Goal: Task Accomplishment & Management: Manage account settings

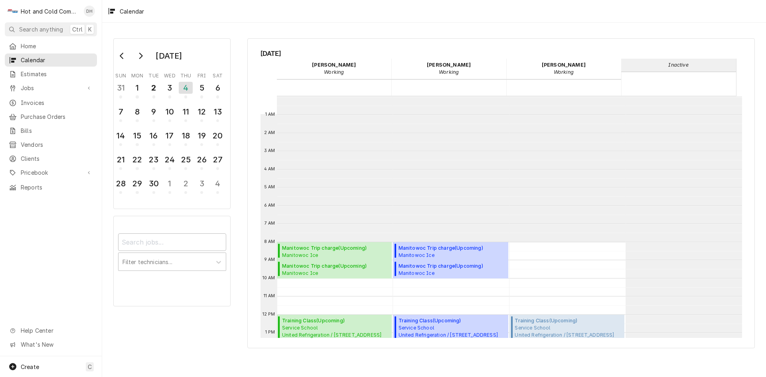
scroll to position [116, 0]
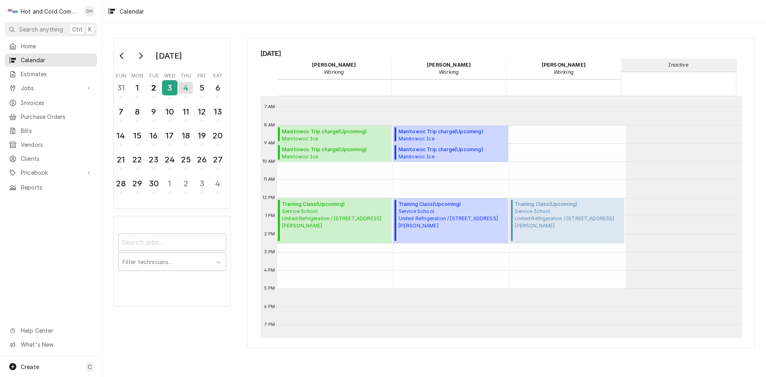
click at [169, 96] on div "3" at bounding box center [170, 89] width 14 height 20
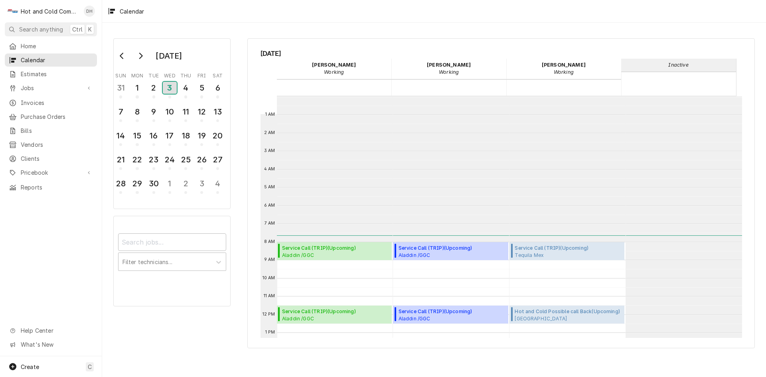
scroll to position [146, 0]
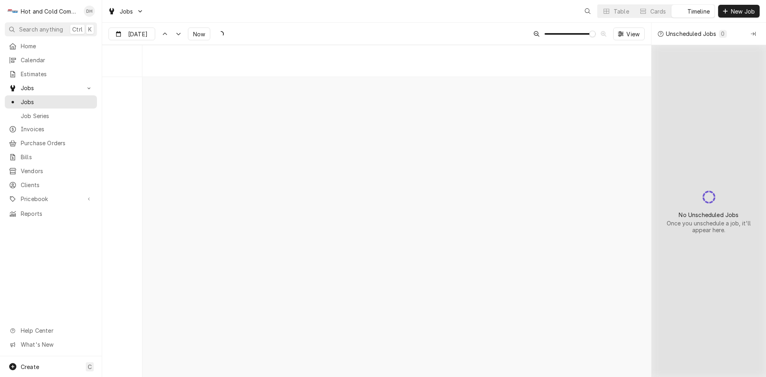
scroll to position [6275, 0]
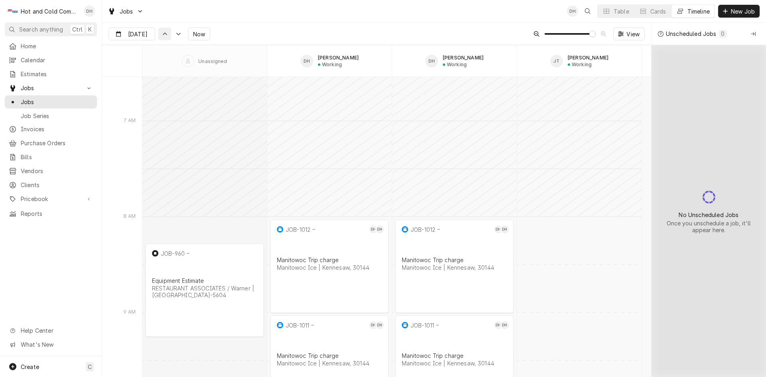
click at [165, 36] on div "Dynamic Content Wrapper" at bounding box center [165, 34] width 8 height 8
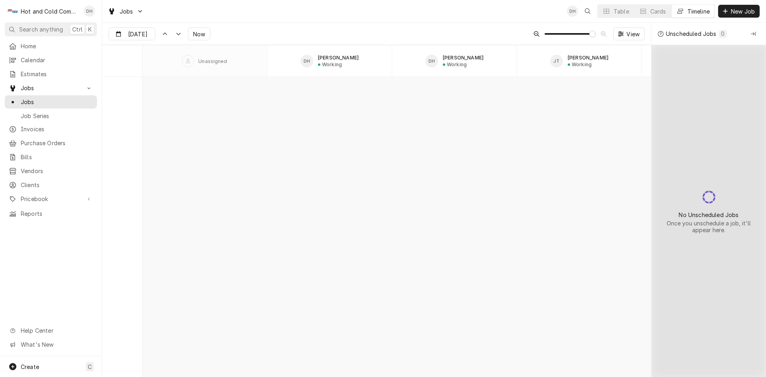
scroll to position [3944, 0]
type input "Sep 3"
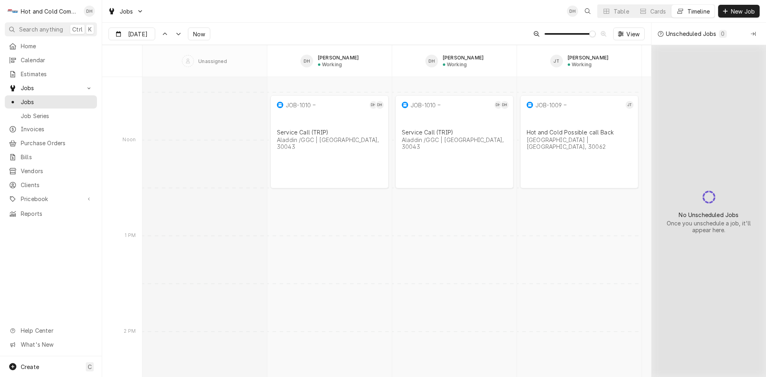
scroll to position [6128, 0]
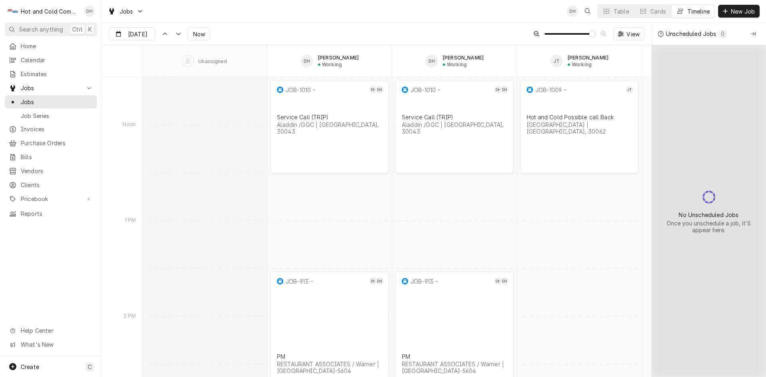
click at [704, 13] on div "Timeline" at bounding box center [698, 11] width 22 height 8
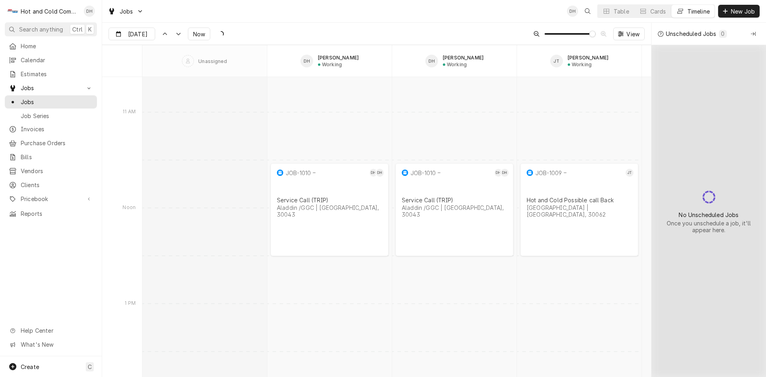
scroll to position [6043, 0]
click at [634, 31] on span "View" at bounding box center [633, 34] width 16 height 8
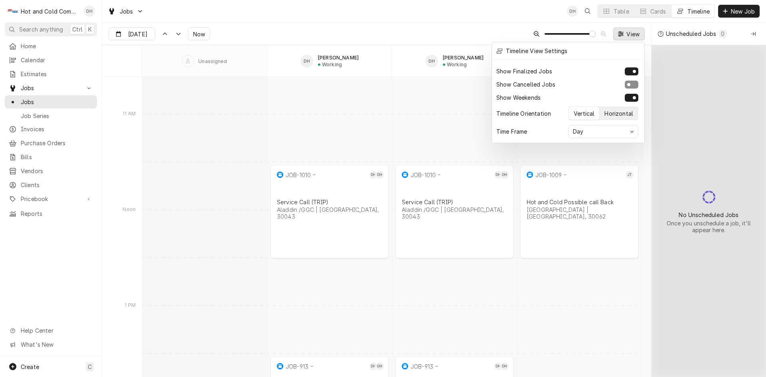
click at [620, 114] on div "Horizontal" at bounding box center [618, 113] width 29 height 8
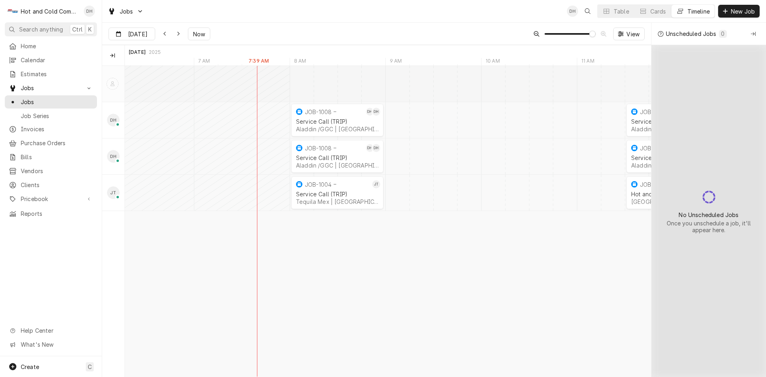
scroll to position [0, 10188]
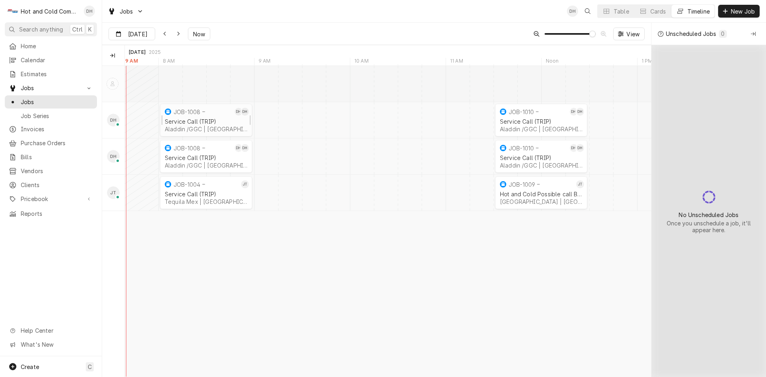
click at [202, 119] on div "Service Call (TRIP)" at bounding box center [206, 121] width 83 height 7
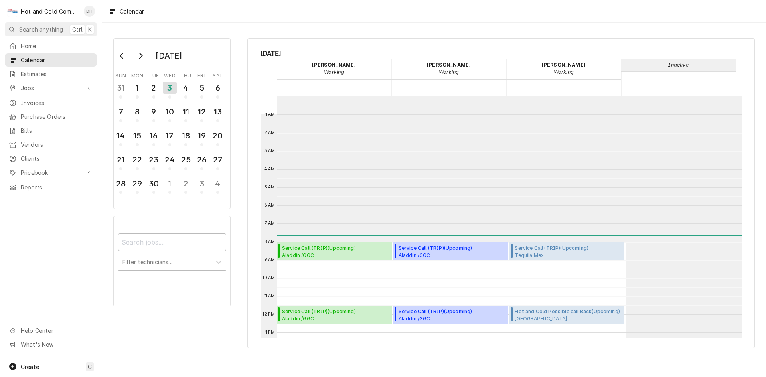
scroll to position [146, 0]
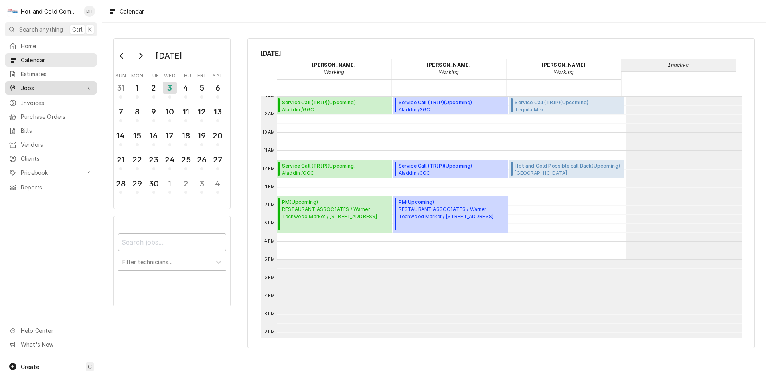
click at [33, 86] on span "Jobs" at bounding box center [51, 88] width 60 height 8
click at [35, 98] on span "Jobs" at bounding box center [57, 102] width 72 height 8
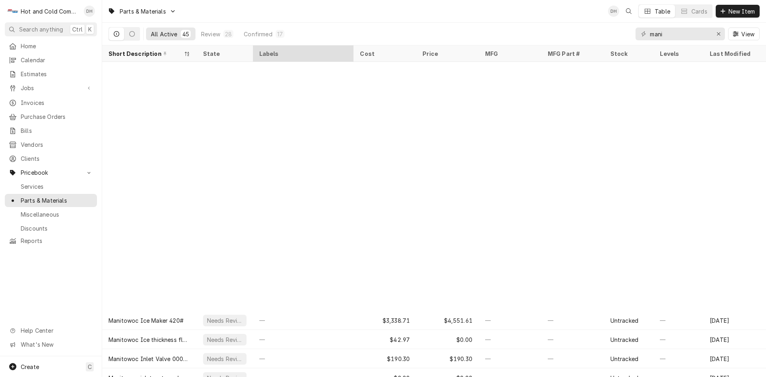
scroll to position [277, 0]
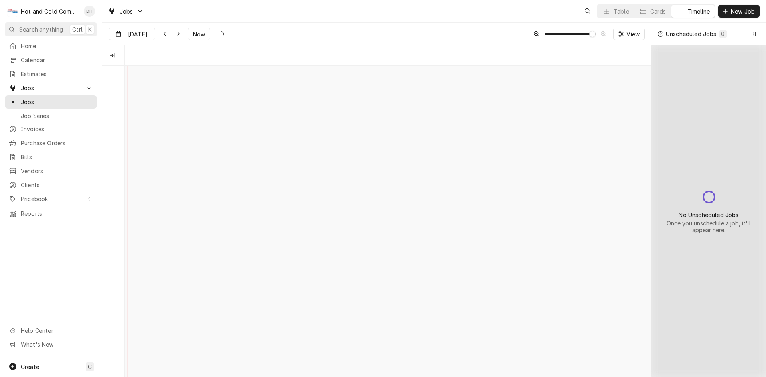
scroll to position [0, 10427]
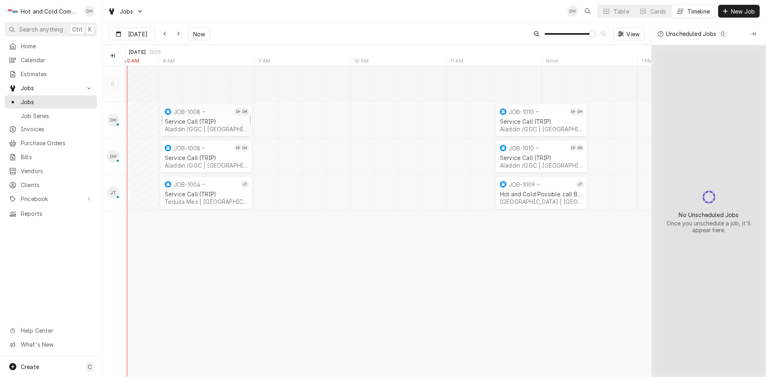
click at [214, 114] on div "JOB-1008" at bounding box center [197, 112] width 69 height 10
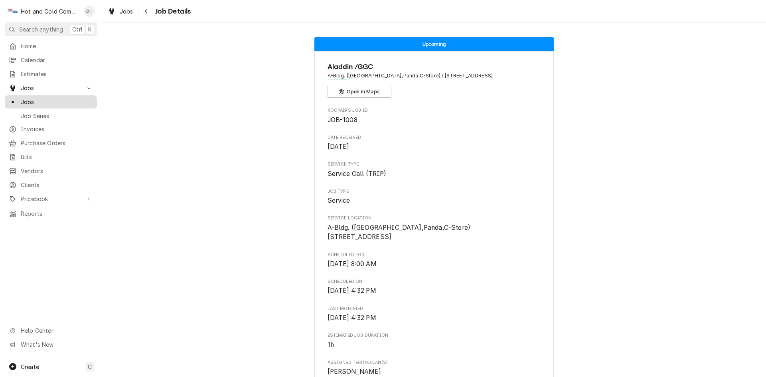
click at [29, 98] on span "Jobs" at bounding box center [57, 102] width 72 height 8
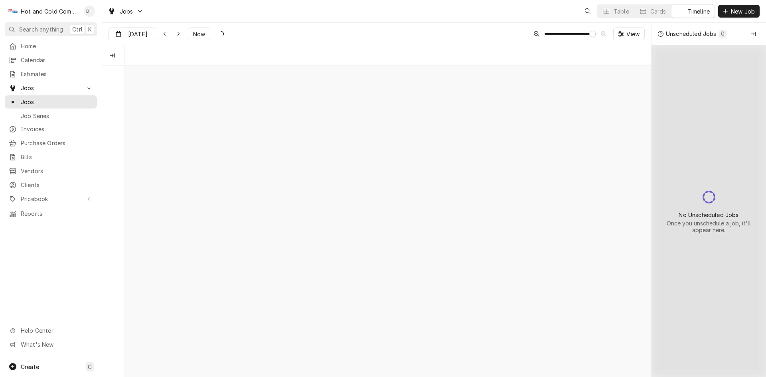
scroll to position [0, 10427]
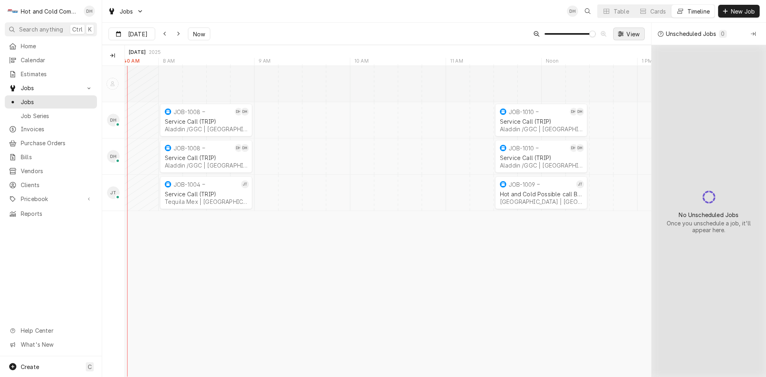
click at [627, 34] on span "View" at bounding box center [633, 34] width 16 height 8
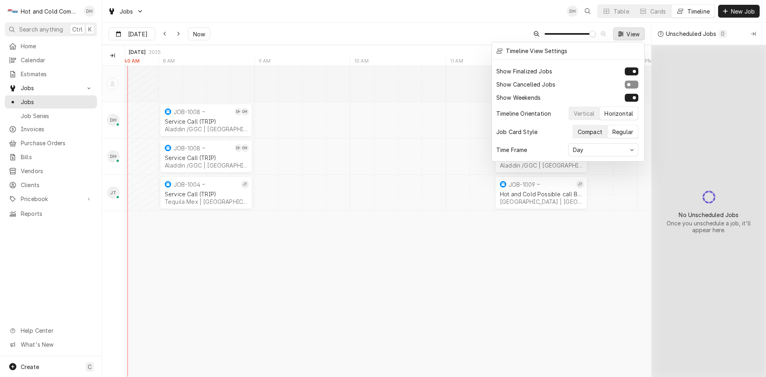
click at [592, 128] on div "Compact" at bounding box center [590, 132] width 25 height 8
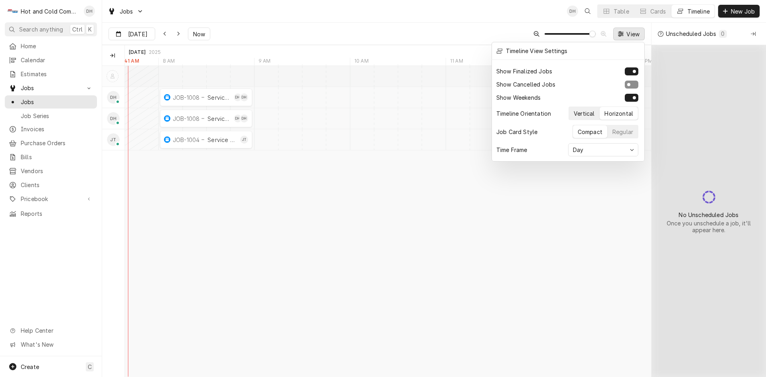
click at [585, 110] on div "Vertical" at bounding box center [584, 113] width 21 height 8
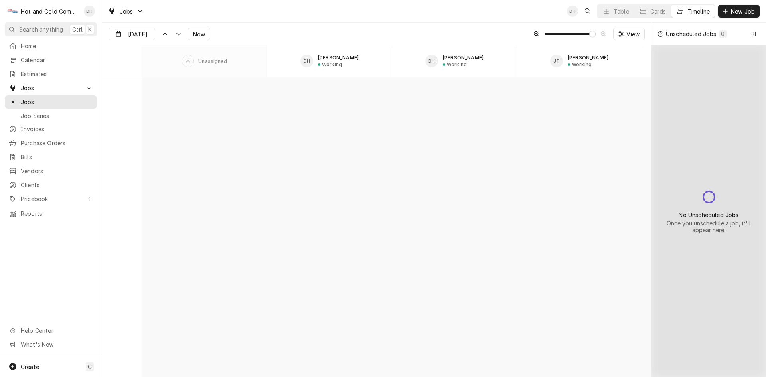
scroll to position [6262, 0]
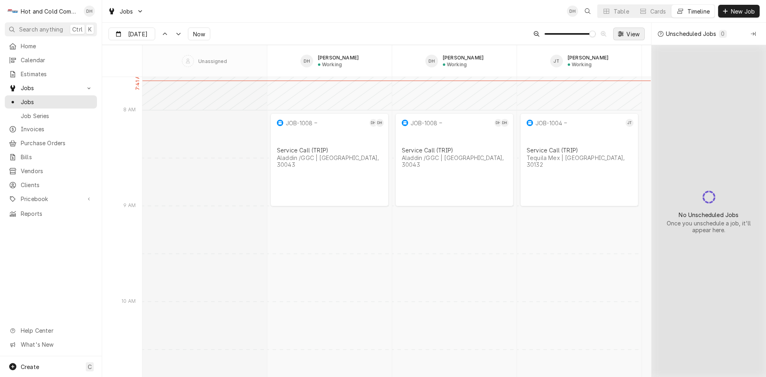
click at [624, 34] on div "Dynamic Content Wrapper" at bounding box center [621, 34] width 8 height 8
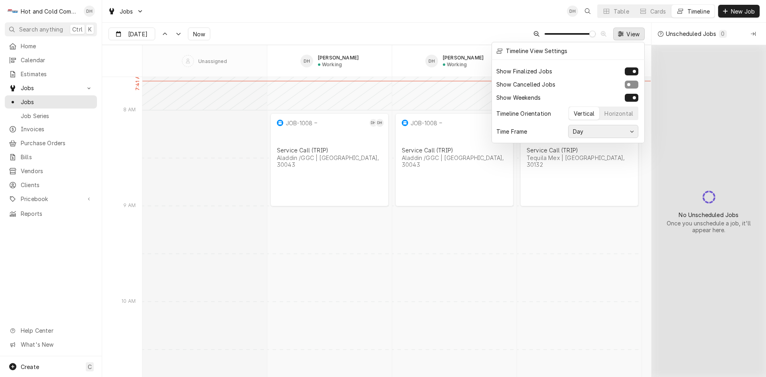
click at [631, 131] on icon "button" at bounding box center [632, 131] width 4 height 5
click at [593, 159] on div "3 days" at bounding box center [603, 161] width 62 height 8
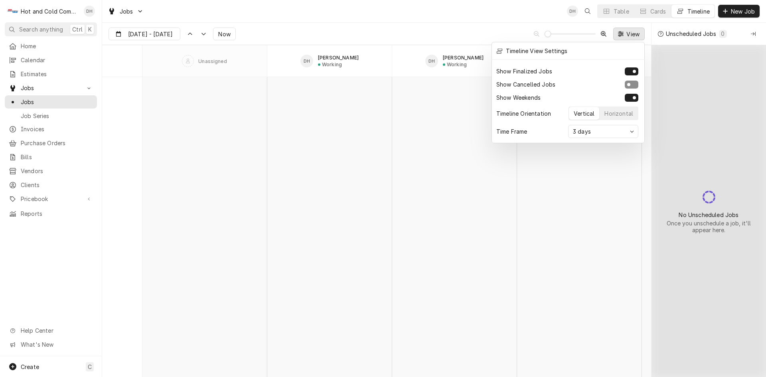
scroll to position [2902, 0]
click at [634, 130] on div "button" at bounding box center [632, 131] width 6 height 6
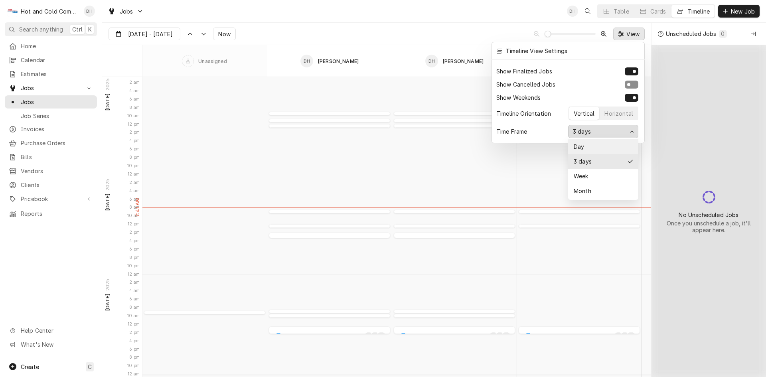
click at [587, 144] on div "Day" at bounding box center [603, 146] width 62 height 8
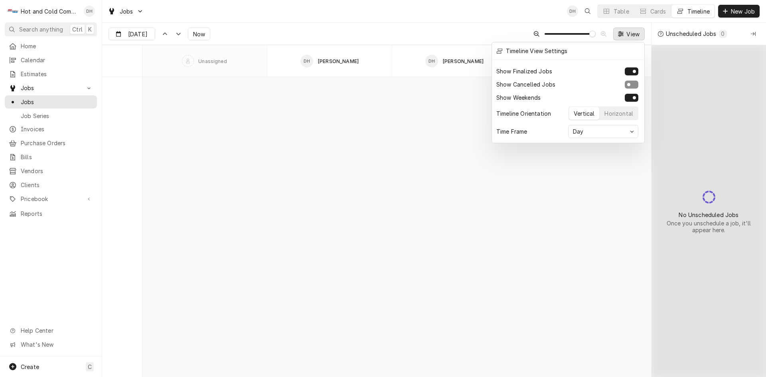
scroll to position [1054, 0]
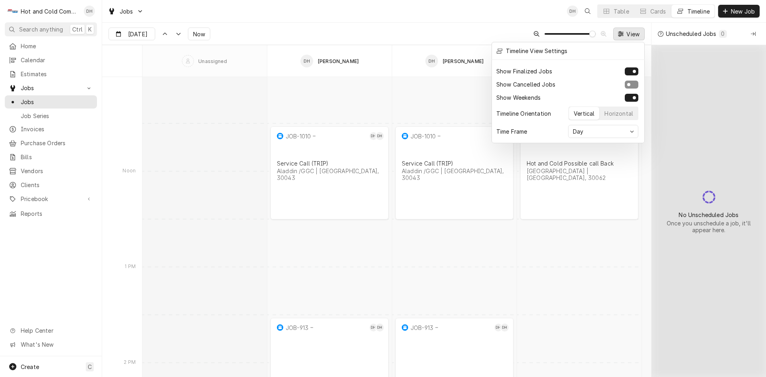
type input "Sep 3"
click at [630, 97] on button "Show Weekends" at bounding box center [632, 98] width 14 height 8
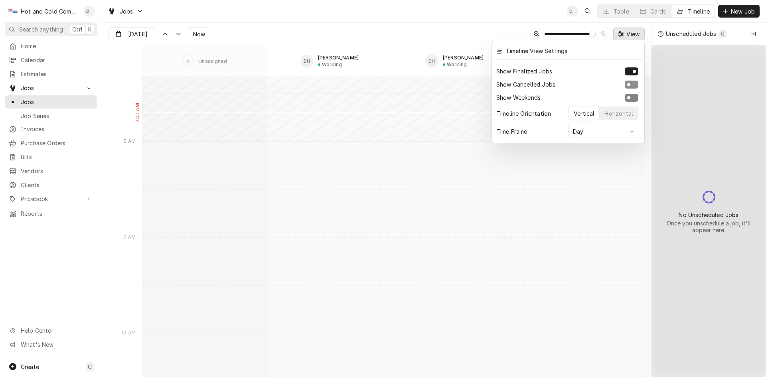
scroll to position [598, 0]
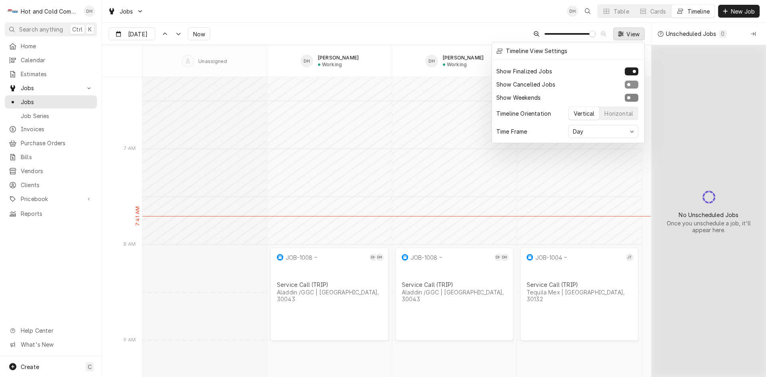
click at [637, 96] on button "Show Weekends" at bounding box center [632, 98] width 14 height 8
click at [322, 160] on div at bounding box center [383, 188] width 766 height 377
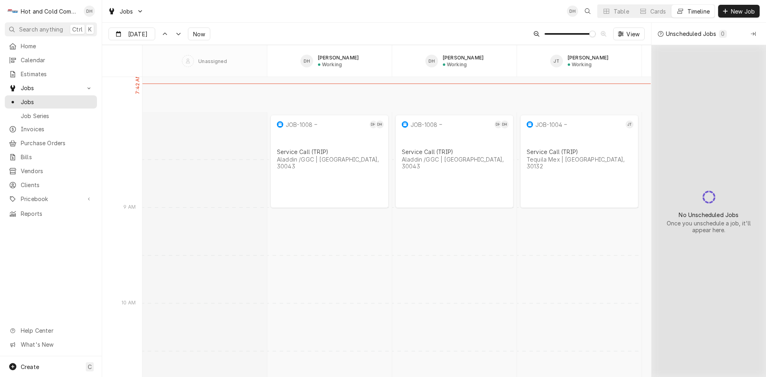
scroll to position [864, 0]
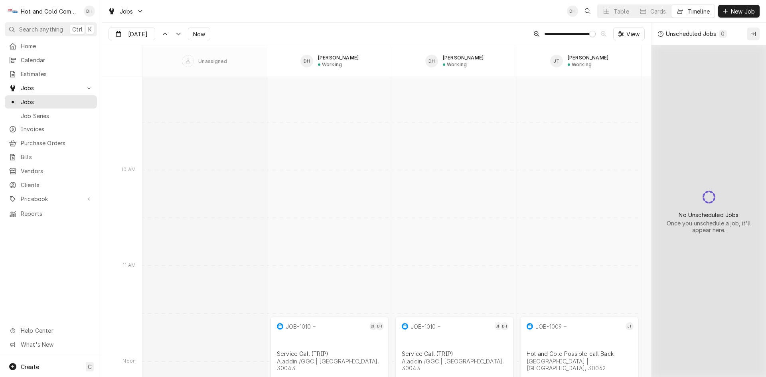
click at [755, 34] on icon "Collapse Unscheduled Jobs" at bounding box center [753, 34] width 5 height 6
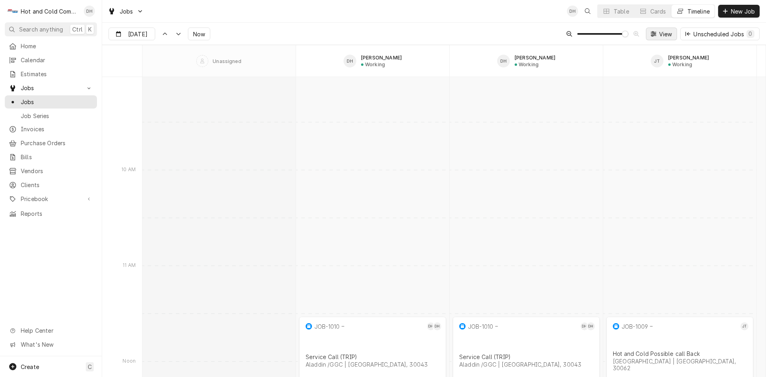
click at [663, 35] on span "View" at bounding box center [665, 34] width 16 height 8
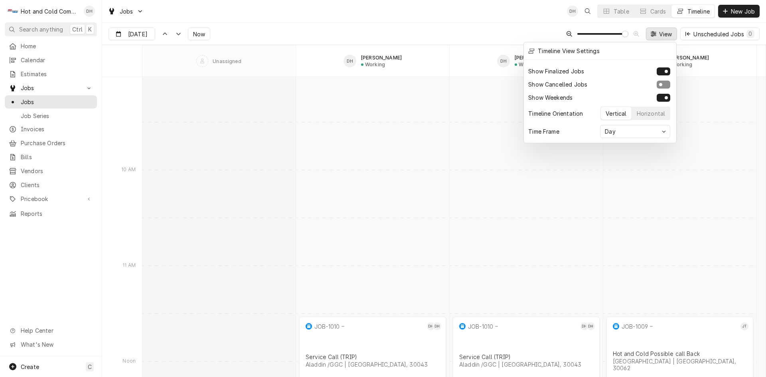
click at [664, 34] on div at bounding box center [383, 188] width 766 height 377
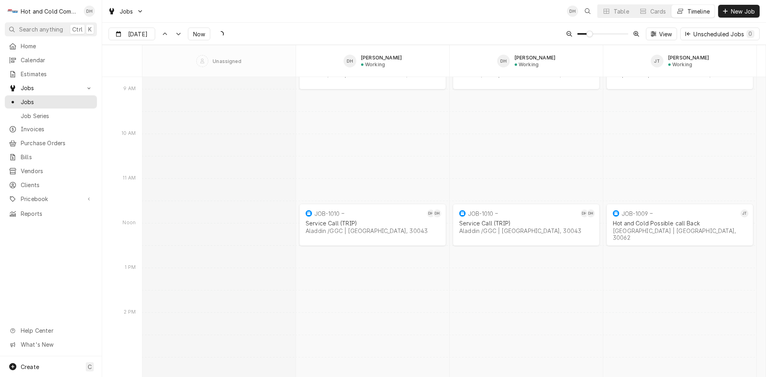
scroll to position [322, 0]
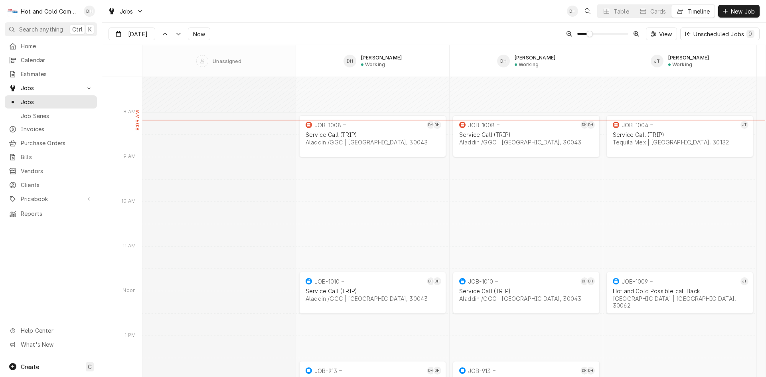
click at [588, 37] on span "Dynamic Content Wrapper" at bounding box center [589, 34] width 6 height 6
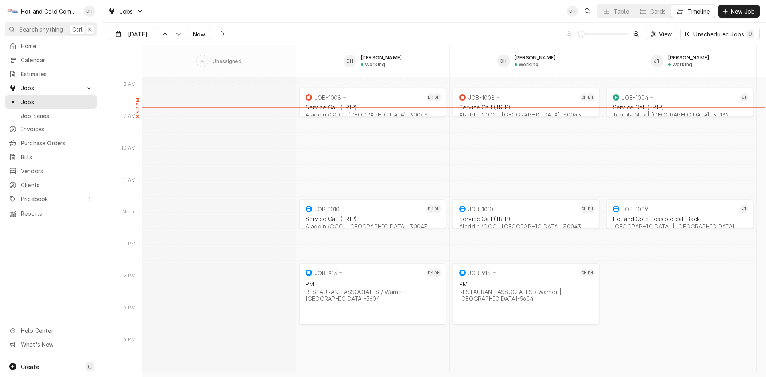
scroll to position [211, 0]
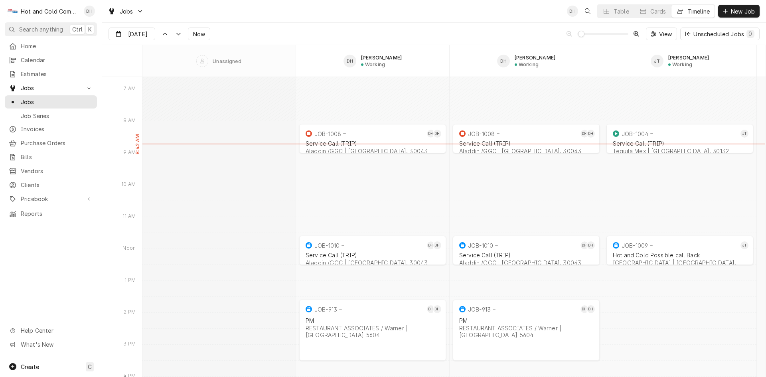
click at [578, 37] on span "Dynamic Content Wrapper" at bounding box center [581, 34] width 6 height 6
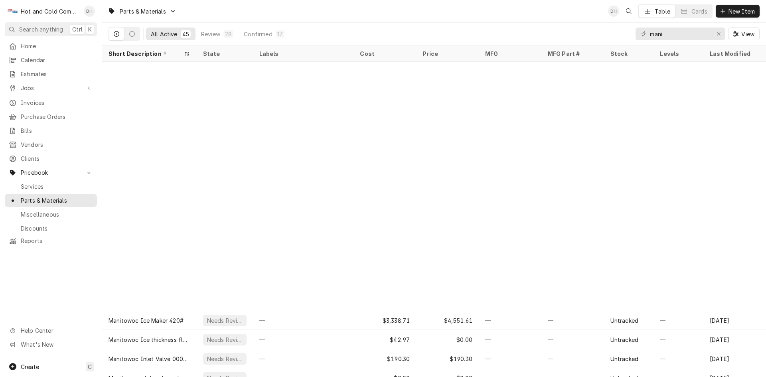
scroll to position [277, 0]
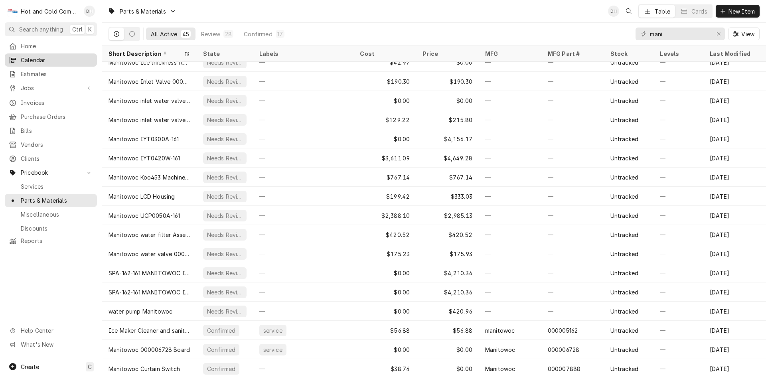
click at [41, 60] on span "Calendar" at bounding box center [57, 60] width 72 height 8
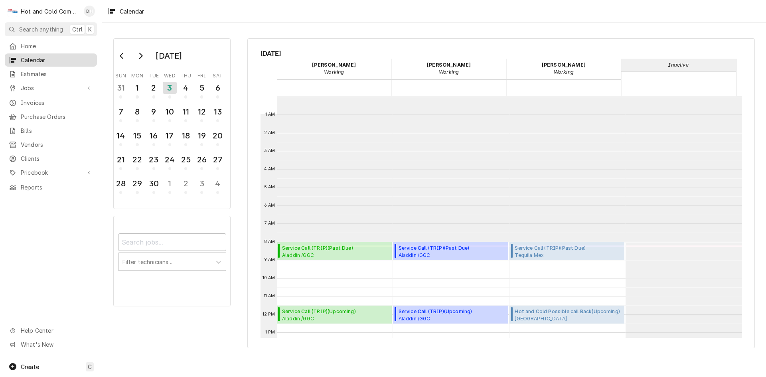
scroll to position [146, 0]
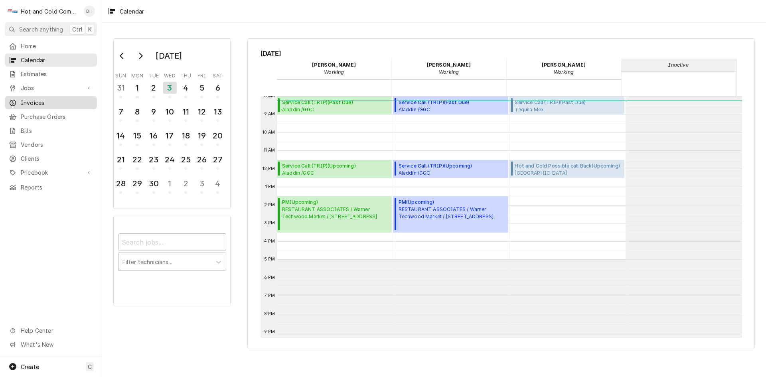
click at [44, 99] on span "Invoices" at bounding box center [57, 103] width 72 height 8
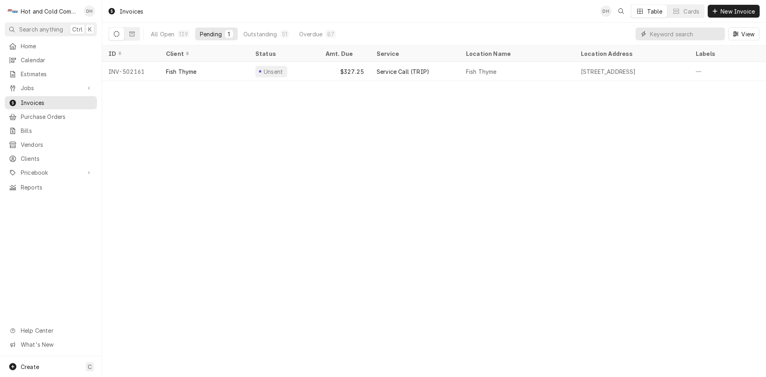
click at [700, 33] on input "Dynamic Content Wrapper" at bounding box center [685, 34] width 71 height 13
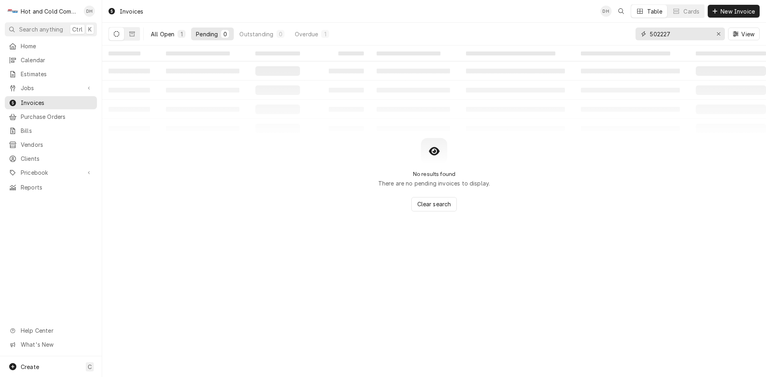
type input "502227"
click at [169, 32] on div "All Open" at bounding box center [163, 34] width 24 height 8
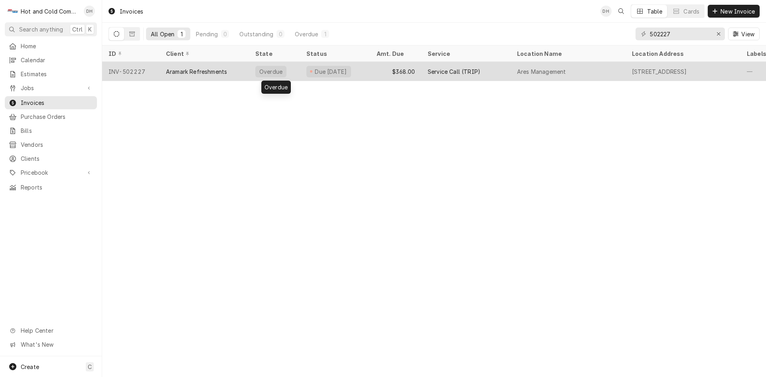
click at [299, 69] on div "Overdue" at bounding box center [274, 71] width 51 height 19
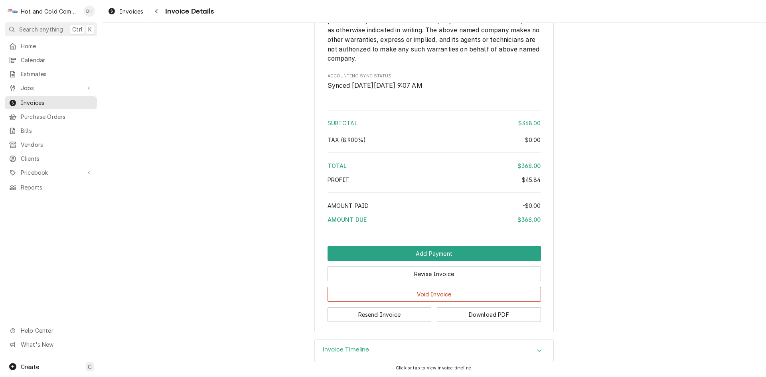
scroll to position [1138, 0]
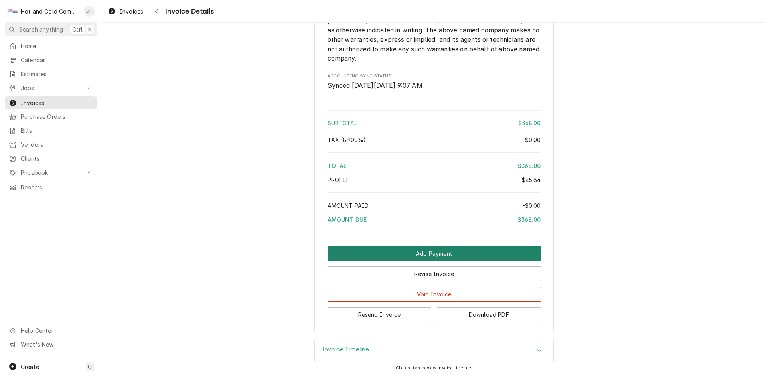
click at [437, 254] on button "Add Payment" at bounding box center [434, 253] width 213 height 15
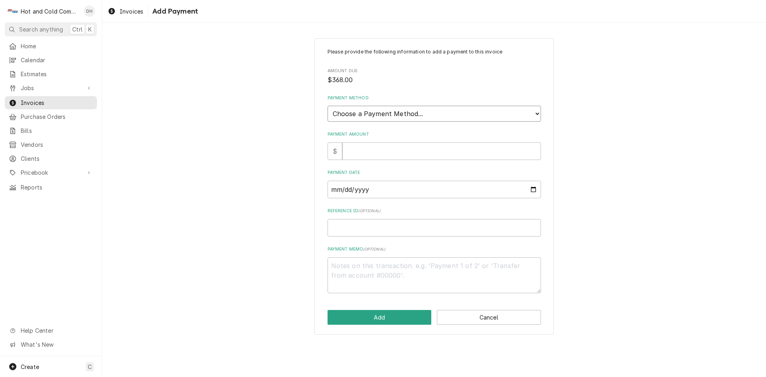
click at [412, 116] on select "Choose a Payment Method... Cash Check Credit/Debit Card ACH/eCheck Other" at bounding box center [434, 114] width 213 height 16
select select "3"
click at [328, 106] on select "Choose a Payment Method... Cash Check Credit/Debit Card ACH/eCheck Other" at bounding box center [434, 114] width 213 height 16
type textarea "x"
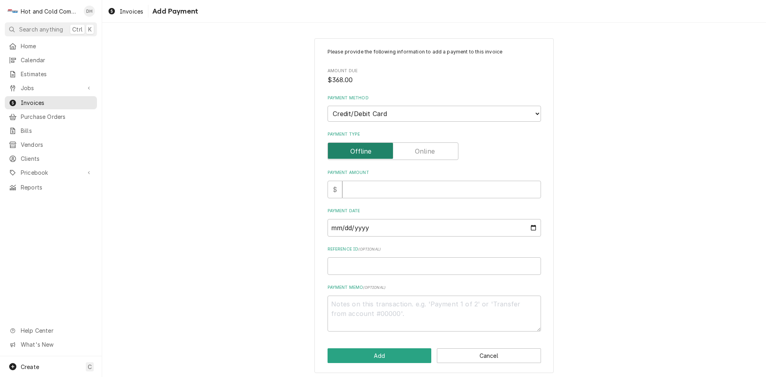
click at [443, 150] on input "Payment Type" at bounding box center [393, 151] width 124 height 18
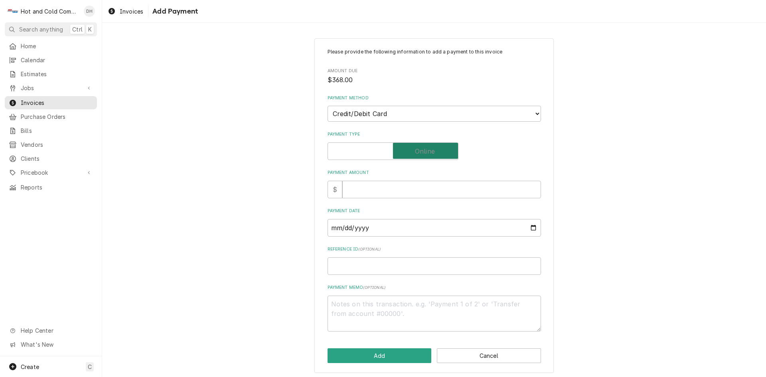
checkbox input "true"
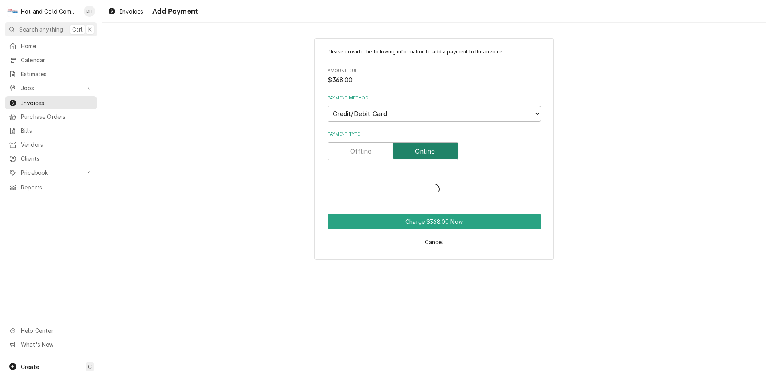
type textarea "x"
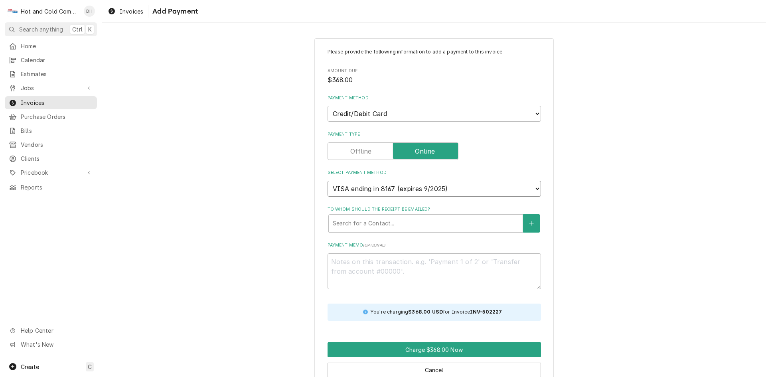
click at [335, 189] on select "VISA ending in 8167 (expires 9/2025) VISA ending in 1110 (expires 8/2025) VISA …" at bounding box center [434, 189] width 213 height 16
select select "new_card"
click at [328, 181] on select "VISA ending in 8167 (expires 9/2025) VISA ending in 1110 (expires 8/2025) VISA …" at bounding box center [434, 189] width 213 height 16
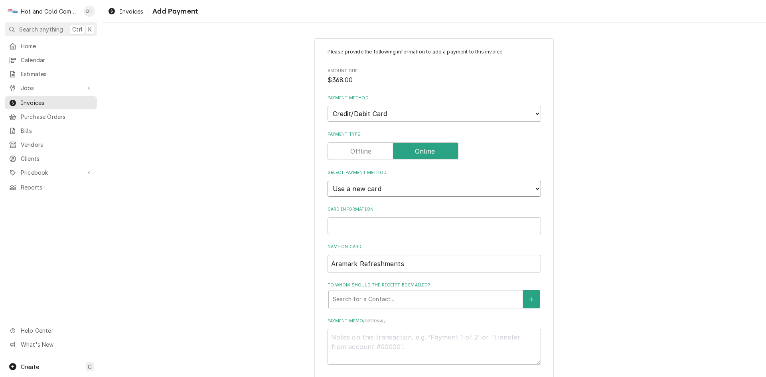
click at [357, 188] on select "VISA ending in 8167 (expires 9/2025) VISA ending in 1110 (expires 8/2025) VISA …" at bounding box center [434, 189] width 213 height 16
click at [328, 181] on select "VISA ending in 8167 (expires 9/2025) VISA ending in 1110 (expires 8/2025) VISA …" at bounding box center [434, 189] width 213 height 16
click at [358, 342] on textarea "Payment Memo ( optional )" at bounding box center [434, 347] width 213 height 36
type textarea "x"
type textarea "p"
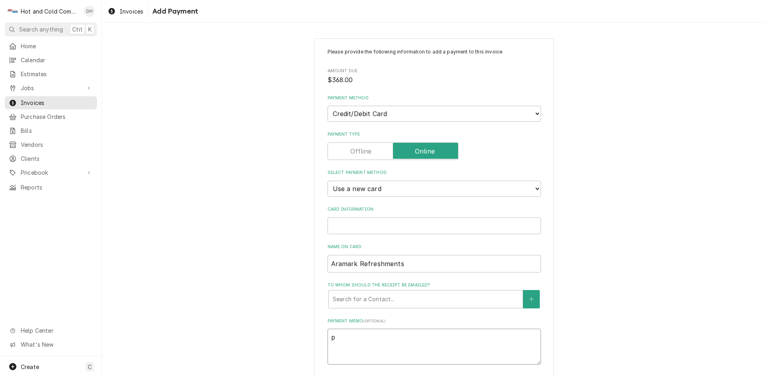
type textarea "x"
type textarea "pa"
type textarea "x"
type textarea "pay"
type textarea "x"
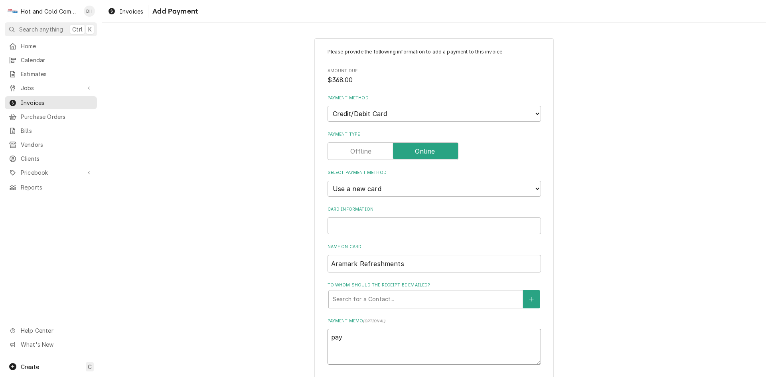
type textarea "paym"
type textarea "x"
type textarea "payme"
type textarea "x"
type textarea "paymen"
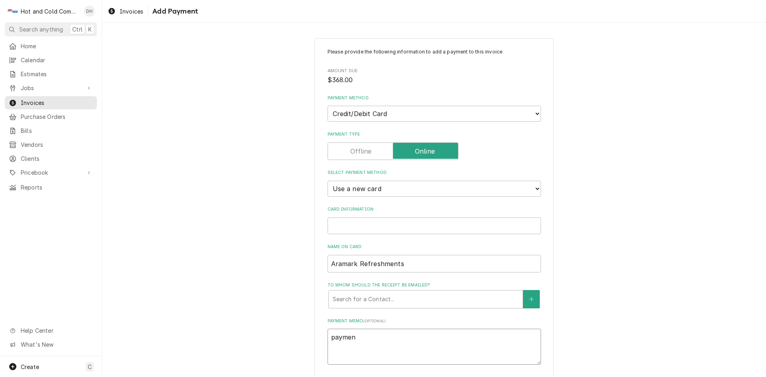
type textarea "x"
type textarea "payment"
type textarea "x"
type textarea "payment"
type textarea "x"
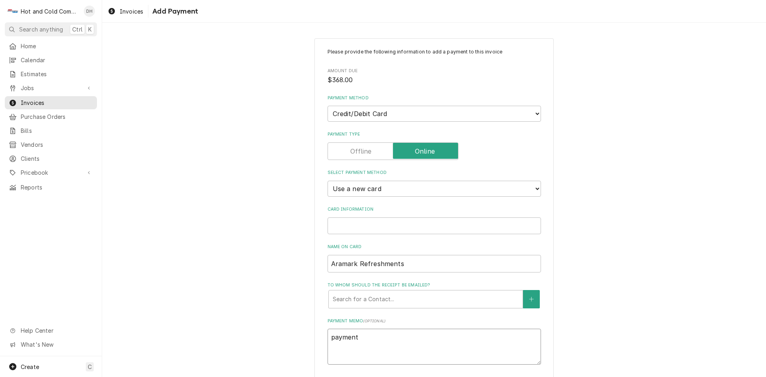
type textarea "payment I"
type textarea "x"
type textarea "payment ID"
type textarea "x"
type textarea "payment ID"
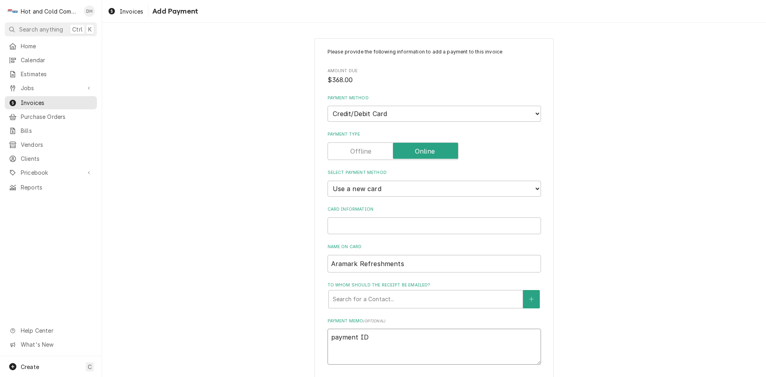
type textarea "x"
type textarea "payment ID 4"
type textarea "x"
type textarea "payment ID 41"
type textarea "x"
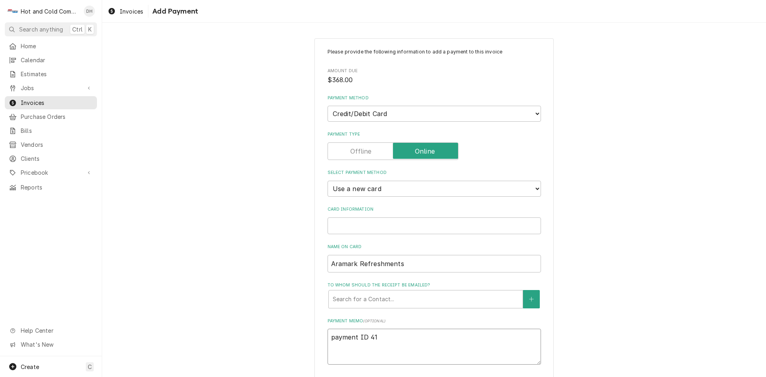
type textarea "payment ID 411"
type textarea "x"
type textarea "payment ID 4113"
type textarea "x"
type textarea "payment ID 41130"
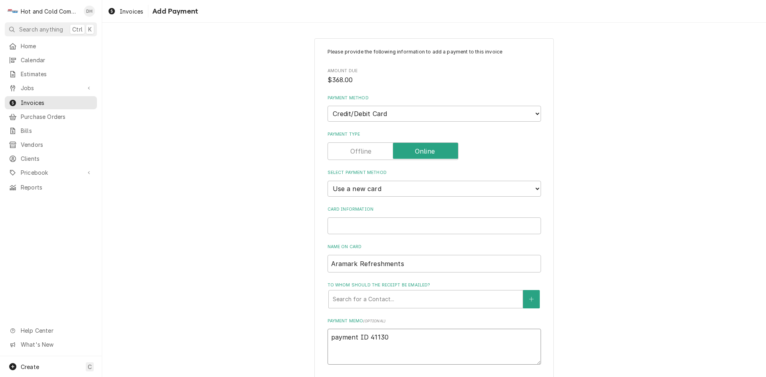
type textarea "x"
type textarea "payment ID 411300"
type textarea "x"
type textarea "payment ID 4113002"
type textarea "x"
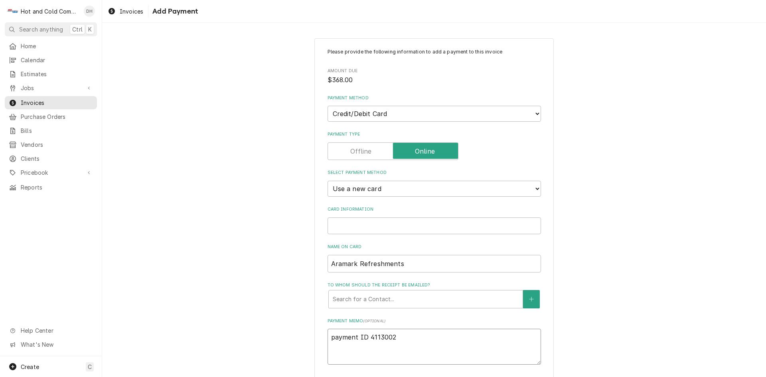
type textarea "payment ID 41130025"
type textarea "x"
type textarea "payment ID 411300258"
type textarea "x"
type textarea "payment ID 4113002585"
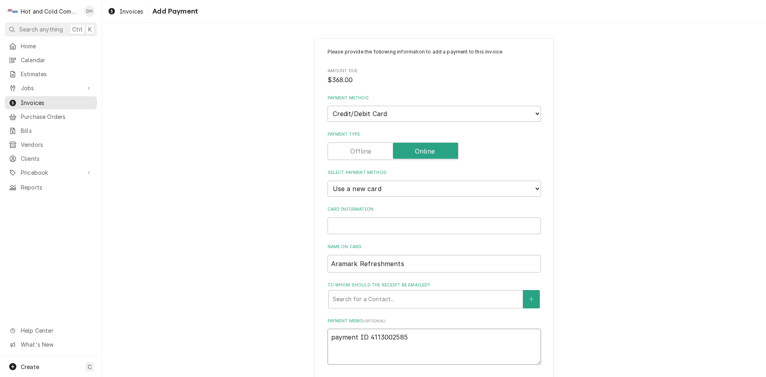
type textarea "x"
type textarea "payment ID 41130025851"
type textarea "x"
type textarea "payment ID 41130025851-"
type textarea "x"
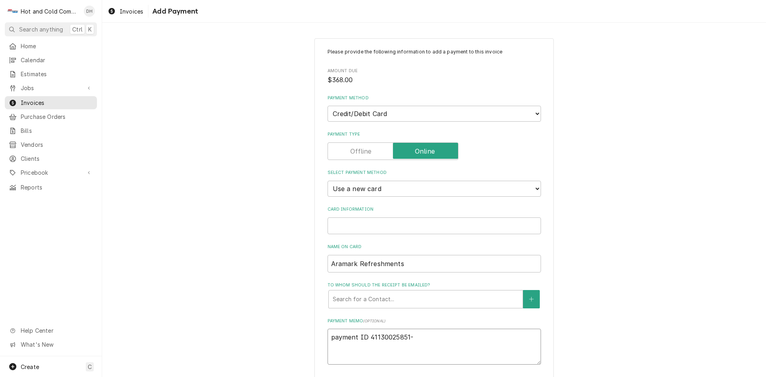
type textarea "payment ID 41130025851-6"
type textarea "x"
type textarea "payment ID 41130025851-66"
type textarea "x"
type textarea "payment ID 41130025851-668"
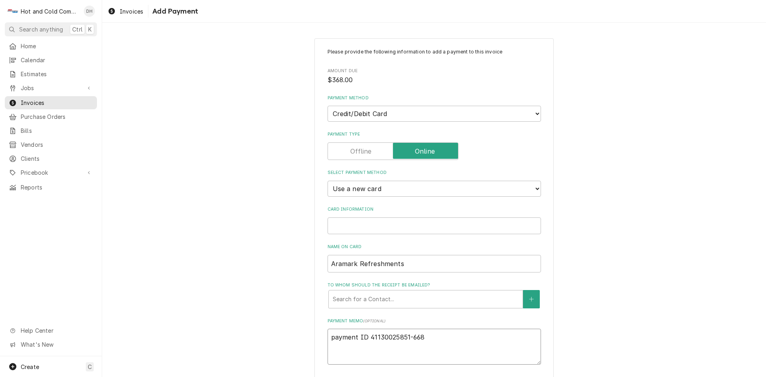
type textarea "x"
type textarea "payment ID 41130025851-6681"
type textarea "x"
type textarea "payment ID 41130025851-66815"
type textarea "x"
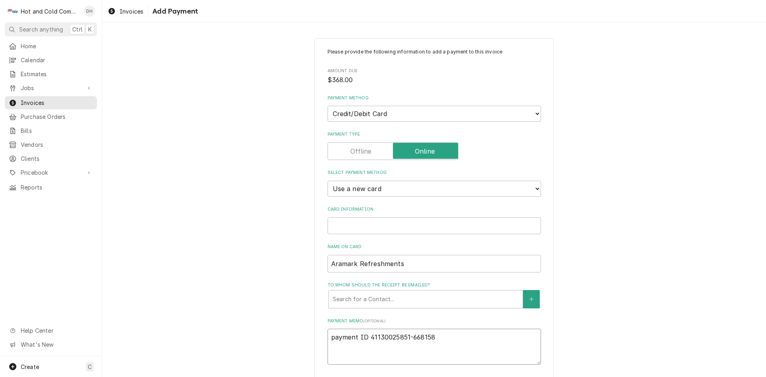
scroll to position [93, 0]
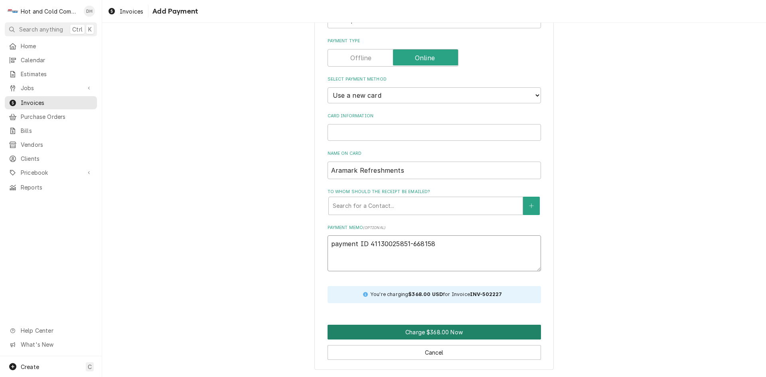
type textarea "payment ID 41130025851-668158"
click at [413, 332] on button "Charge $368.00 Now" at bounding box center [434, 332] width 213 height 15
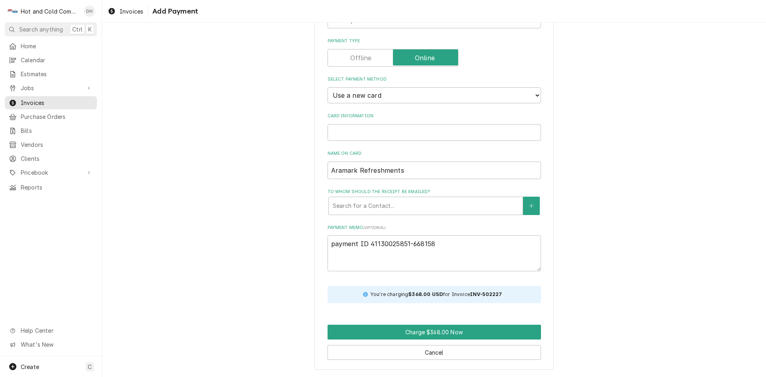
scroll to position [86, 0]
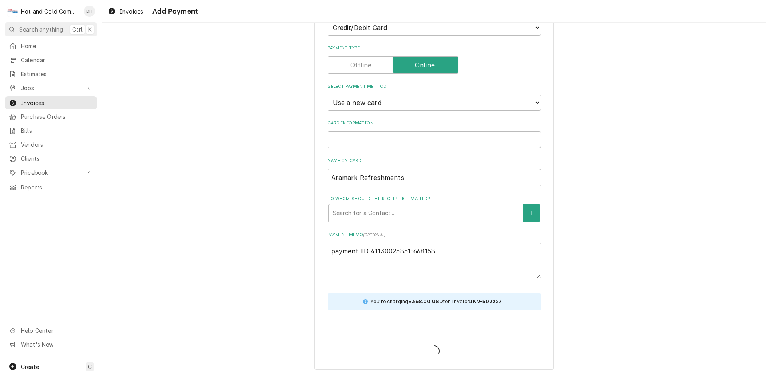
type textarea "x"
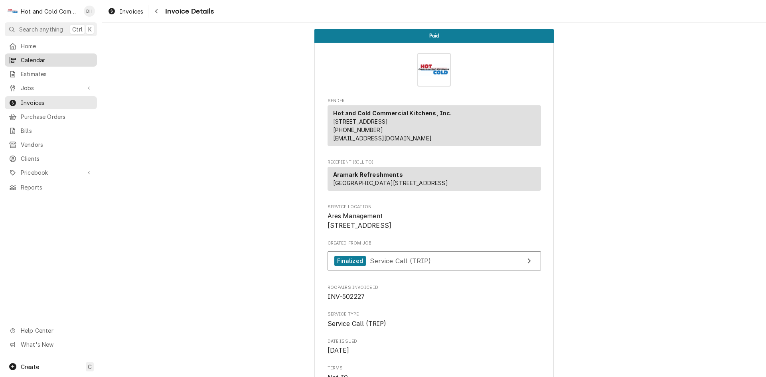
click at [48, 58] on span "Calendar" at bounding box center [57, 60] width 72 height 8
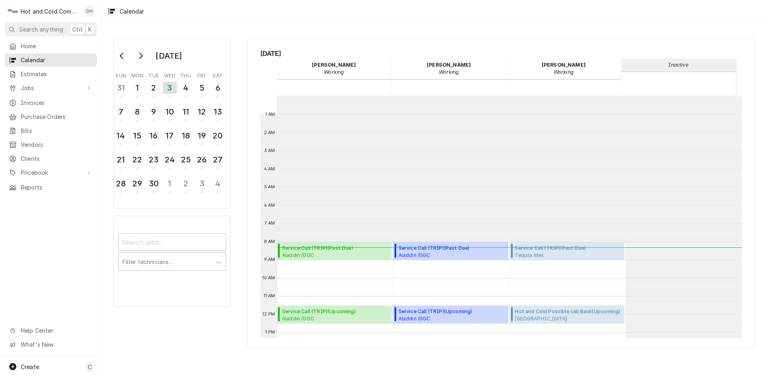
scroll to position [146, 0]
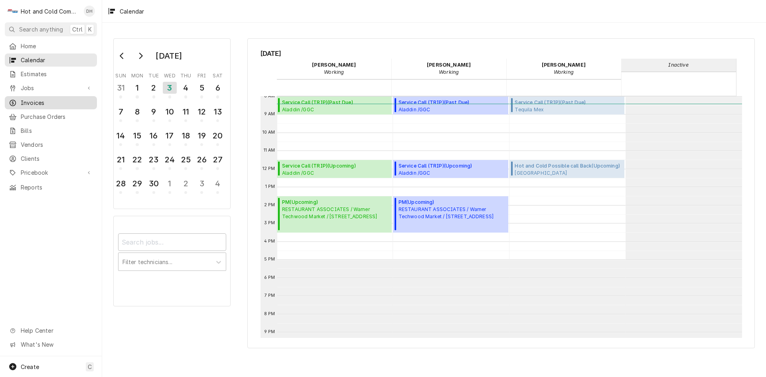
click at [46, 99] on span "Invoices" at bounding box center [57, 103] width 72 height 8
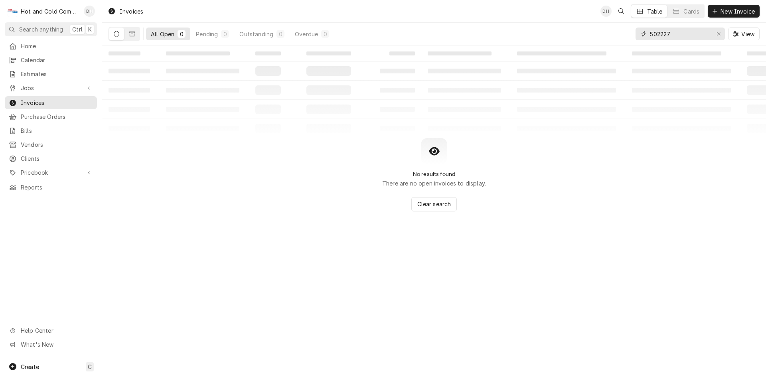
click at [693, 38] on input "502227" at bounding box center [680, 34] width 60 height 13
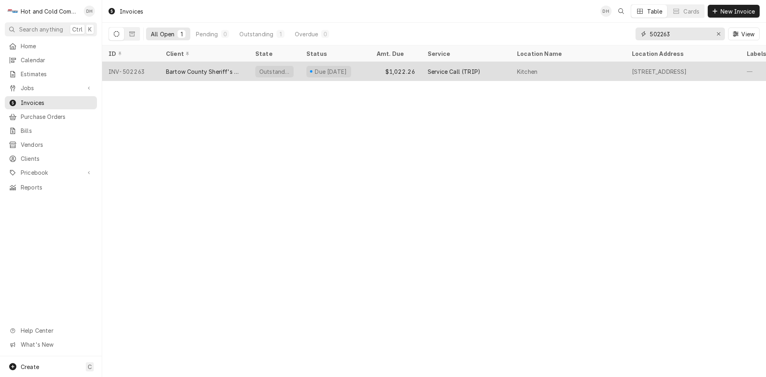
type input "502263"
click at [498, 69] on div "Service Call (TRIP)" at bounding box center [465, 71] width 89 height 19
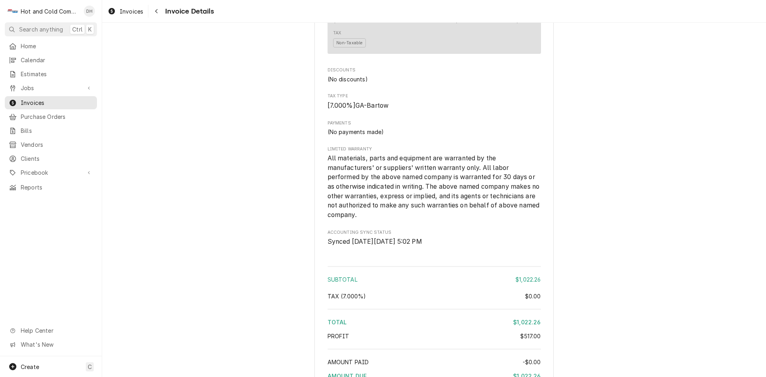
scroll to position [931, 0]
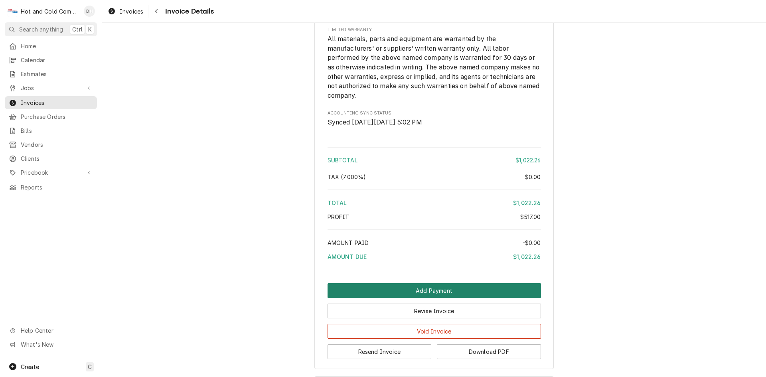
click at [428, 298] on button "Add Payment" at bounding box center [434, 290] width 213 height 15
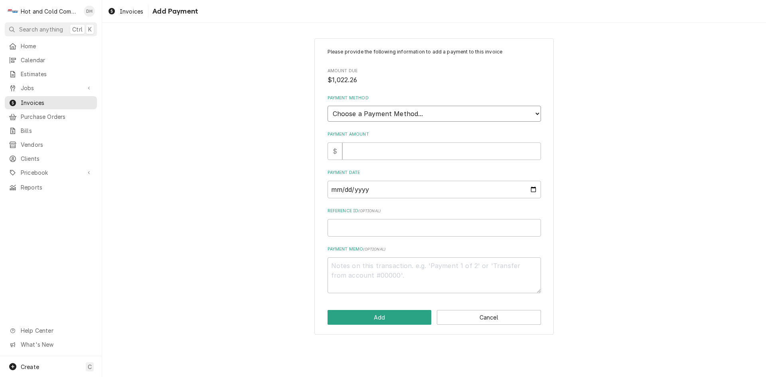
click at [402, 109] on select "Choose a Payment Method... Cash Check Credit/Debit Card ACH/eCheck Other" at bounding box center [434, 114] width 213 height 16
select select "2"
click at [328, 106] on select "Choose a Payment Method... Cash Check Credit/Debit Card ACH/eCheck Other" at bounding box center [434, 114] width 213 height 16
click at [362, 154] on input "Payment Amount" at bounding box center [441, 151] width 199 height 18
type textarea "x"
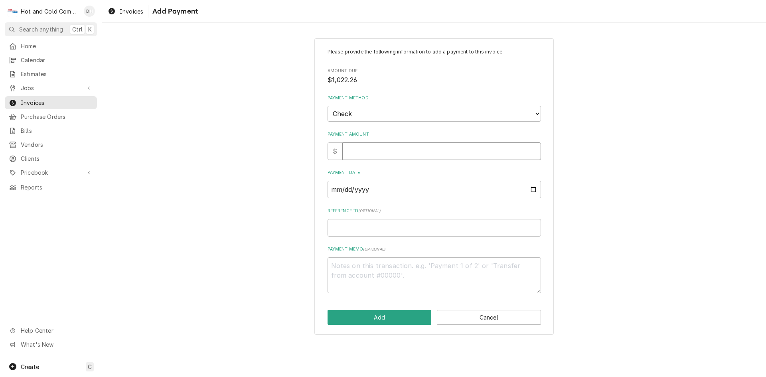
type input "1"
type textarea "x"
type input "10"
type textarea "x"
type input "102"
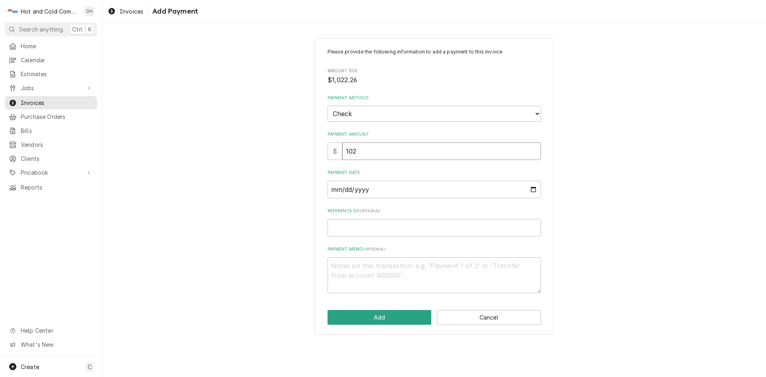
type textarea "x"
type input "1022"
type textarea "x"
type input "1022.2"
type textarea "x"
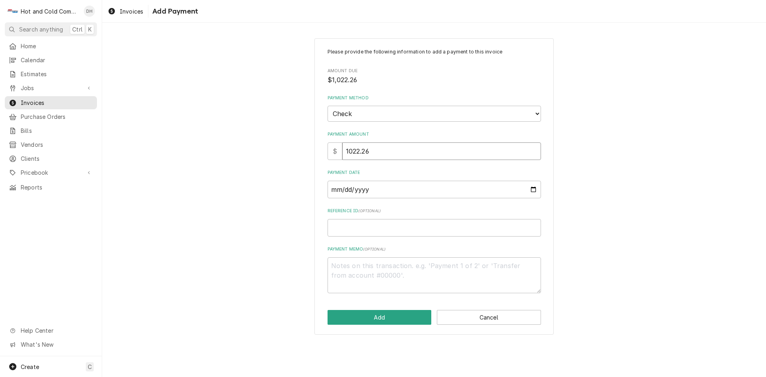
type input "1022.26"
click at [535, 189] on input "Payment Date" at bounding box center [434, 190] width 213 height 18
type textarea "x"
type input "2025-08-03"
type textarea "x"
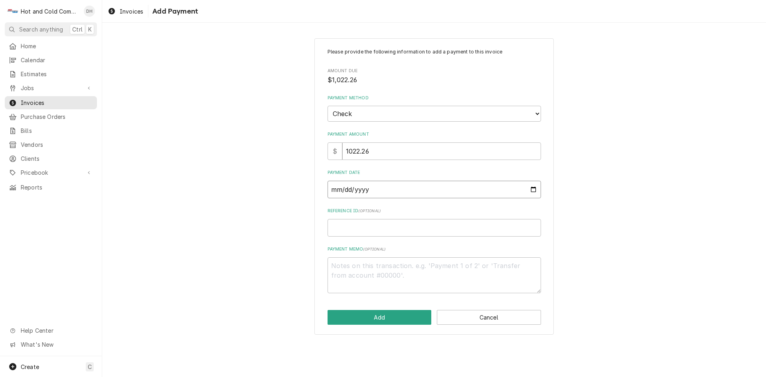
type input "2025-08-28"
click at [361, 235] on input "Reference ID ( optional )" at bounding box center [434, 228] width 213 height 18
type textarea "x"
type input "5"
type textarea "x"
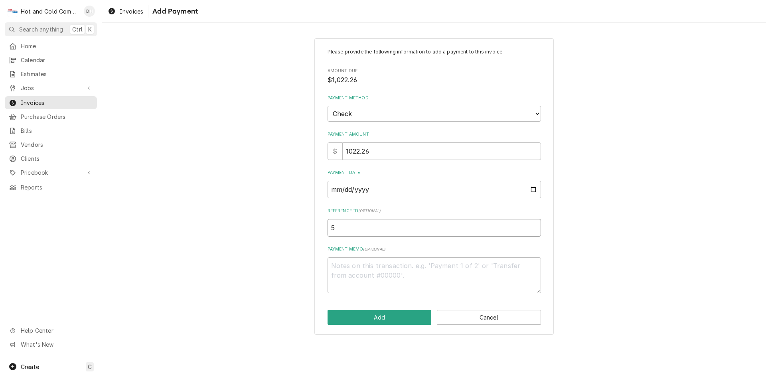
type input "51"
type textarea "x"
type input "515"
click at [766, 322] on div "Please provide the following information to add a payment to this invoice Amoun…" at bounding box center [434, 186] width 664 height 311
click at [355, 224] on input "515" at bounding box center [434, 228] width 213 height 18
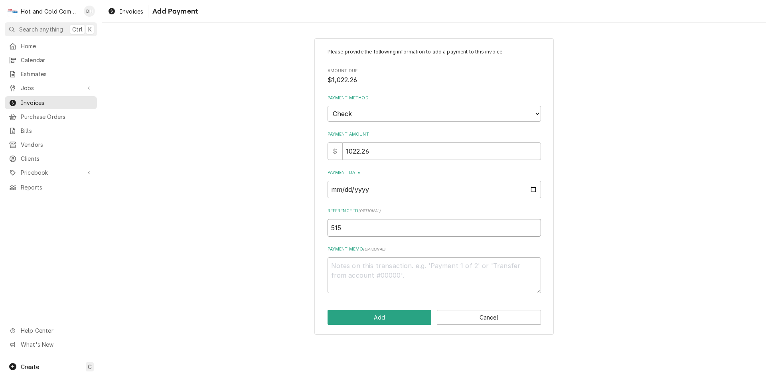
type textarea "x"
type input "5153"
type textarea "x"
type input "51537"
type textarea "x"
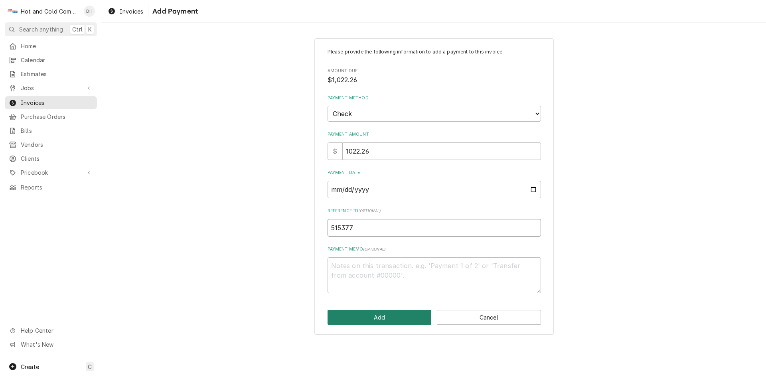
type input "515377"
click at [376, 315] on button "Add" at bounding box center [380, 317] width 104 height 15
type textarea "x"
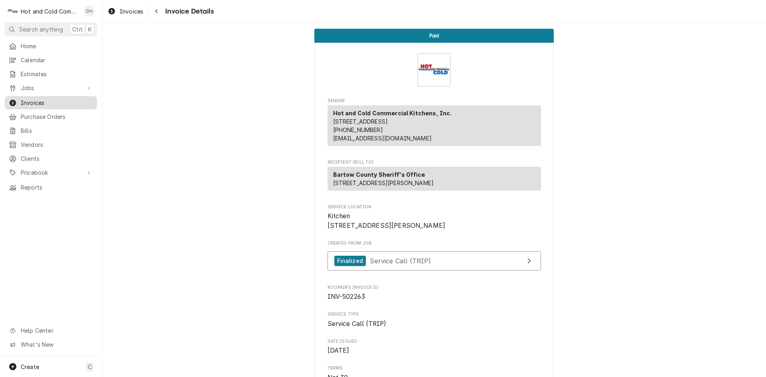
drag, startPoint x: 48, startPoint y: 99, endPoint x: 69, endPoint y: 101, distance: 21.2
click at [48, 99] on span "Invoices" at bounding box center [57, 103] width 72 height 8
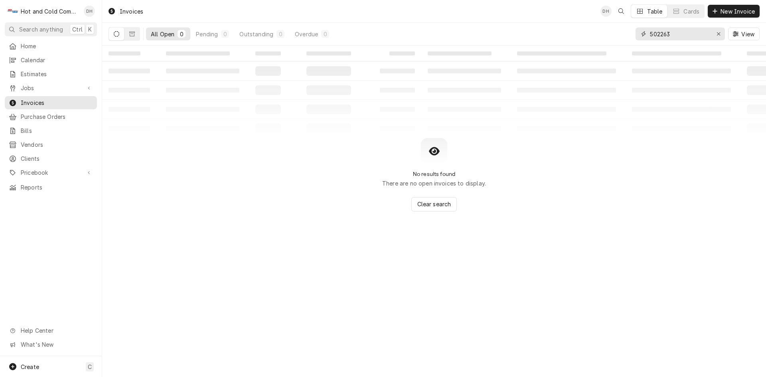
click at [698, 34] on input "502263" at bounding box center [680, 34] width 60 height 13
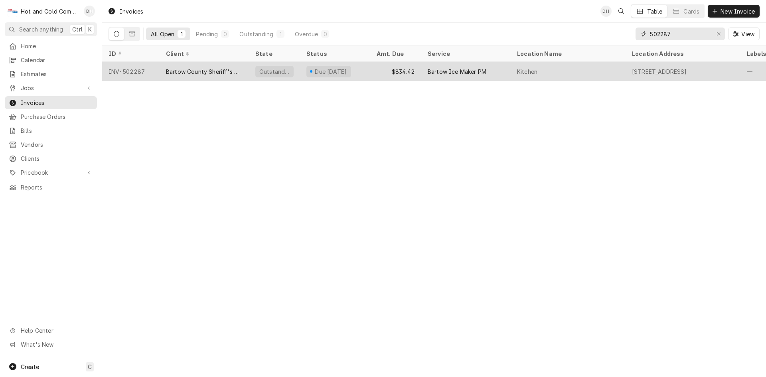
type input "502287"
click at [375, 73] on div "$834.42" at bounding box center [395, 71] width 51 height 19
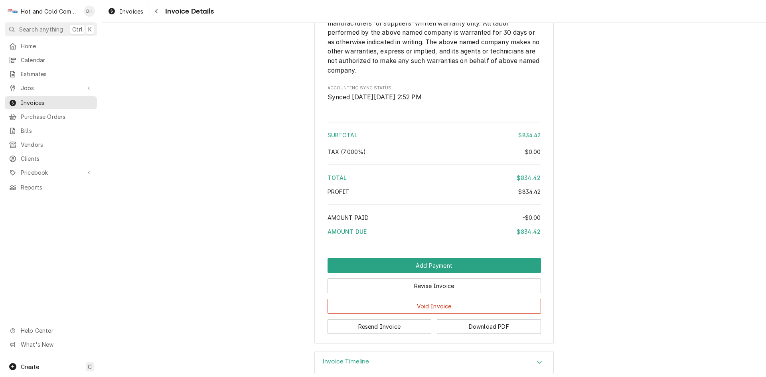
scroll to position [881, 0]
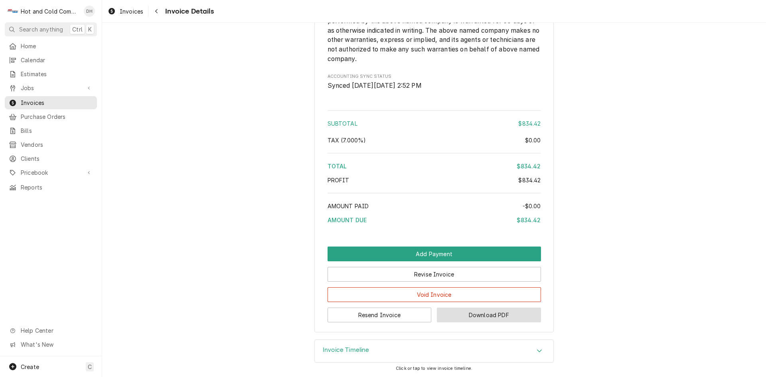
click at [498, 316] on button "Download PDF" at bounding box center [489, 315] width 104 height 15
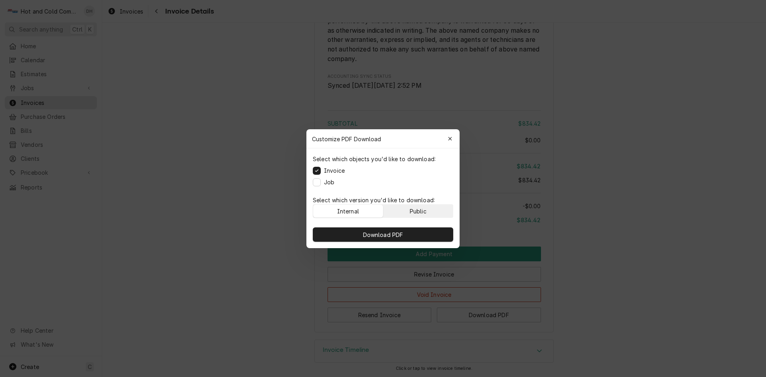
click at [427, 208] on button "Public" at bounding box center [418, 211] width 70 height 13
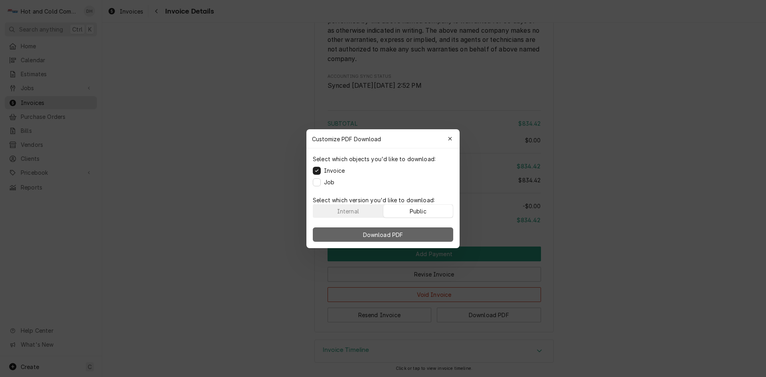
click at [388, 240] on button "Download PDF" at bounding box center [383, 234] width 140 height 14
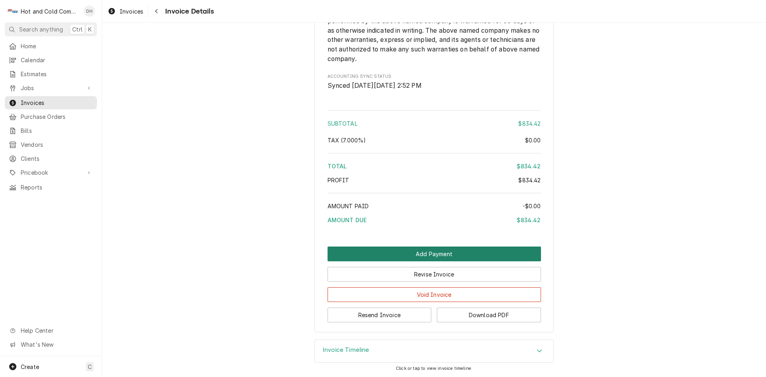
click at [440, 254] on button "Add Payment" at bounding box center [434, 254] width 213 height 15
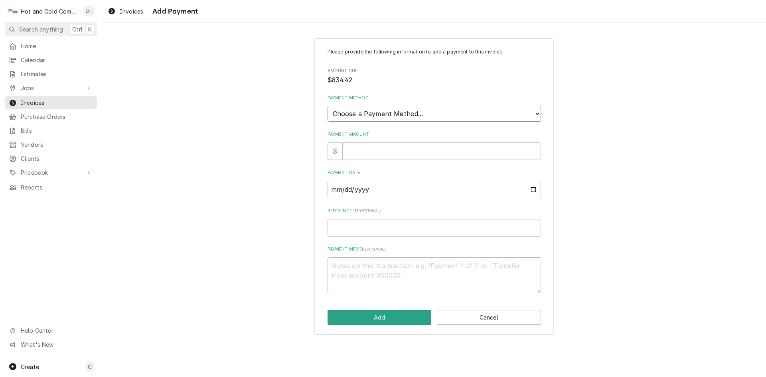
click at [398, 114] on select "Choose a Payment Method... Cash Check Credit/Debit Card ACH/eCheck Other" at bounding box center [434, 114] width 213 height 16
select select "2"
click at [328, 106] on select "Choose a Payment Method... Cash Check Credit/Debit Card ACH/eCheck Other" at bounding box center [434, 114] width 213 height 16
click at [374, 151] on input "Payment Amount" at bounding box center [441, 151] width 199 height 18
type textarea "x"
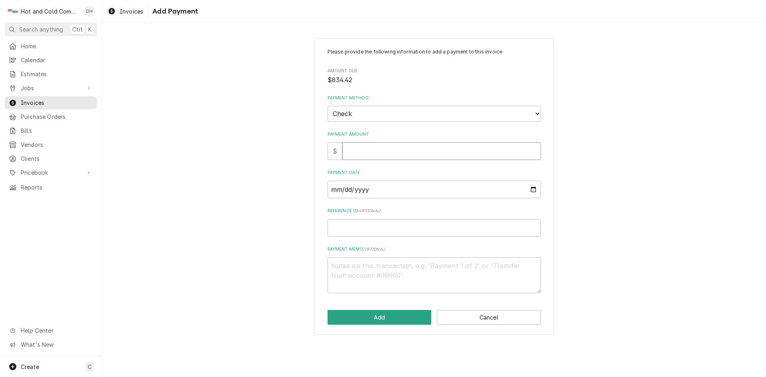
type input "8"
type textarea "x"
type input "83"
type textarea "x"
type input "834"
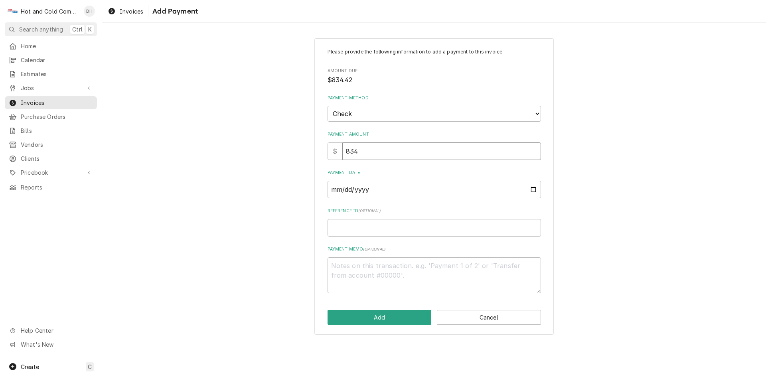
type textarea "x"
type input "834.4"
type textarea "x"
type input "834.42"
click at [534, 190] on input "Payment Date" at bounding box center [434, 190] width 213 height 18
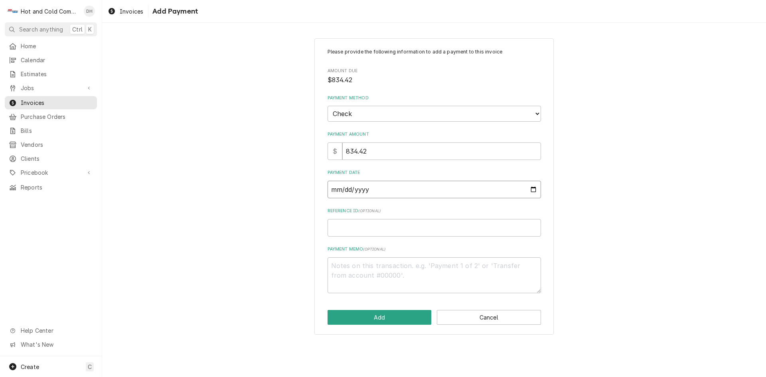
type textarea "x"
type input "2025-08-03"
type textarea "x"
type input "2025-08-28"
click at [364, 229] on input "Reference ID ( optional )" at bounding box center [434, 228] width 213 height 18
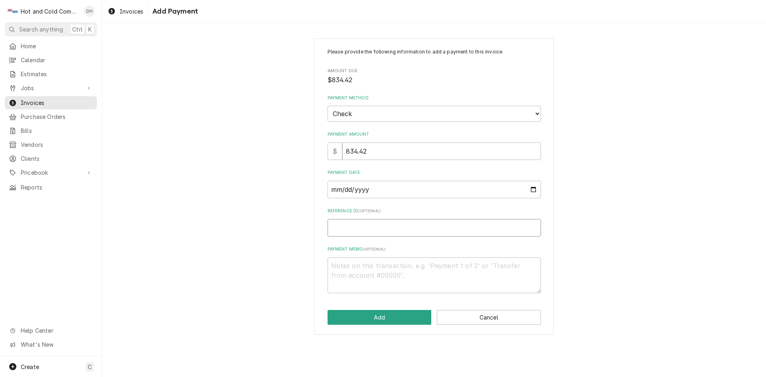
type textarea "x"
type input "5"
type textarea "x"
type input "51"
type textarea "x"
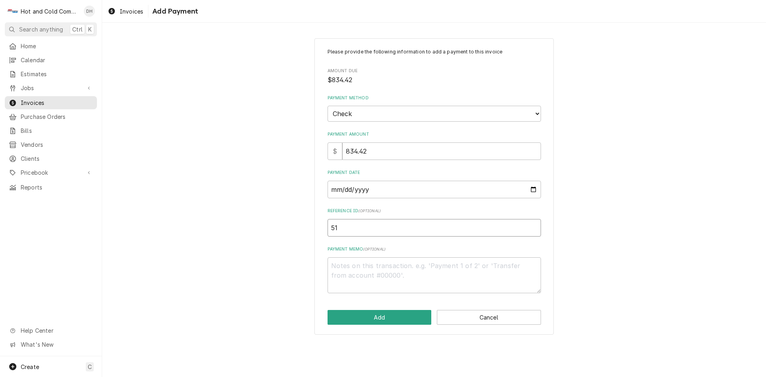
type input "515"
type textarea "x"
type input "5153"
type textarea "x"
type input "51537"
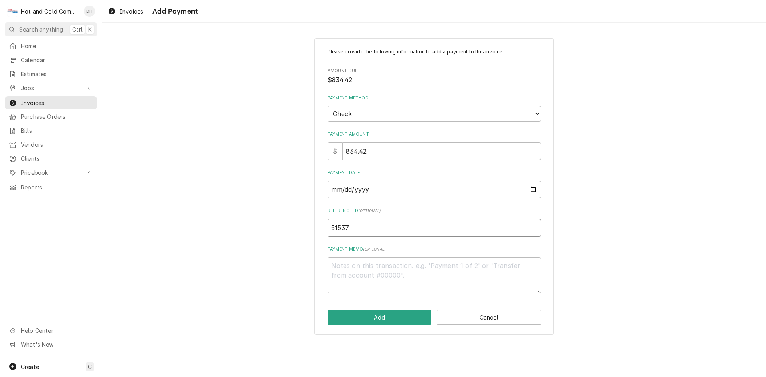
type textarea "x"
type input "515377"
click at [389, 320] on button "Add" at bounding box center [380, 317] width 104 height 15
type textarea "x"
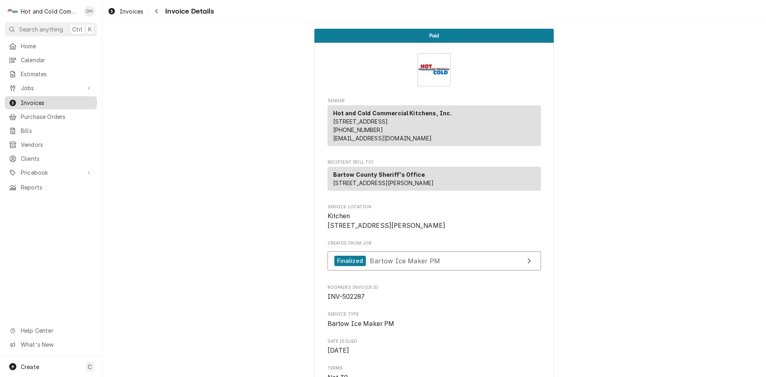
click at [47, 99] on span "Invoices" at bounding box center [57, 103] width 72 height 8
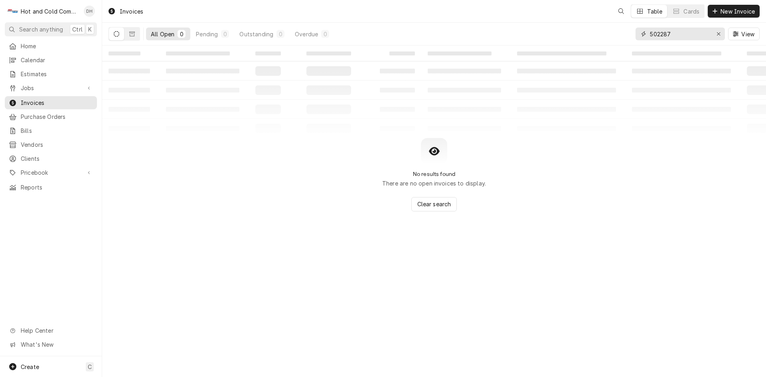
click at [691, 37] on input "502287" at bounding box center [680, 34] width 60 height 13
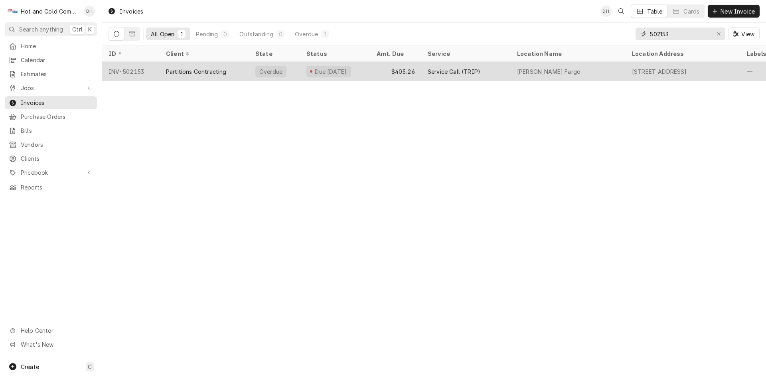
type input "502153"
click at [379, 72] on div "$405.26" at bounding box center [395, 71] width 51 height 19
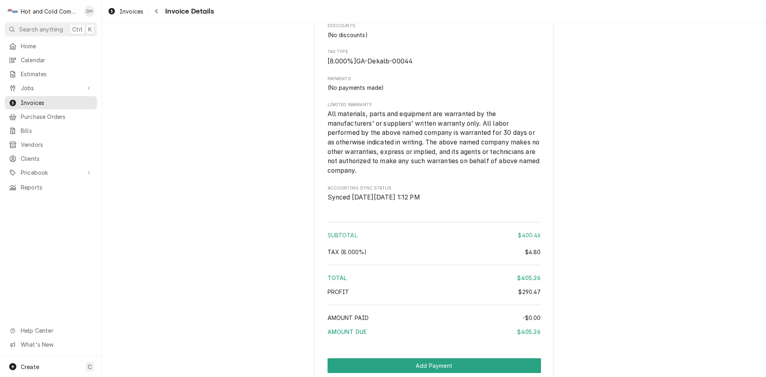
scroll to position [1108, 0]
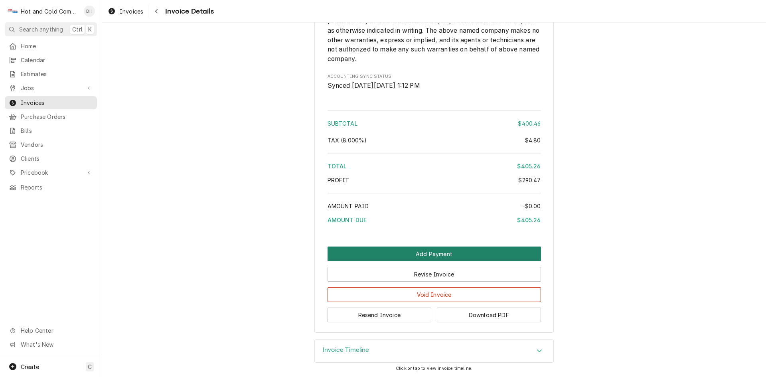
click at [438, 251] on button "Add Payment" at bounding box center [434, 254] width 213 height 15
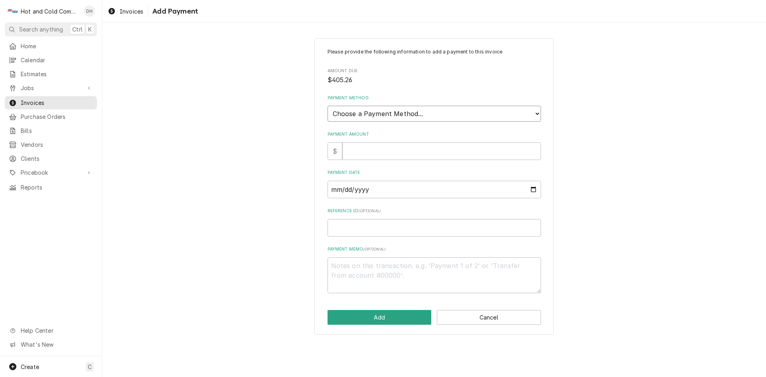
drag, startPoint x: 397, startPoint y: 113, endPoint x: 392, endPoint y: 111, distance: 5.0
click at [397, 113] on select "Choose a Payment Method... Cash Check Credit/Debit Card ACH/eCheck Other" at bounding box center [434, 114] width 213 height 16
select select "2"
click at [328, 106] on select "Choose a Payment Method... Cash Check Credit/Debit Card ACH/eCheck Other" at bounding box center [434, 114] width 213 height 16
click at [385, 154] on input "Payment Amount" at bounding box center [441, 151] width 199 height 18
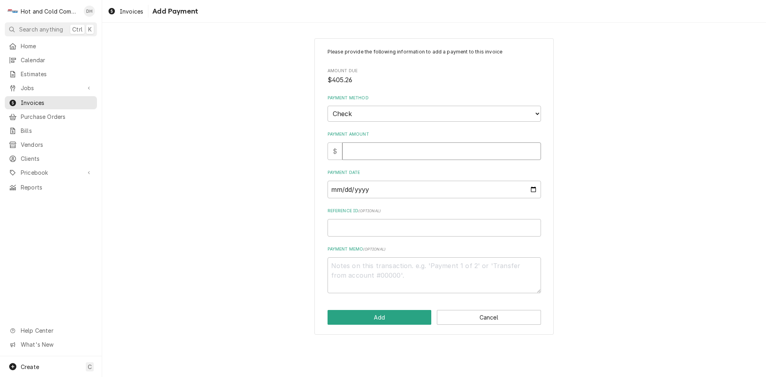
type textarea "x"
type input "4"
type textarea "x"
click at [507, 316] on button "Cancel" at bounding box center [489, 317] width 104 height 15
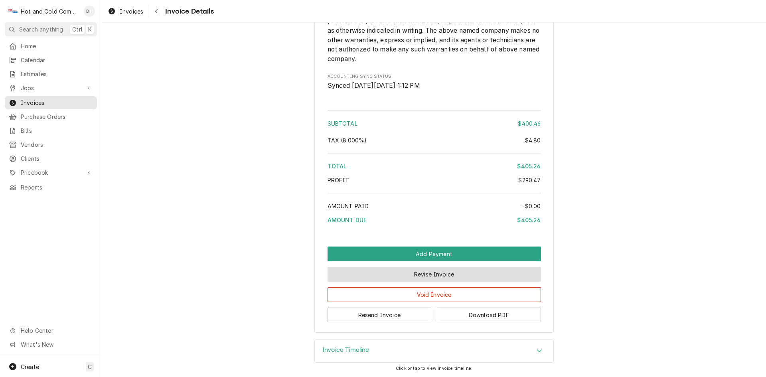
click at [427, 275] on button "Revise Invoice" at bounding box center [434, 274] width 213 height 15
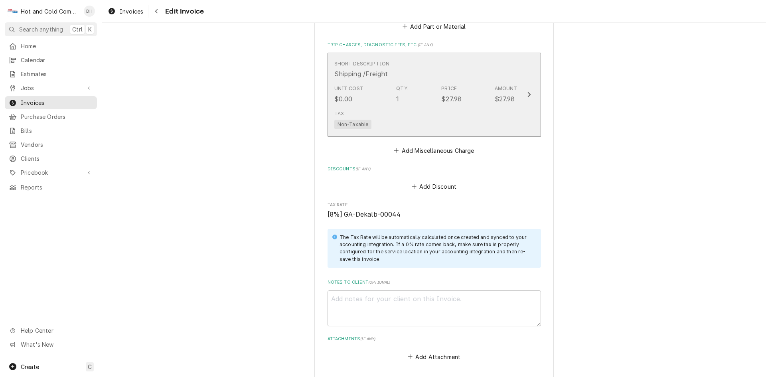
scroll to position [1064, 0]
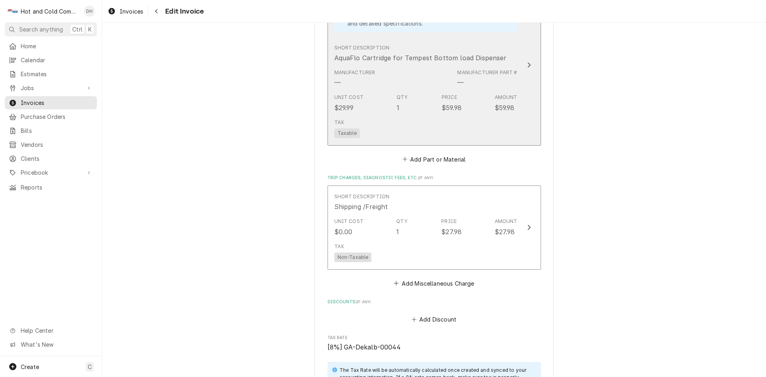
click at [471, 127] on div "Tax Taxable" at bounding box center [425, 129] width 183 height 26
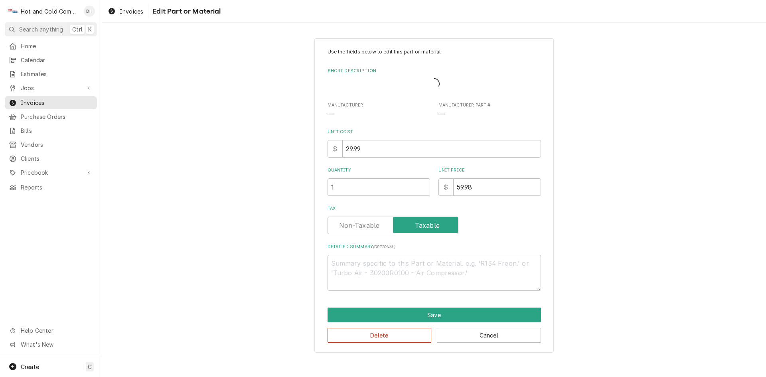
type textarea "x"
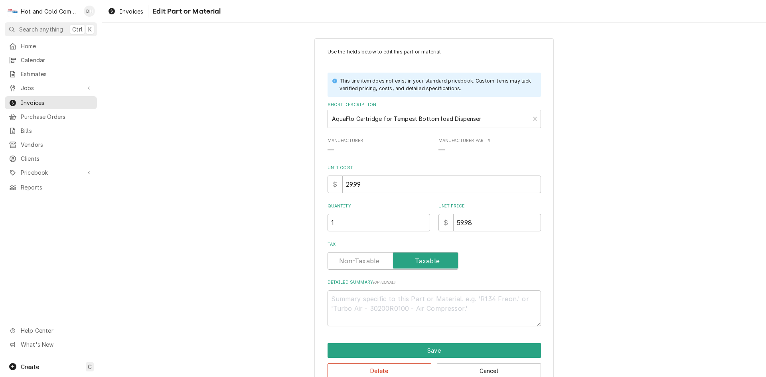
click at [362, 262] on label "Tax" at bounding box center [393, 261] width 131 height 18
click at [362, 262] on input "Tax" at bounding box center [393, 261] width 124 height 18
checkbox input "false"
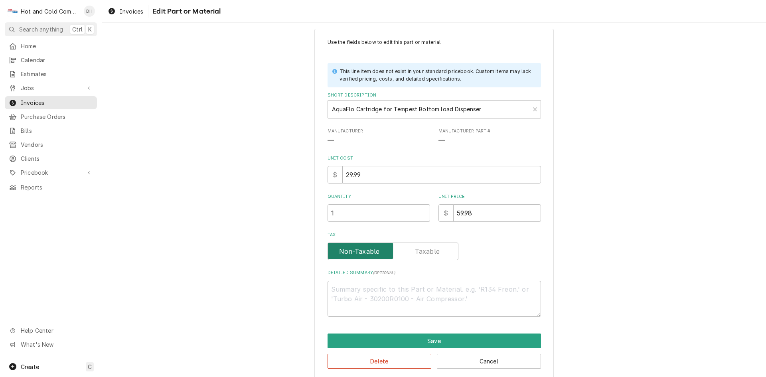
scroll to position [18, 0]
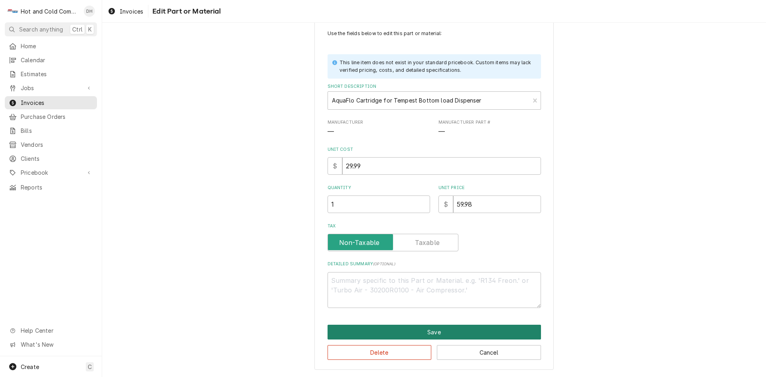
click at [435, 332] on button "Save" at bounding box center [434, 332] width 213 height 15
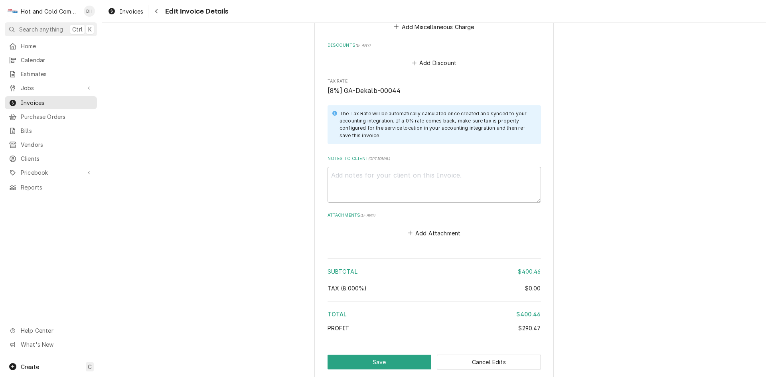
scroll to position [1368, 0]
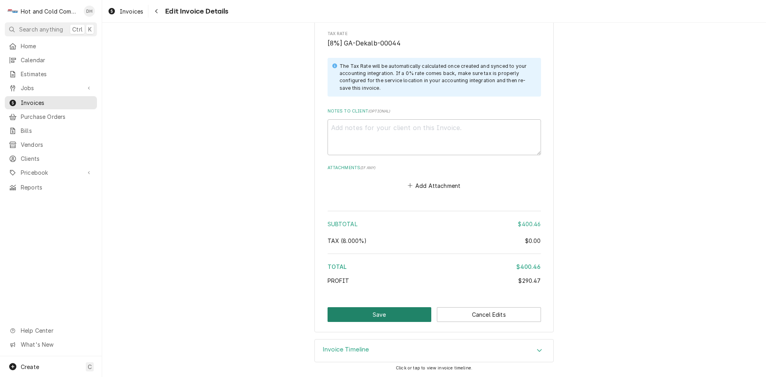
click at [378, 316] on button "Save" at bounding box center [380, 314] width 104 height 15
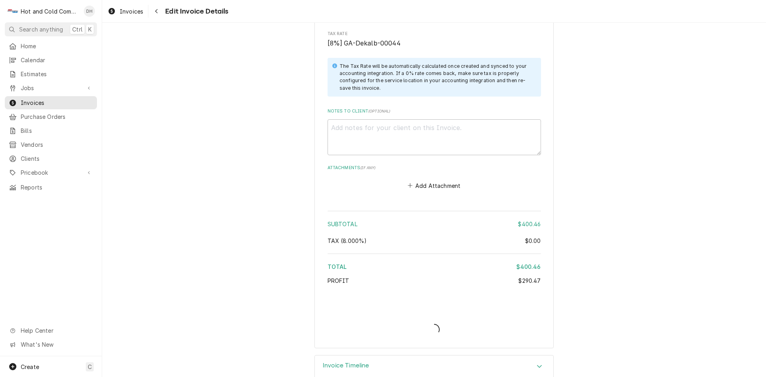
type textarea "x"
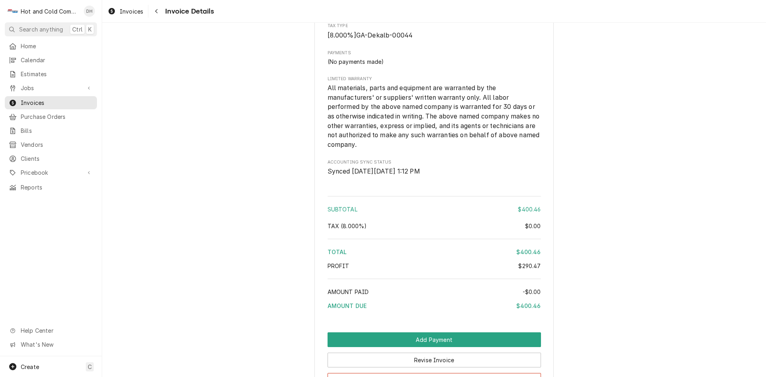
scroll to position [1108, 0]
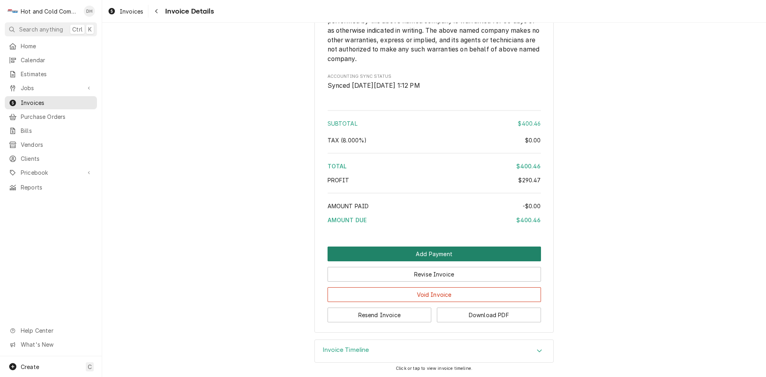
click at [411, 251] on button "Add Payment" at bounding box center [434, 254] width 213 height 15
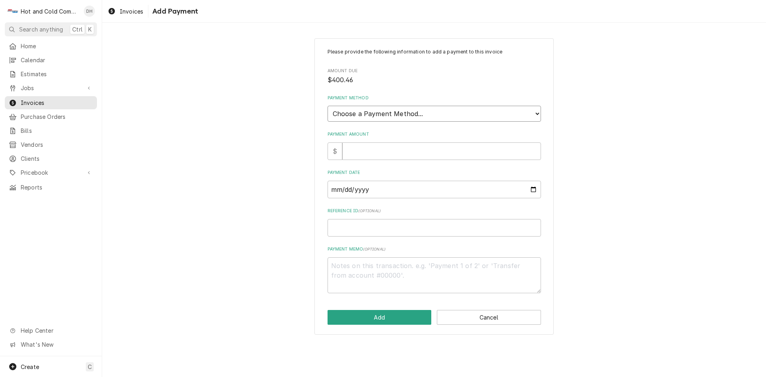
click at [379, 111] on select "Choose a Payment Method... Cash Check Credit/Debit Card ACH/eCheck Other" at bounding box center [434, 114] width 213 height 16
select select "2"
click at [328, 106] on select "Choose a Payment Method... Cash Check Credit/Debit Card ACH/eCheck Other" at bounding box center [434, 114] width 213 height 16
drag, startPoint x: 371, startPoint y: 150, endPoint x: 375, endPoint y: 154, distance: 5.8
click at [373, 152] on input "Payment Amount" at bounding box center [441, 151] width 199 height 18
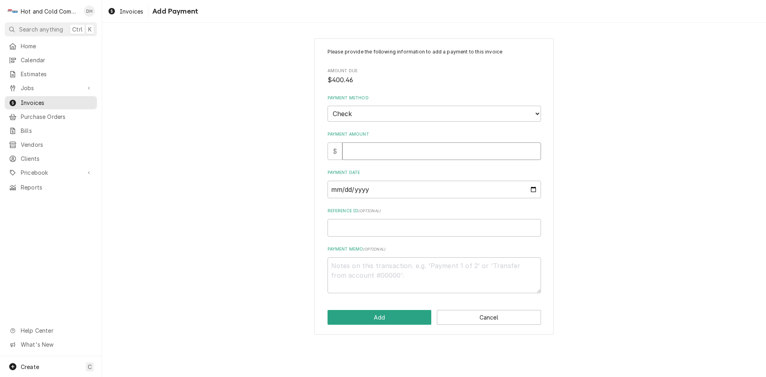
type textarea "x"
type input "4"
type textarea "x"
type input "40"
type textarea "x"
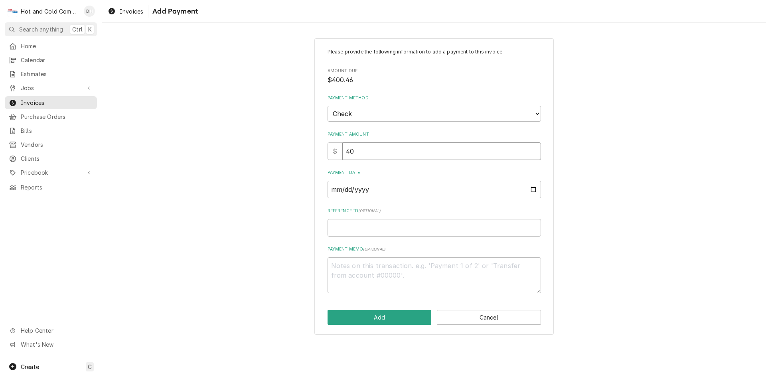
type input "400"
type textarea "x"
type input "400.4"
type textarea "x"
type input "400.46"
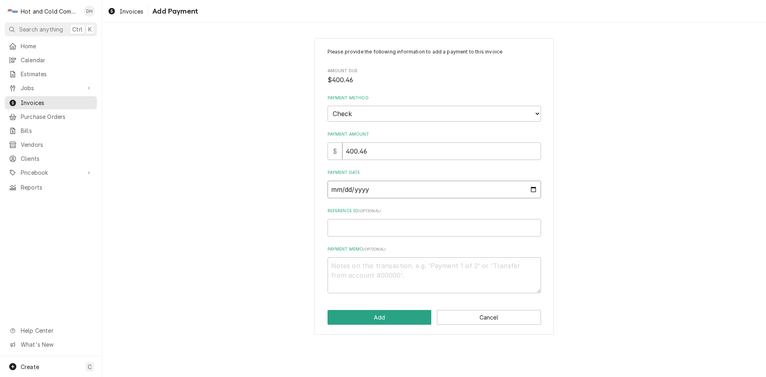
click at [536, 186] on input "Payment Date" at bounding box center [434, 190] width 213 height 18
type textarea "x"
type input "2025-08-03"
type textarea "x"
type input "2025-08-29"
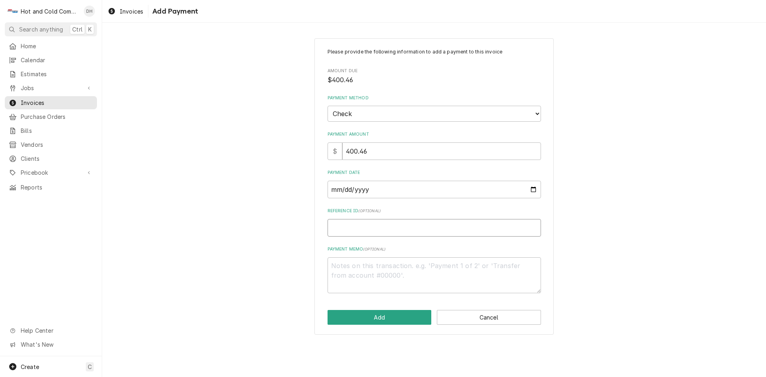
click at [380, 230] on input "Reference ID ( optional )" at bounding box center [434, 228] width 213 height 18
type textarea "x"
type input "2"
type textarea "x"
type input "26"
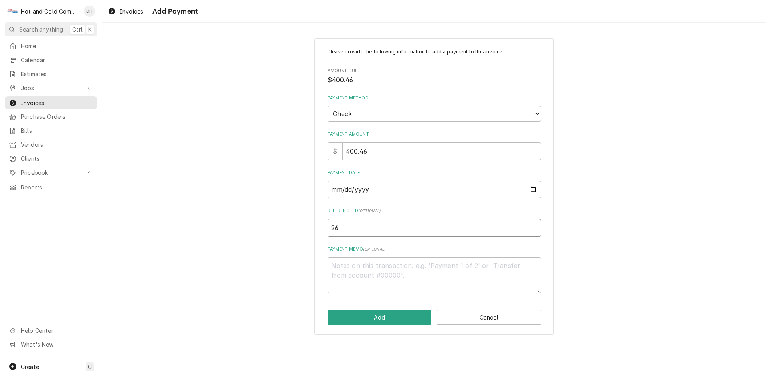
type textarea "x"
type input "266"
type textarea "x"
type input "2663"
type textarea "x"
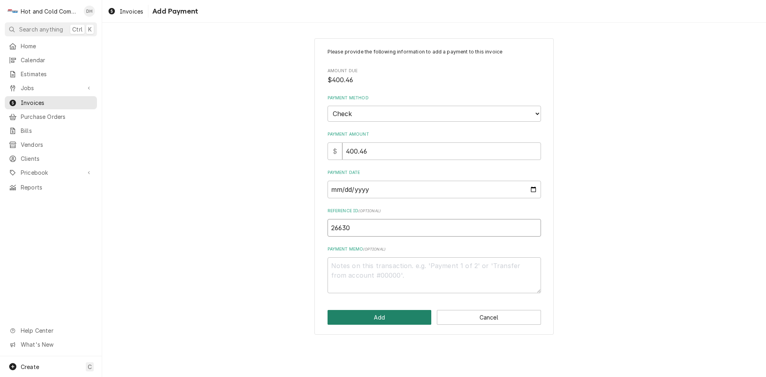
type input "26630"
click at [386, 318] on button "Add" at bounding box center [380, 317] width 104 height 15
type textarea "x"
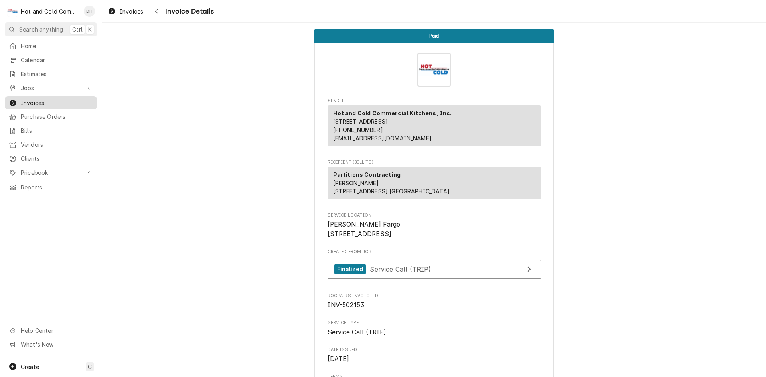
click at [45, 99] on span "Invoices" at bounding box center [57, 103] width 72 height 8
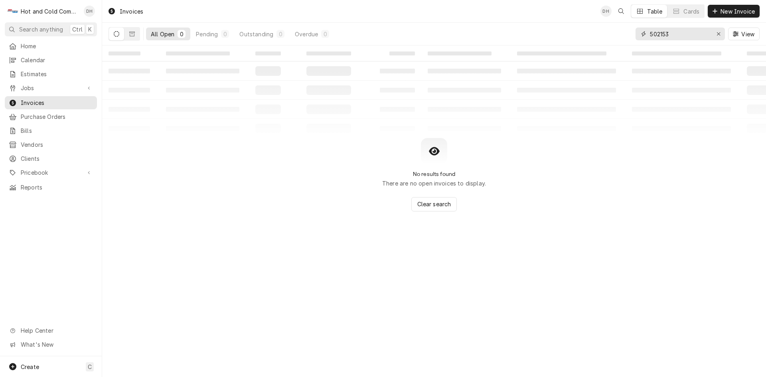
click at [684, 32] on input "502153" at bounding box center [680, 34] width 60 height 13
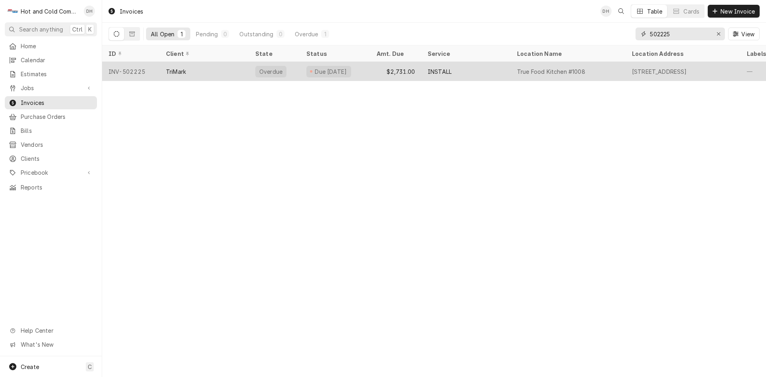
type input "502225"
drag, startPoint x: 375, startPoint y: 69, endPoint x: 379, endPoint y: 68, distance: 4.8
click at [375, 68] on div "$2,731.00" at bounding box center [395, 71] width 51 height 19
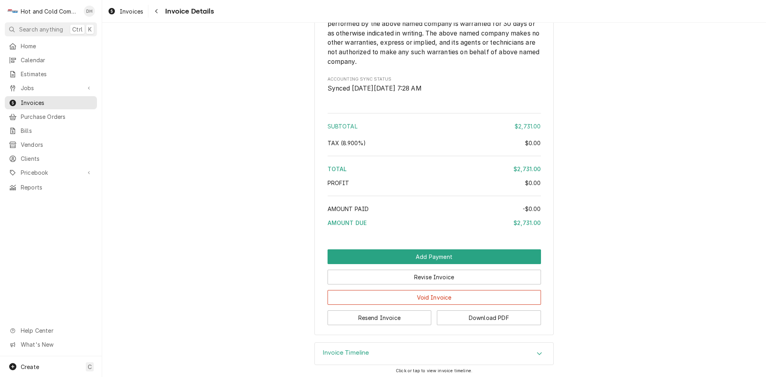
scroll to position [803, 0]
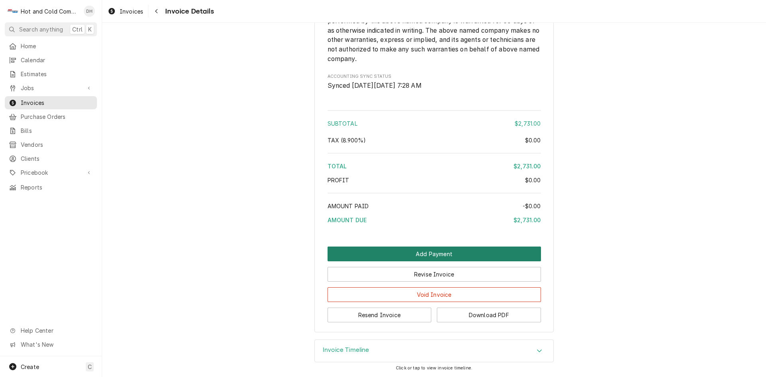
click at [435, 249] on button "Add Payment" at bounding box center [434, 254] width 213 height 15
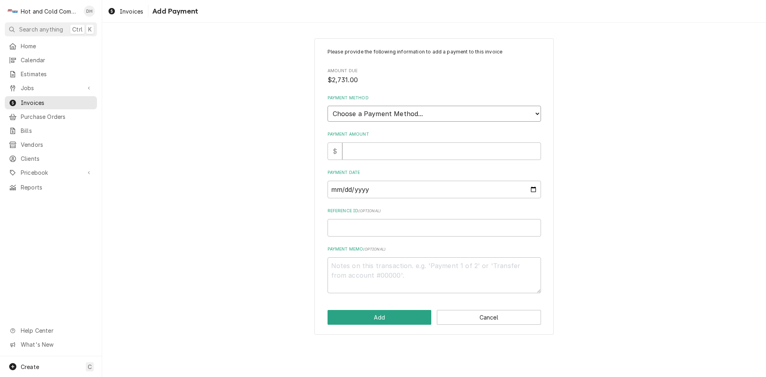
click at [407, 114] on select "Choose a Payment Method... Cash Check Credit/Debit Card ACH/eCheck Other" at bounding box center [434, 114] width 213 height 16
select select "2"
click at [328, 106] on select "Choose a Payment Method... Cash Check Credit/Debit Card ACH/eCheck Other" at bounding box center [434, 114] width 213 height 16
drag, startPoint x: 401, startPoint y: 152, endPoint x: 408, endPoint y: 153, distance: 6.9
click at [402, 152] on input "Payment Amount" at bounding box center [441, 151] width 199 height 18
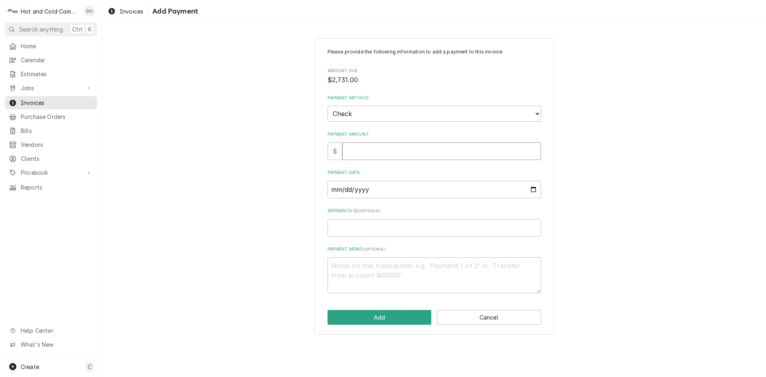
type textarea "x"
type input "2"
type textarea "x"
type input "27"
type textarea "x"
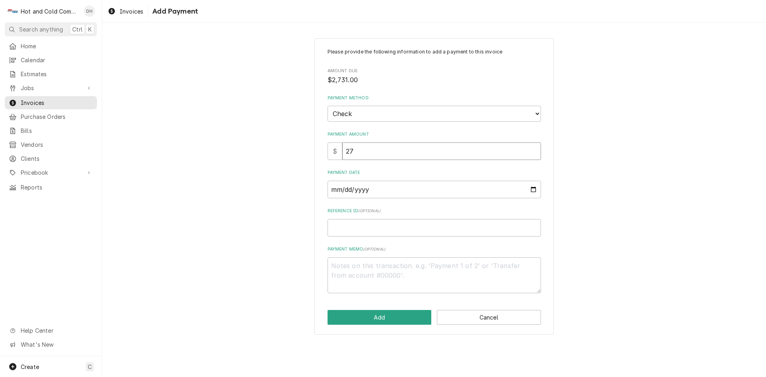
type input "273"
type textarea "x"
type input "2731"
type textarea "x"
type input "2731.0"
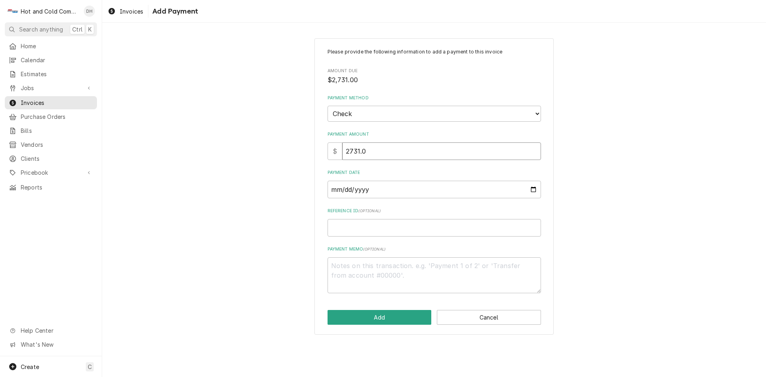
type textarea "x"
type input "2731.00"
click at [534, 188] on input "Payment Date" at bounding box center [434, 190] width 213 height 18
type textarea "x"
type input "2025-08-03"
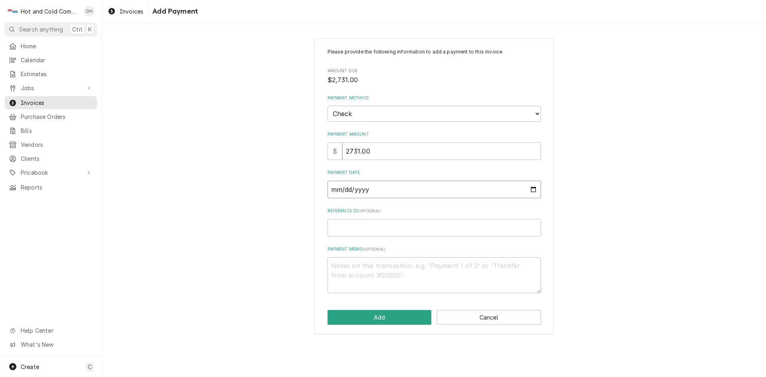
type textarea "x"
type input "2025-08-27"
click at [350, 231] on input "Reference ID ( optional )" at bounding box center [434, 228] width 213 height 18
type textarea "x"
type input "5"
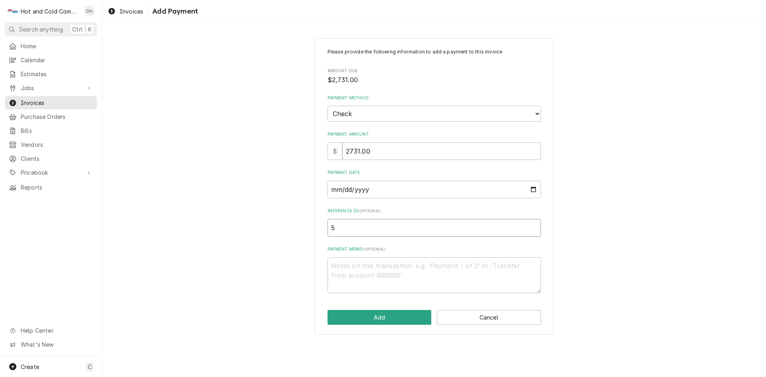
type textarea "x"
type input "55"
type textarea "x"
type input "559"
type textarea "x"
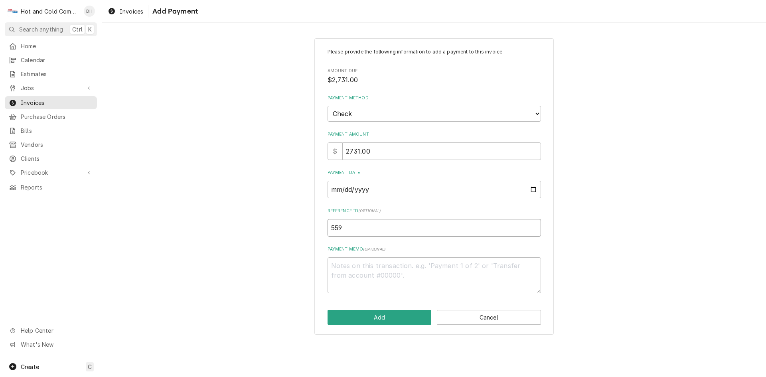
type input "5592"
type textarea "x"
type input "55923"
type textarea "x"
type input "559237"
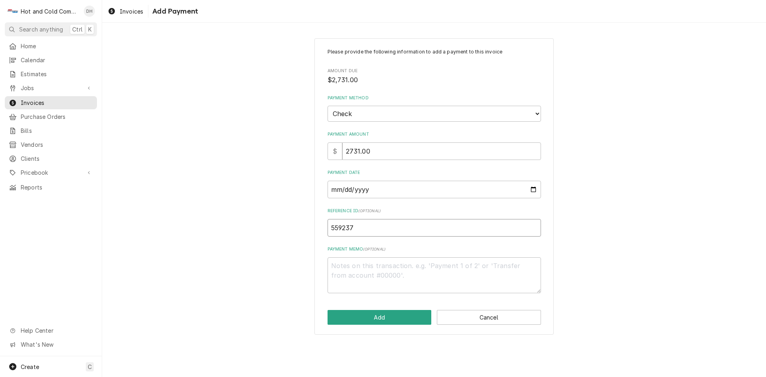
type textarea "x"
type input "5592375"
drag, startPoint x: 401, startPoint y: 316, endPoint x: 415, endPoint y: 316, distance: 14.8
click at [401, 316] on button "Add" at bounding box center [380, 317] width 104 height 15
type textarea "x"
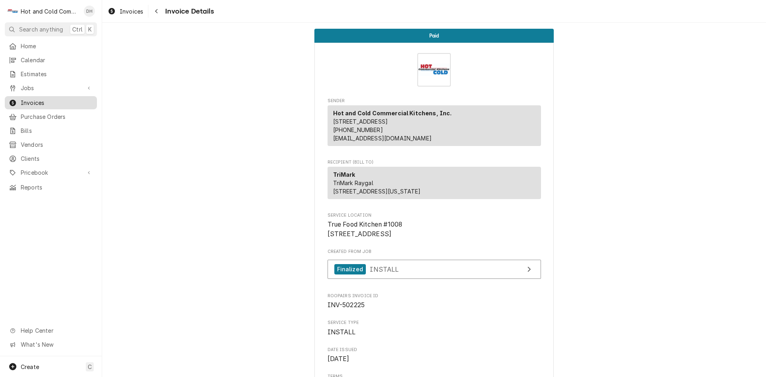
click at [32, 99] on span "Invoices" at bounding box center [57, 103] width 72 height 8
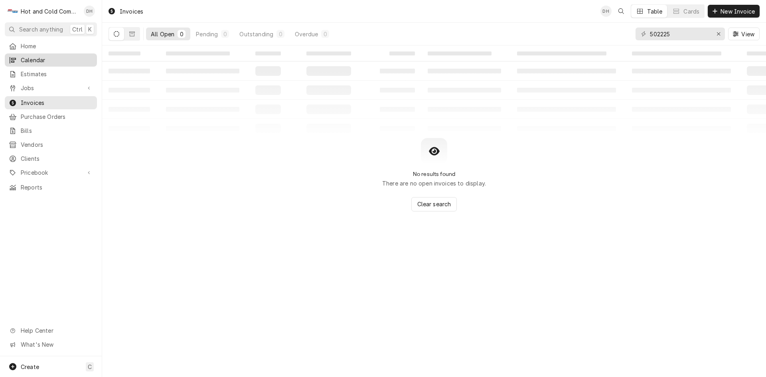
click at [41, 55] on div "Calendar" at bounding box center [50, 60] width 89 height 10
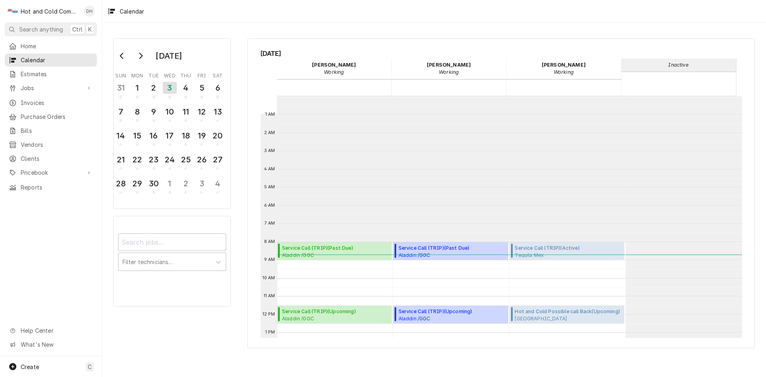
scroll to position [146, 0]
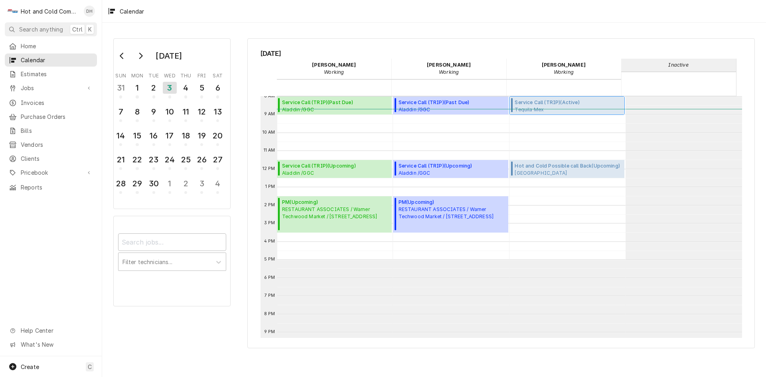
click at [541, 107] on span "Tequila Mex Tequila Mex Restaurant / [STREET_ADDRESS]" at bounding box center [568, 109] width 107 height 6
click at [555, 105] on span "Service Call (TRIP) ( Active )" at bounding box center [568, 102] width 107 height 7
click at [568, 103] on span "Service Call (TRIP) ( Active )" at bounding box center [568, 102] width 107 height 7
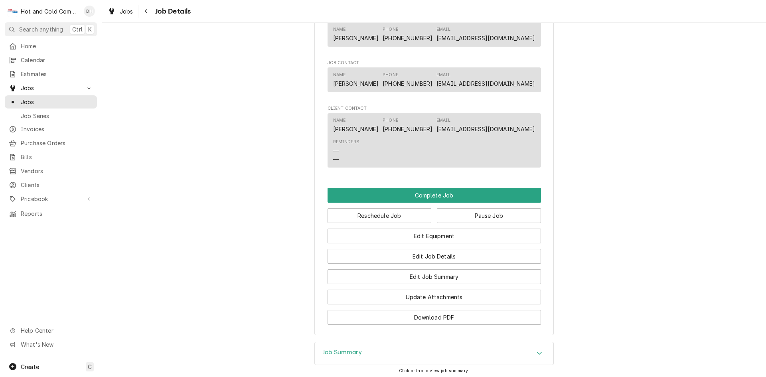
scroll to position [532, 0]
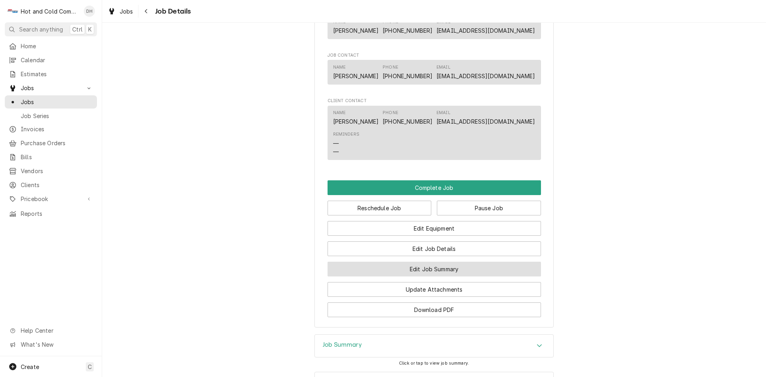
click at [441, 275] on button "Edit Job Summary" at bounding box center [434, 269] width 213 height 15
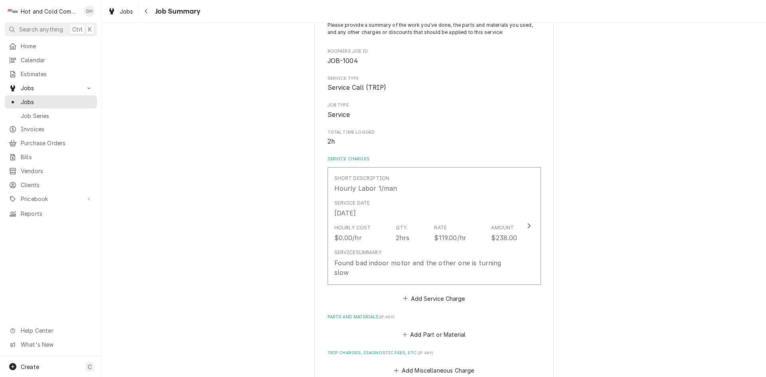
scroll to position [133, 0]
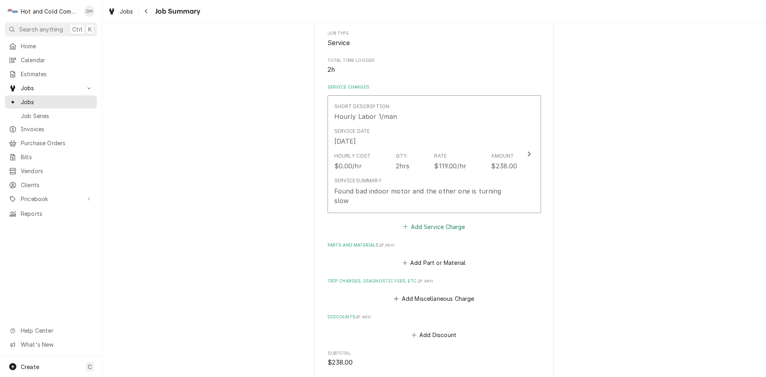
click at [432, 221] on button "Add Service Charge" at bounding box center [434, 226] width 65 height 11
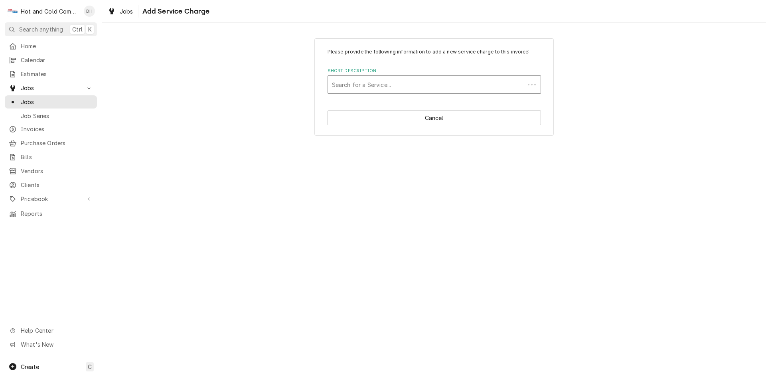
click at [369, 79] on div "Short Description" at bounding box center [426, 84] width 189 height 14
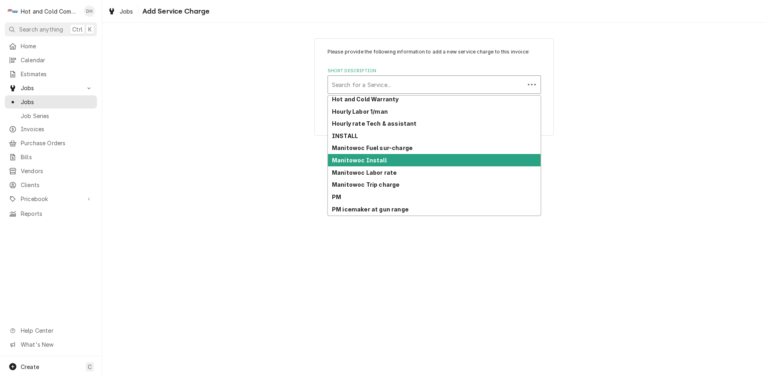
scroll to position [206, 0]
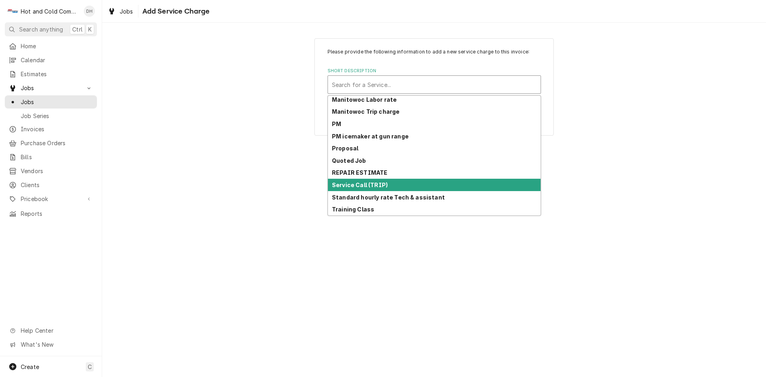
click at [452, 186] on div "Service Call (TRIP)" at bounding box center [434, 185] width 213 height 12
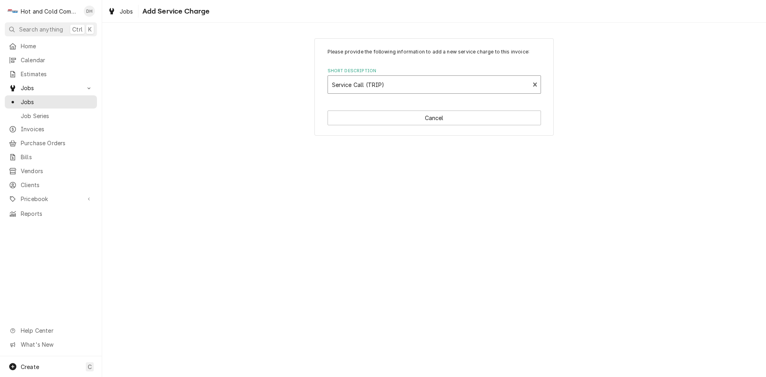
type textarea "x"
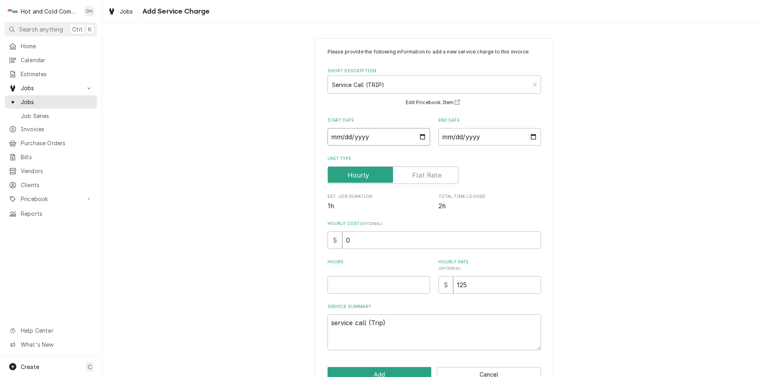
click at [419, 135] on input "Start Date" at bounding box center [379, 137] width 103 height 18
type input "2025-09-02"
type textarea "x"
click at [531, 136] on input "End Date" at bounding box center [489, 137] width 103 height 18
type input "2025-09-02"
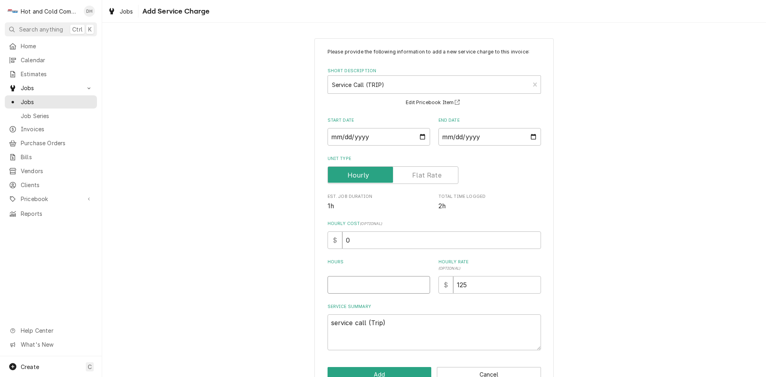
click at [360, 287] on input "Hours" at bounding box center [379, 285] width 103 height 18
type textarea "x"
type input "1"
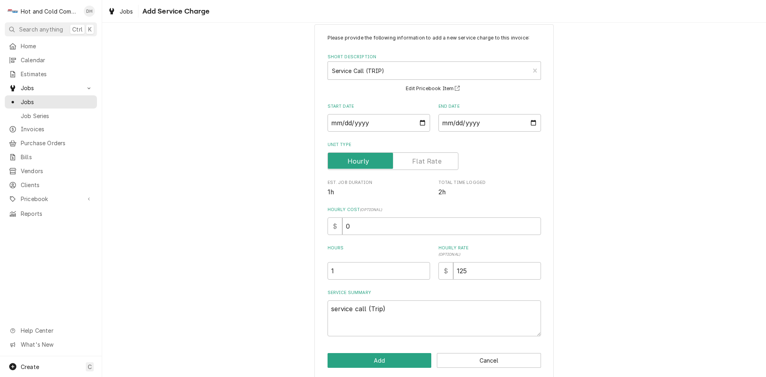
scroll to position [22, 0]
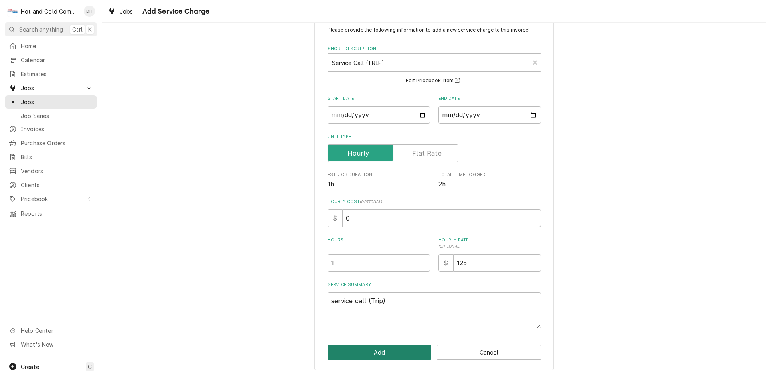
click at [376, 350] on button "Add" at bounding box center [380, 352] width 104 height 15
type textarea "x"
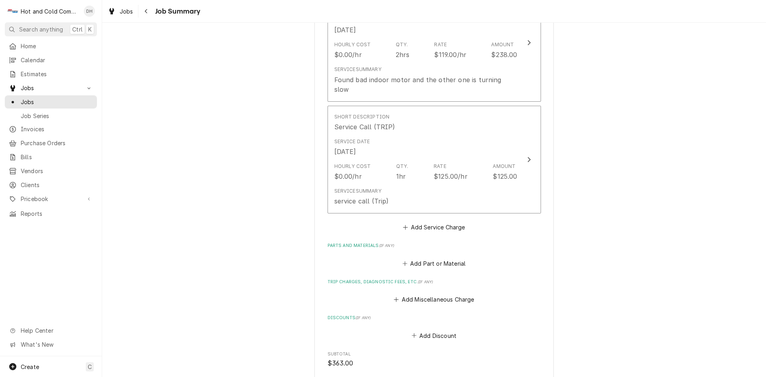
scroll to position [266, 0]
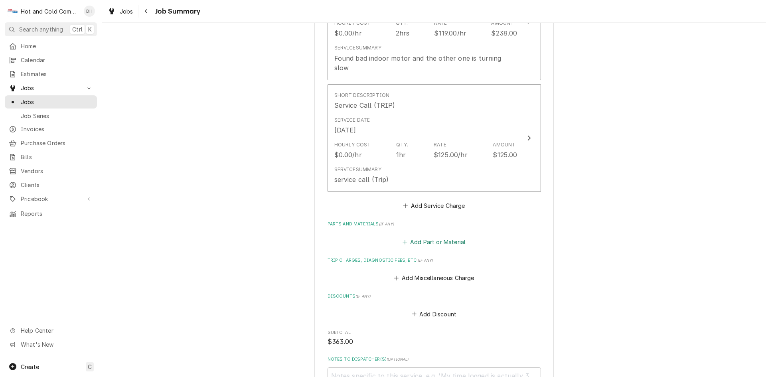
click at [432, 236] on button "Add Part or Material" at bounding box center [434, 241] width 66 height 11
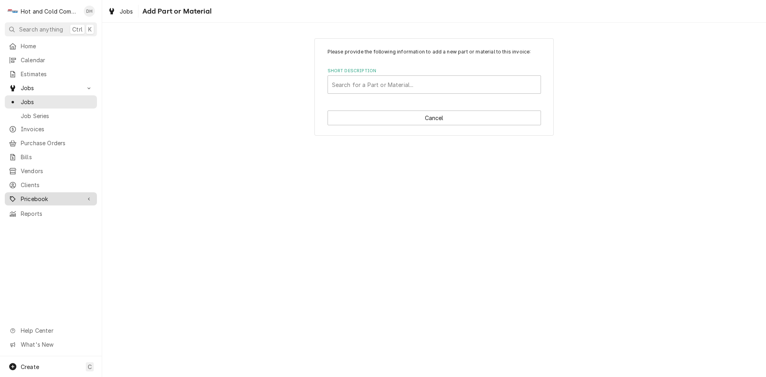
click at [30, 195] on span "Pricebook" at bounding box center [51, 199] width 60 height 8
click at [69, 223] on span "Parts & Materials" at bounding box center [57, 227] width 72 height 8
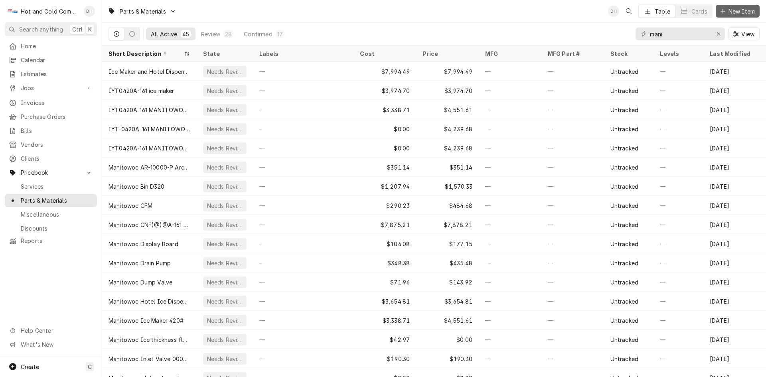
click at [746, 12] on span "New Item" at bounding box center [742, 11] width 30 height 8
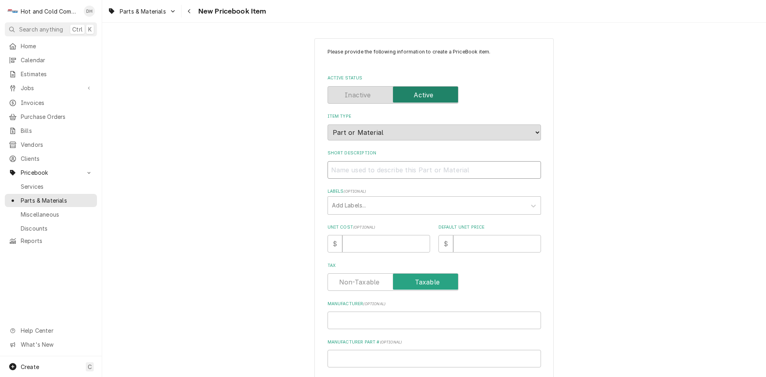
click at [365, 171] on input "Short Description" at bounding box center [434, 170] width 213 height 18
type textarea "x"
type input "E"
type textarea "x"
type input "Ev"
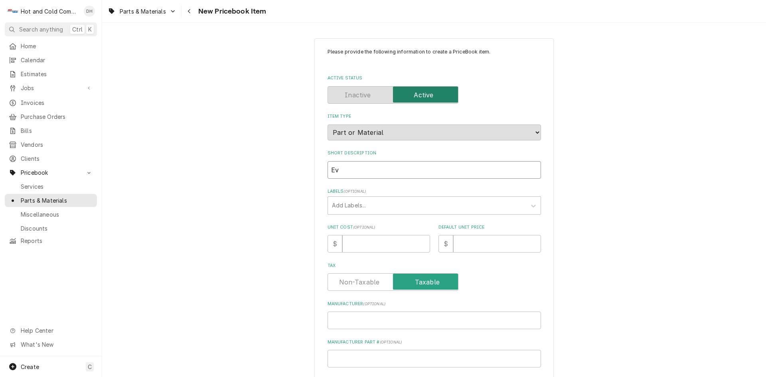
type textarea "x"
type input "Eva"
type textarea "x"
type input "Evap"
type textarea "x"
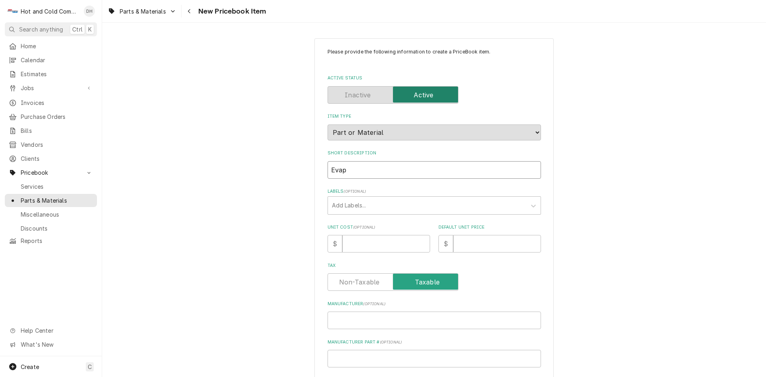
type input "Evapo"
type textarea "x"
type input "Evapor"
type textarea "x"
type input "Evapora"
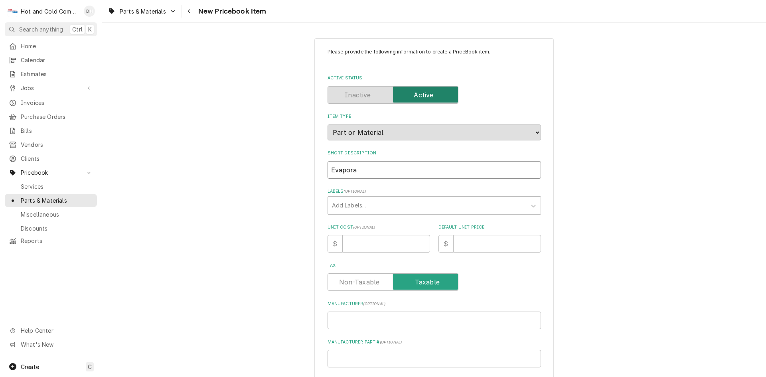
type textarea "x"
type input "Evaporat"
type textarea "x"
type input "Evaporato"
type textarea "x"
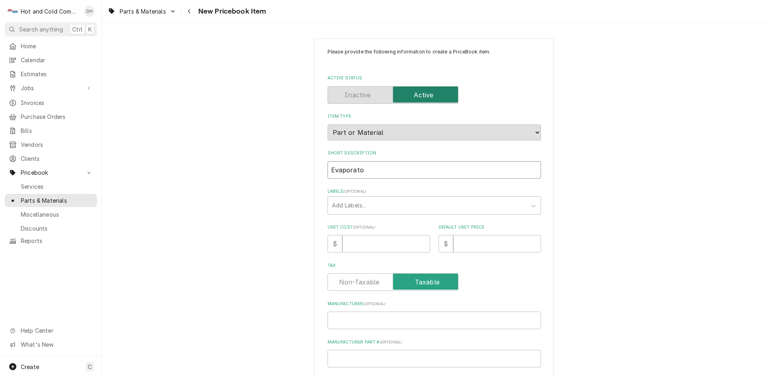
type input "Evaporator"
type textarea "x"
type input "Evaporator"
type textarea "x"
type input "Evaporator F"
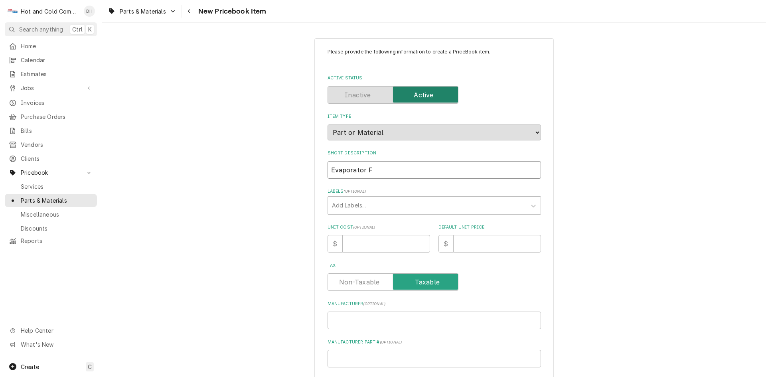
type textarea "x"
type input "Evaporator Fa"
type textarea "x"
type input "Evaporator Fan"
type textarea "x"
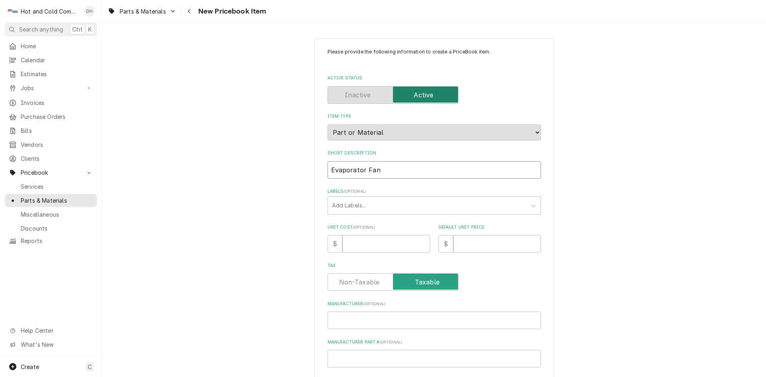
type input "Evaporator Fan"
type textarea "x"
type input "Evaporator Fan M"
type textarea "x"
type input "Evaporator Fan Mo"
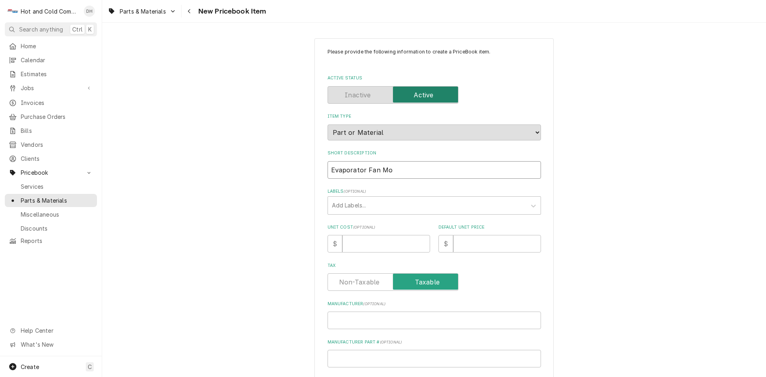
type textarea "x"
type input "Evaporator Fan Mot"
type textarea "x"
type input "Evaporator Fan Moto"
type textarea "x"
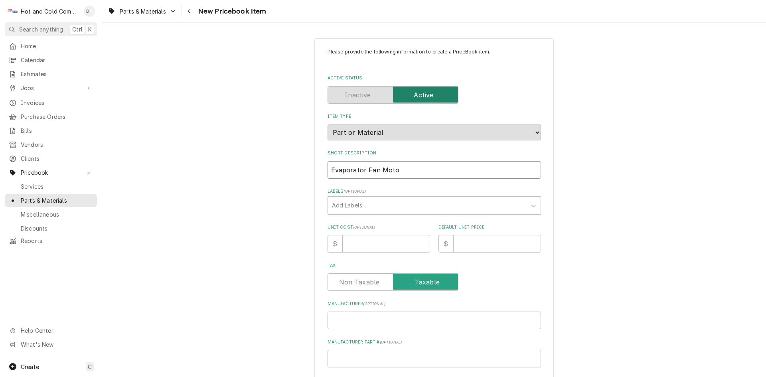
type input "Evaporator Fan Motor"
type textarea "x"
type input "Evaporator Fan MotorC"
type textarea "x"
type input "Evaporator Fan MotorCW"
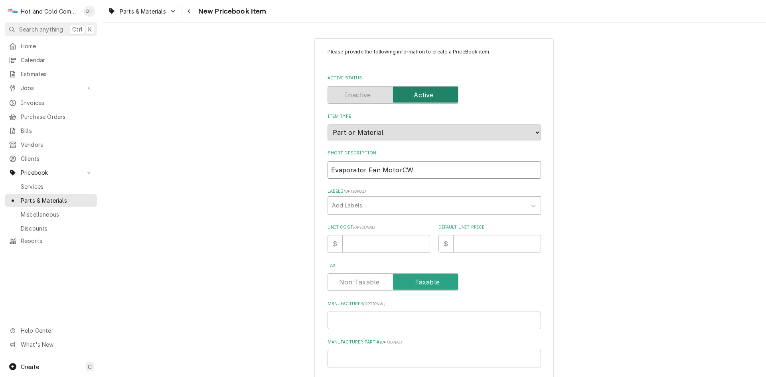
type textarea "x"
type input "Evaporator Fan MotorCWS"
type textarea "x"
type input "Evaporator Fan MotorCWSE"
type textarea "x"
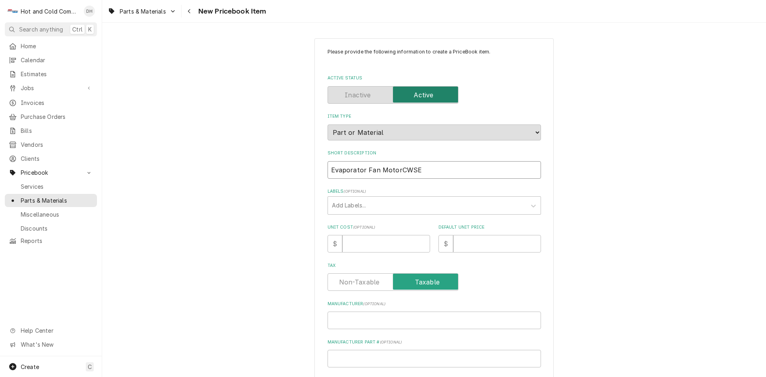
type input "Evaporator Fan MotoCWSE"
type textarea "x"
type input "Evaporator Fan MotCWSE"
type textarea "x"
type input "Evaporator Fan MoCWSE"
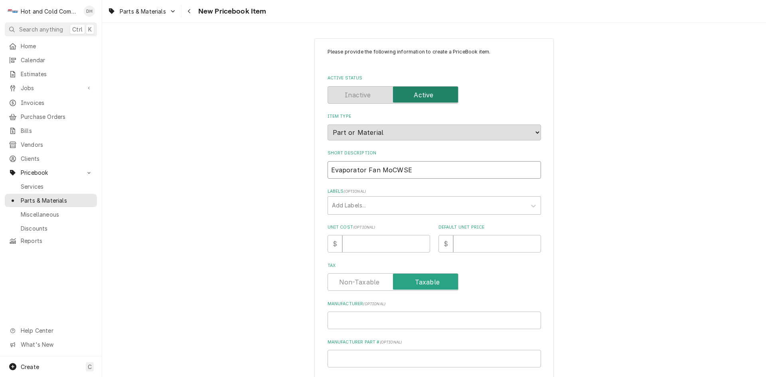
type textarea "x"
type input "Evaporator Fan MCWSE"
type textarea "x"
type input "Evaporator Fan MtCWSE"
type textarea "x"
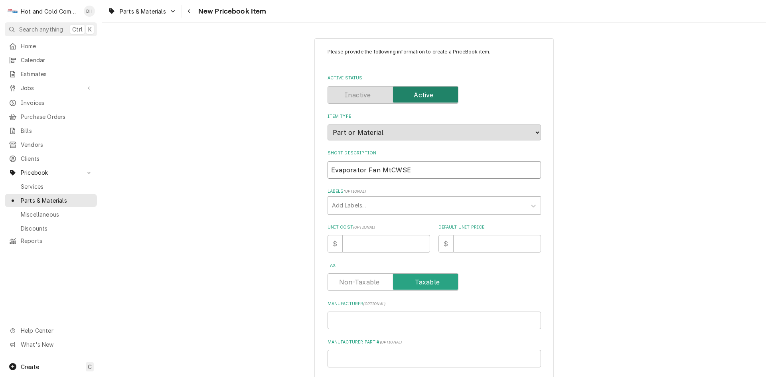
type input "Evaporator Fan MtrCWSE"
type textarea "x"
type input "Evaporator Fan Mtr.CWSE"
type textarea "x"
type input "Evaporator Fan Mtr. CWSE"
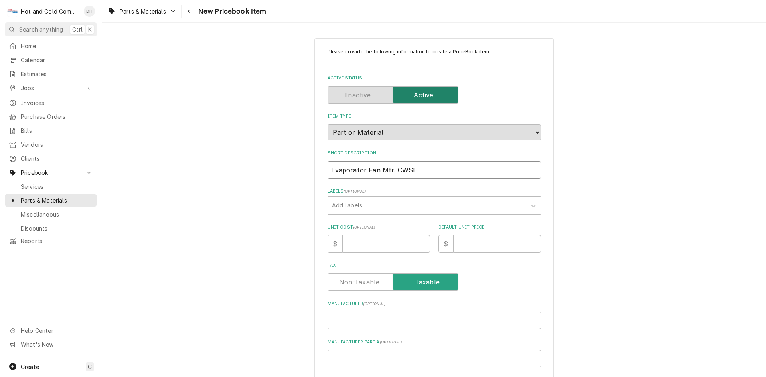
type textarea "x"
type input "Evaporator Fan Mtr. CWSE"
type textarea "x"
type input "Evaporator Fan Mtr. CWSE 1"
type textarea "x"
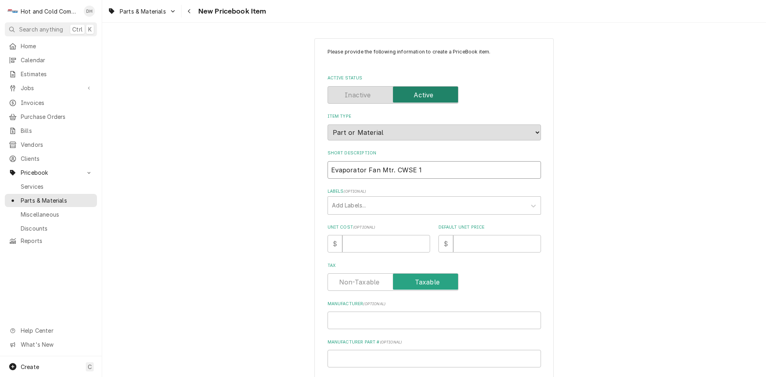
type input "Evaporator Fan Mtr. CWSE 1/"
type textarea "x"
type input "Evaporator Fan Mtr. CWSE 1/2"
type textarea "x"
type input "Evaporator Fan Mtr. CWSE 1/20"
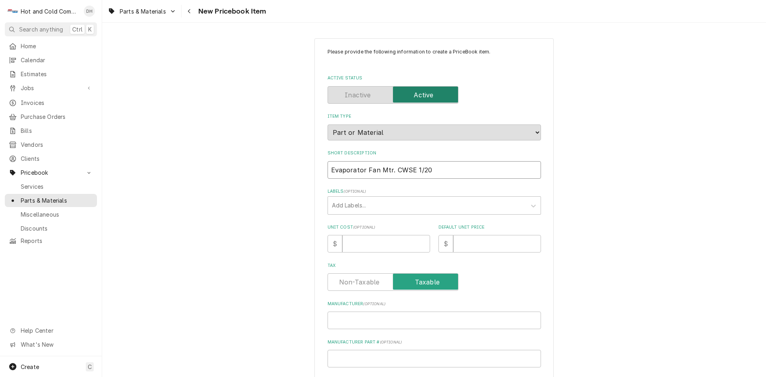
type textarea "x"
type input "Evaporator Fan Mtr. CWSE 1/20"
type textarea "x"
type input "Evaporator Fan Mtr. CWSE 1/20 H"
type textarea "x"
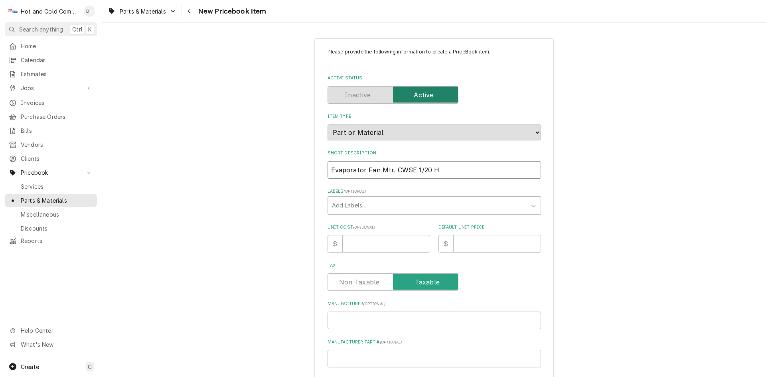
type input "Evaporator Fan Mtr. CWSE 1/20 HP"
type textarea "x"
type input "Evaporator Fan Mtr. CWSE 1/20 HP"
type textarea "x"
type input "Evaporator Fan Mtr. CWSE 1/20 HP 1"
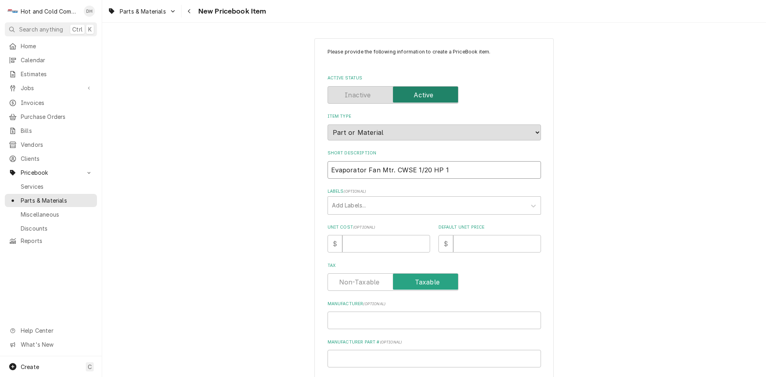
type textarea "x"
type input "Evaporator Fan Mtr. CWSE 1/20 HP 11"
type textarea "x"
type input "Evaporator Fan Mtr. CWSE 1/20 HP 115"
type textarea "x"
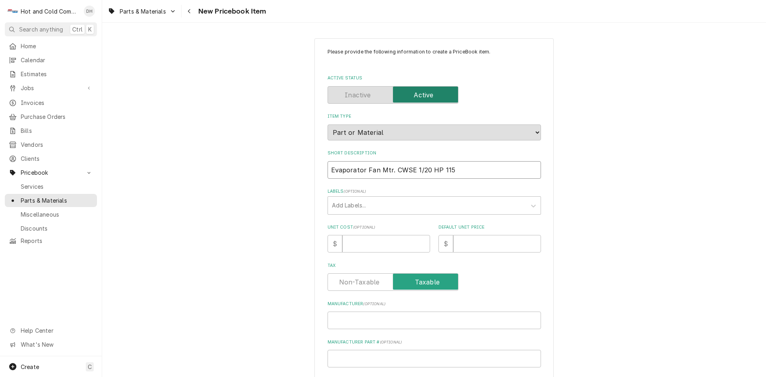
type input "Evaporator Fan Mtr. CWSE 1/20 HP 115V"
type textarea "x"
type input "Evaporator Fan Mtr. CWSE 1/20 HP 115V"
type textarea "x"
type input "Evaporator Fan Mtr. CWSE 1/20 HP 115V"
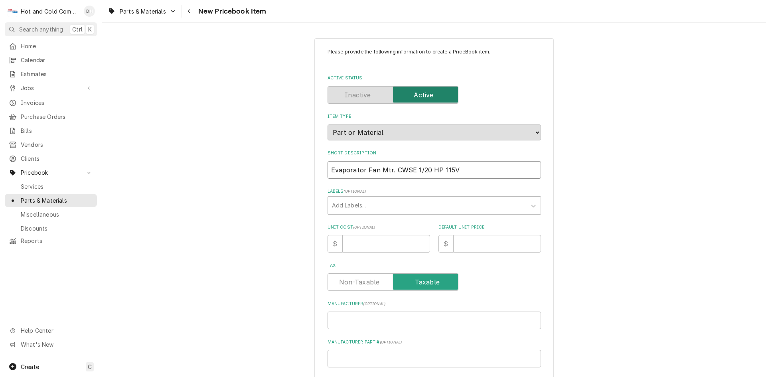
type textarea "x"
type input "Evaporator Fan Mtr. CWSE 1/20 HP 115V D"
type textarea "x"
type input "Evaporator Fan Mtr. CWSE 1/20 HP 115V D1"
type textarea "x"
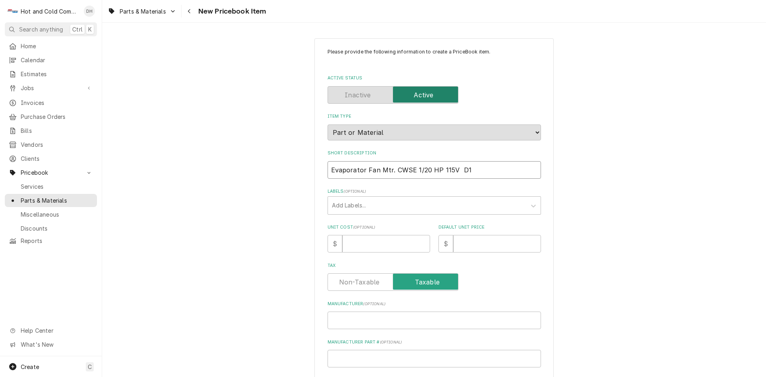
type input "Evaporator Fan Mtr. CWSE 1/20 HP 115V D11"
type textarea "x"
type input "Evaporator Fan Mtr. CWSE 1/20 HP 115V D112"
type textarea "x"
type input "Evaporator Fan Mtr. CWSE 1/20 HP 115V D1124"
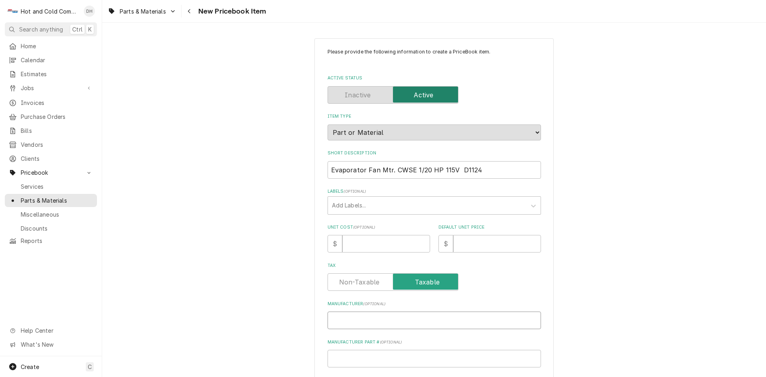
click at [387, 315] on input "Manufacturer ( optional )" at bounding box center [434, 321] width 213 height 18
type textarea "x"
type input "U"
type textarea "x"
type input "UR"
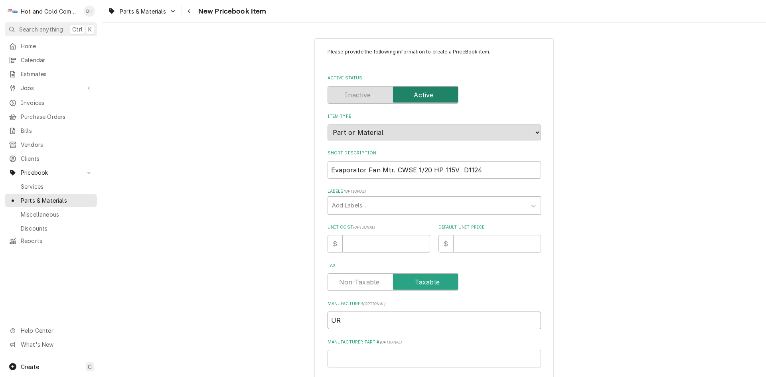
type textarea "x"
type input "URI"
click at [385, 356] on input "Manufacturer Part # ( optional )" at bounding box center [434, 359] width 213 height 18
type textarea "x"
type input "D"
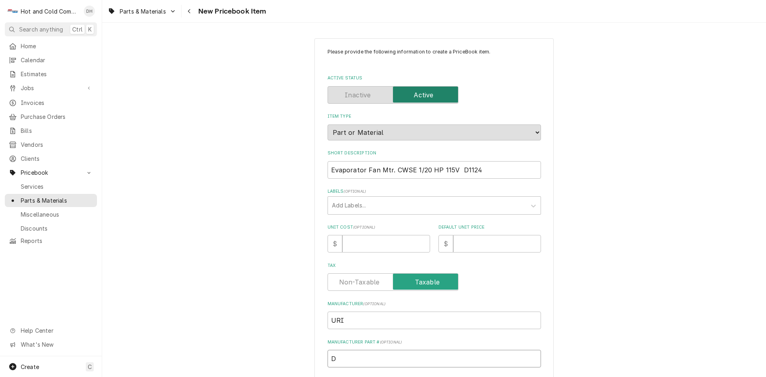
type textarea "x"
type input "D1"
type textarea "x"
type input "D11"
type textarea "x"
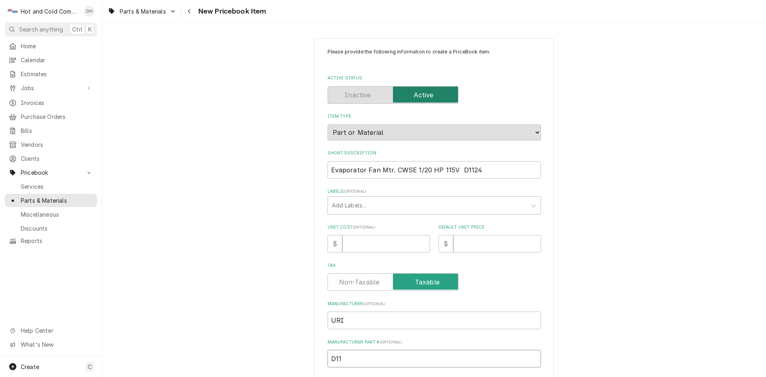
type input "D112"
type textarea "x"
type input "D1124"
click at [345, 244] on input "Unit Cost ( optional )" at bounding box center [386, 244] width 88 height 18
type textarea "x"
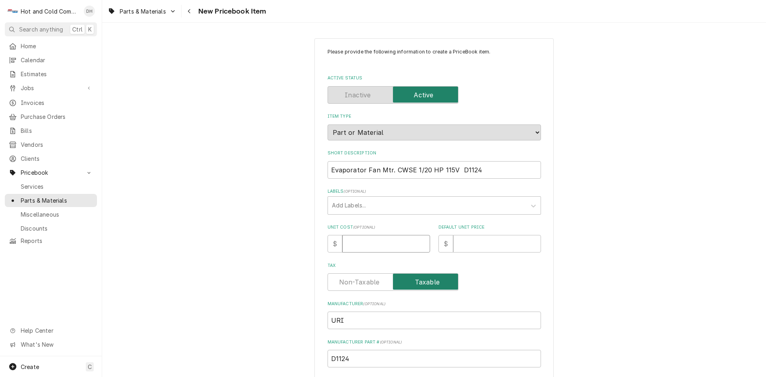
type input "1"
type textarea "x"
type input "12"
type textarea "x"
type input "123"
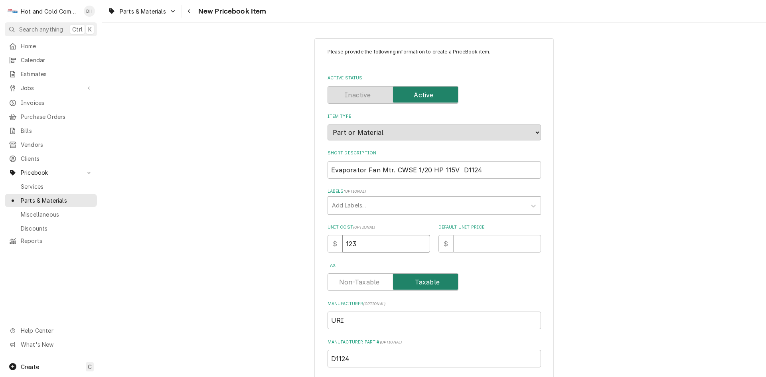
type textarea "x"
type input "123.6"
type textarea "x"
type input "123.69"
type textarea "x"
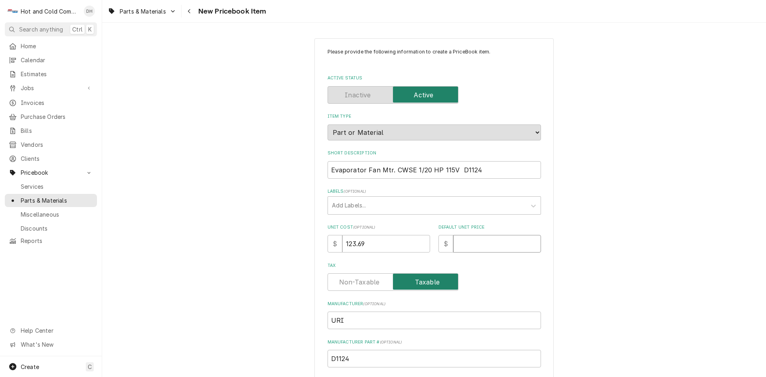
type input "2"
type textarea "x"
type input "20"
type textarea "x"
type input "206"
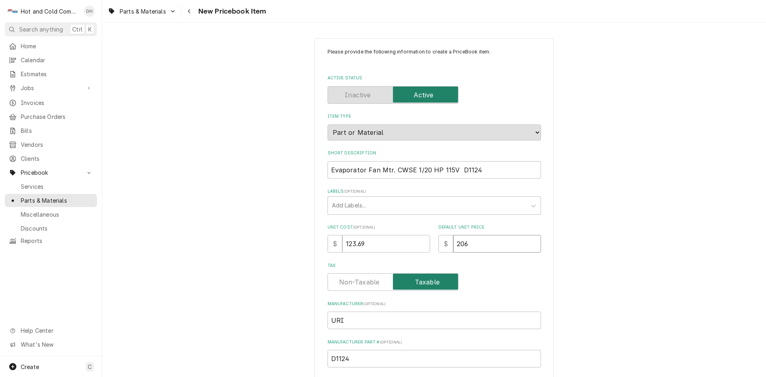
type textarea "x"
type input "206.5"
type textarea "x"
type input "206.56"
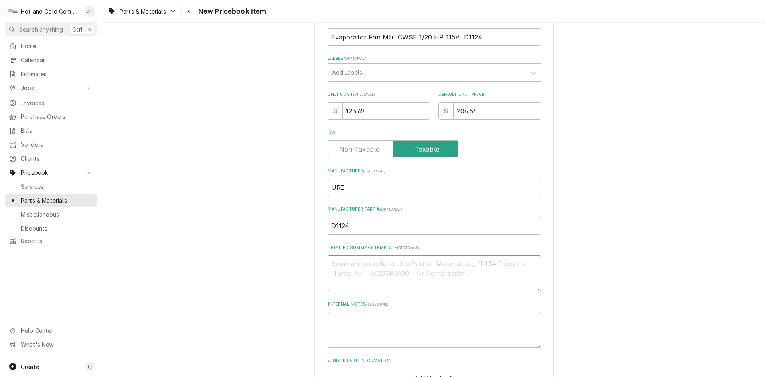
click at [351, 267] on textarea "Detailed Summary Template ( optional )" at bounding box center [434, 273] width 213 height 36
type textarea "x"
type textarea "w"
type textarea "x"
type textarea "wa"
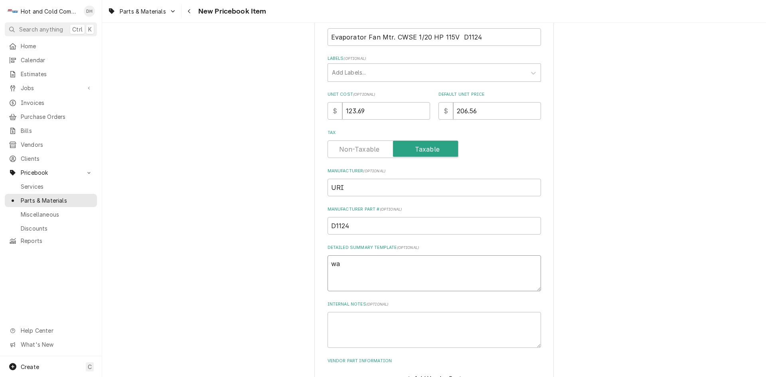
type textarea "x"
type textarea "wal"
type textarea "x"
type textarea "walk"
type textarea "x"
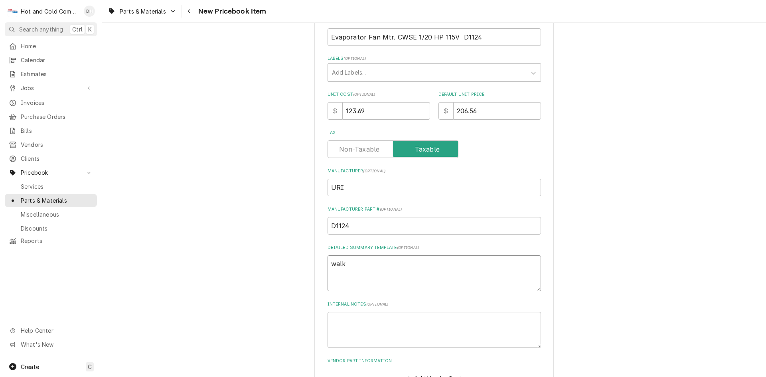
type textarea "walk"
type textarea "x"
type textarea "walk i"
type textarea "x"
type textarea "walk in"
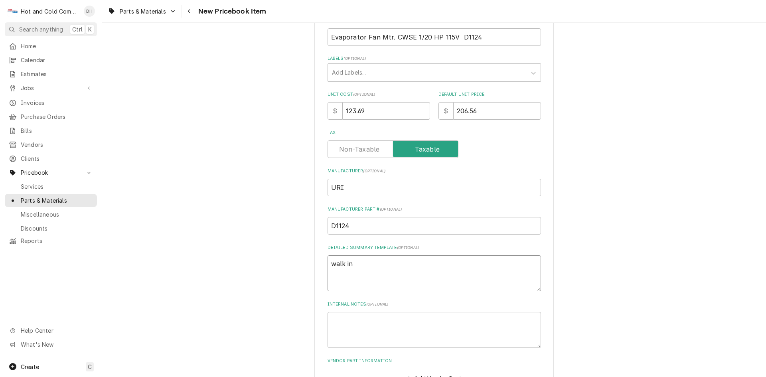
type textarea "x"
type textarea "walk in"
type textarea "x"
type textarea "walk in c"
type textarea "x"
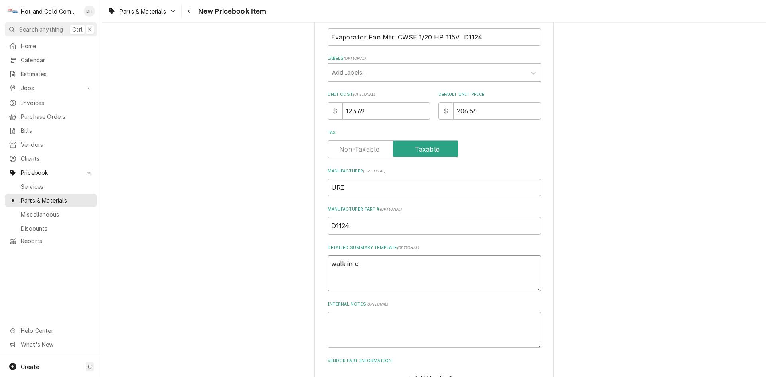
type textarea "walk in co"
type textarea "x"
type textarea "walk in coo"
type textarea "x"
type textarea "walk in cool"
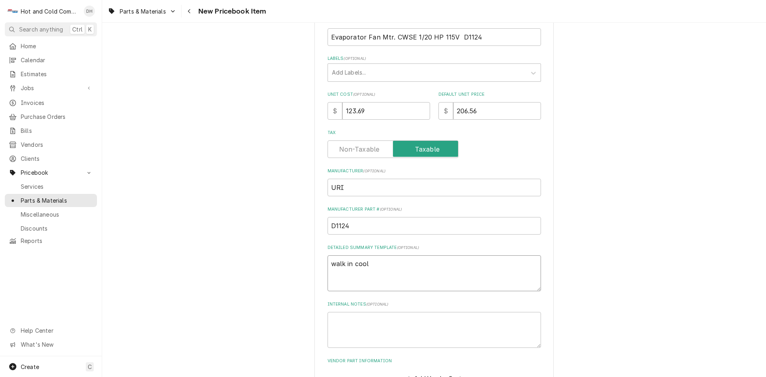
type textarea "x"
type textarea "walk in coole"
type textarea "x"
type textarea "walk in cooler"
type textarea "x"
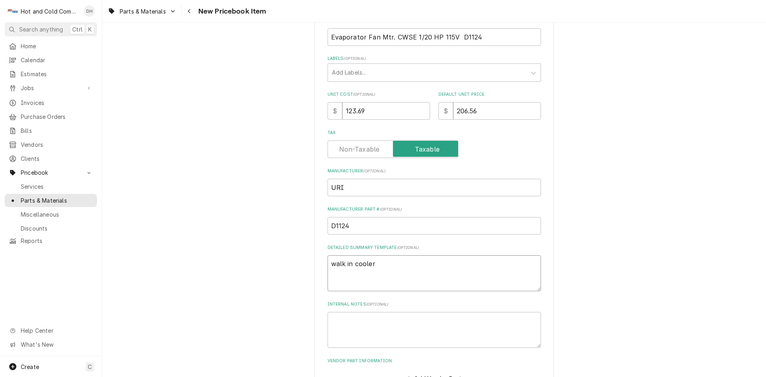
type textarea "walk in cooler"
type textarea "x"
type textarea "walk in cooler E"
type textarea "x"
type textarea "walk in cooler EF"
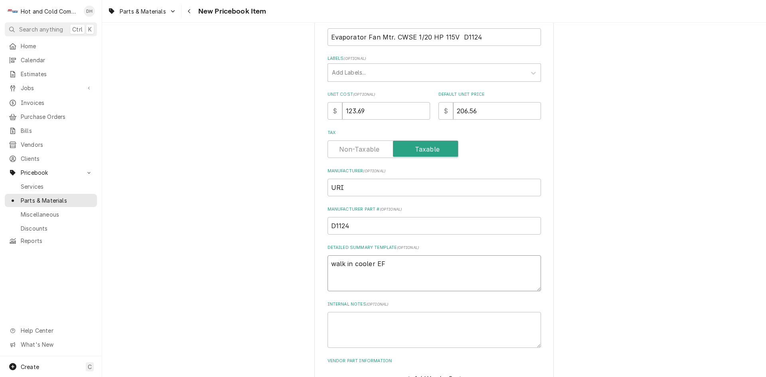
type textarea "x"
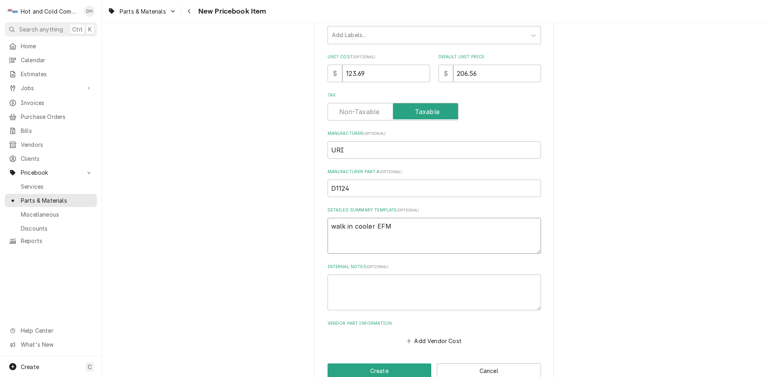
scroll to position [189, 0]
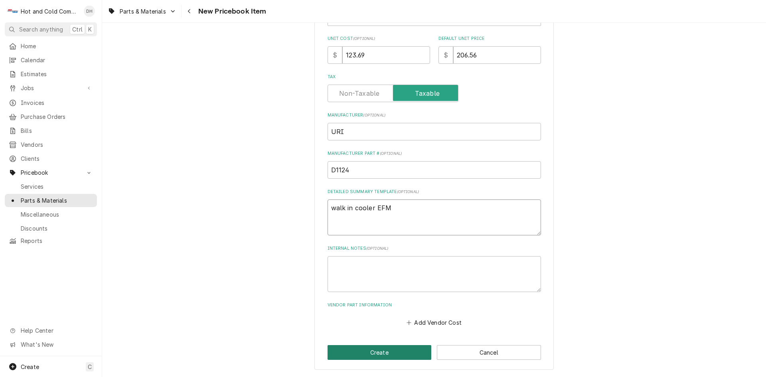
type textarea "walk in cooler EFM"
drag, startPoint x: 381, startPoint y: 353, endPoint x: 458, endPoint y: 314, distance: 86.2
click at [381, 353] on button "Create" at bounding box center [380, 352] width 104 height 15
type textarea "x"
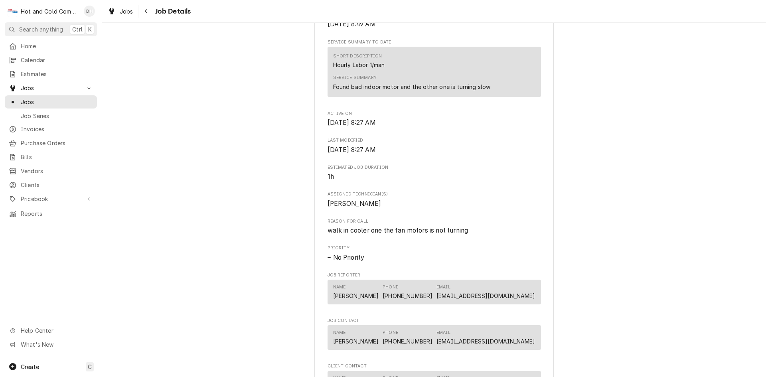
scroll to position [532, 0]
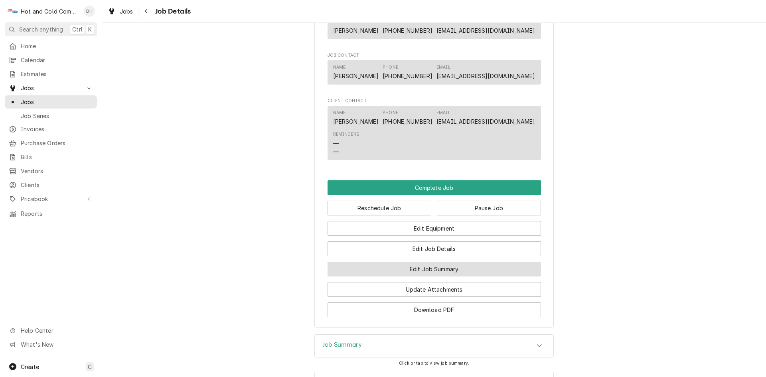
click at [422, 276] on button "Edit Job Summary" at bounding box center [434, 269] width 213 height 15
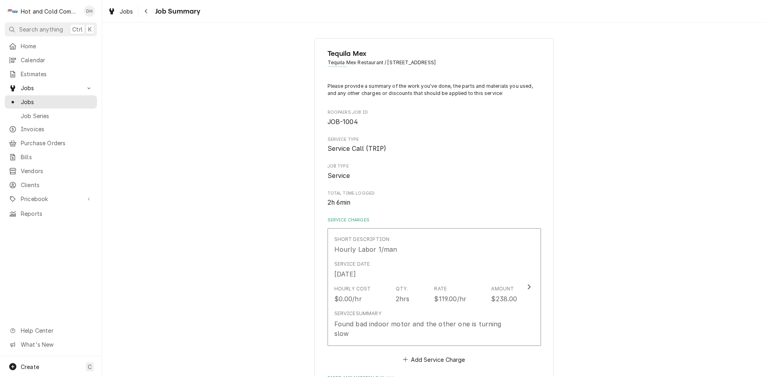
scroll to position [133, 0]
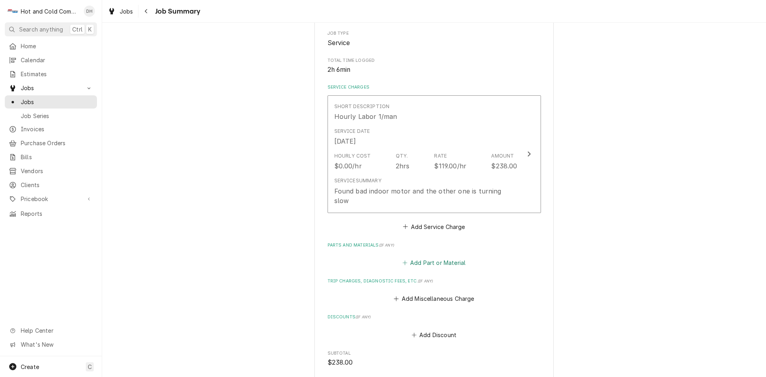
click at [439, 257] on button "Add Part or Material" at bounding box center [434, 262] width 66 height 11
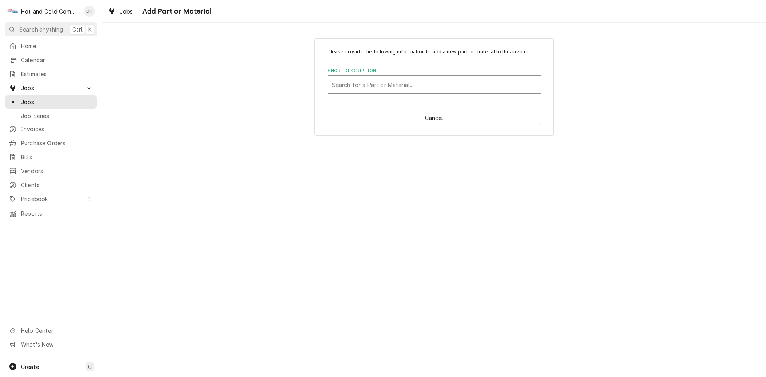
click at [360, 87] on div "Short Description" at bounding box center [434, 84] width 205 height 14
type input "ev"
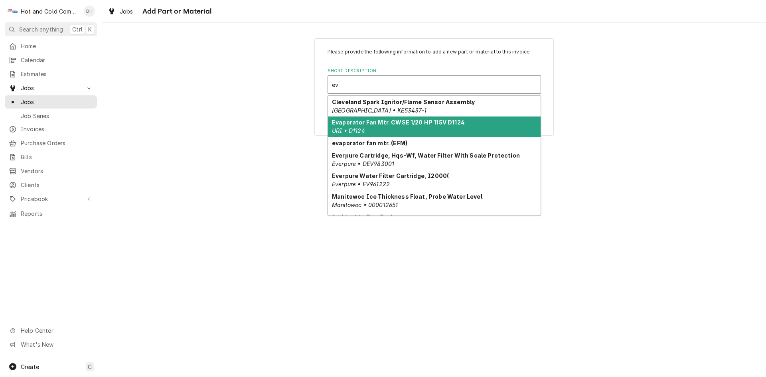
click at [488, 127] on div "Evaporator Fan Mtr. CWSE 1/20 HP 115V D1124 URI • D1124" at bounding box center [434, 126] width 213 height 21
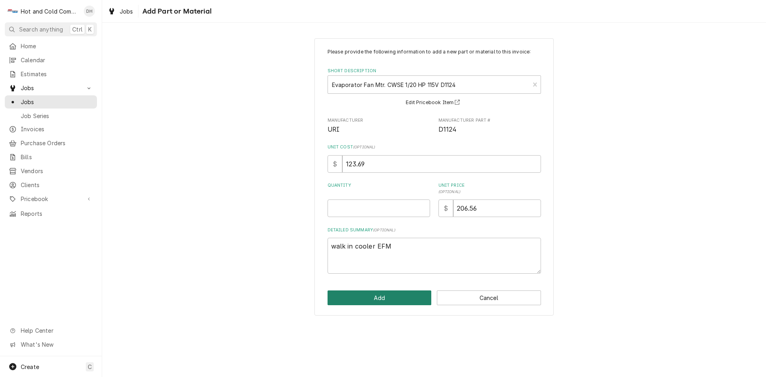
click at [382, 298] on button "Add" at bounding box center [380, 297] width 104 height 15
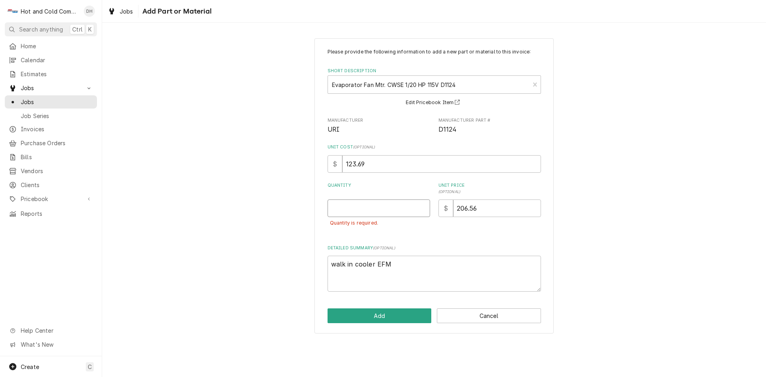
click at [336, 212] on input "Quantity" at bounding box center [379, 208] width 103 height 18
type textarea "x"
type input "2"
click at [391, 314] on button "Add" at bounding box center [380, 315] width 104 height 15
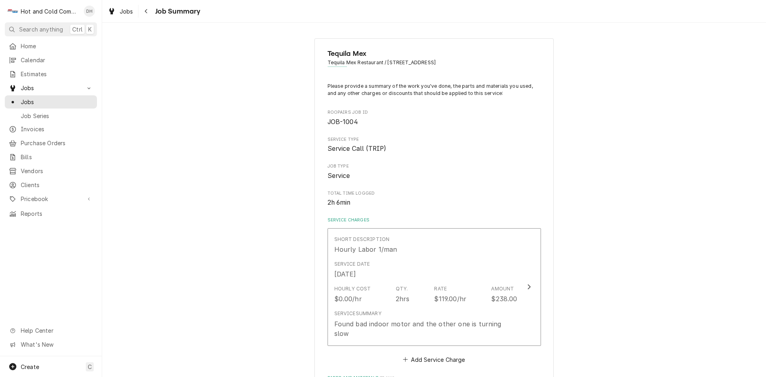
scroll to position [133, 0]
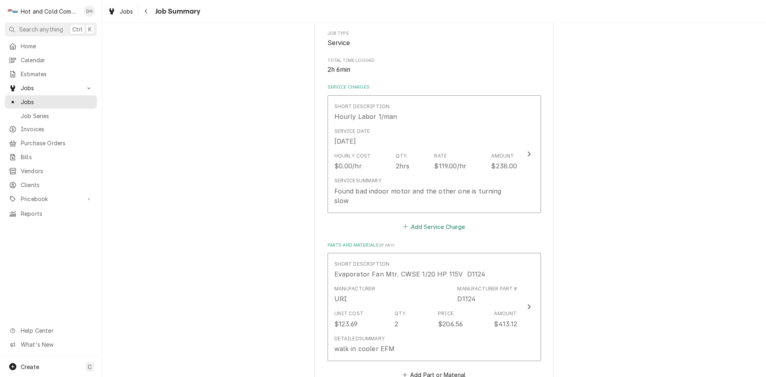
click at [434, 221] on button "Add Service Charge" at bounding box center [434, 226] width 65 height 11
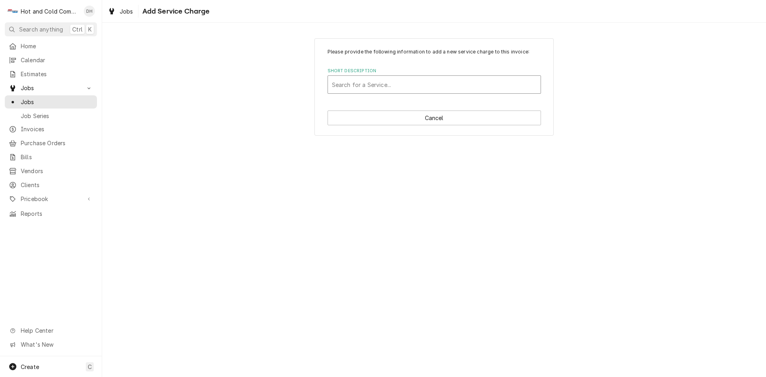
click at [406, 83] on div "Short Description" at bounding box center [434, 84] width 205 height 14
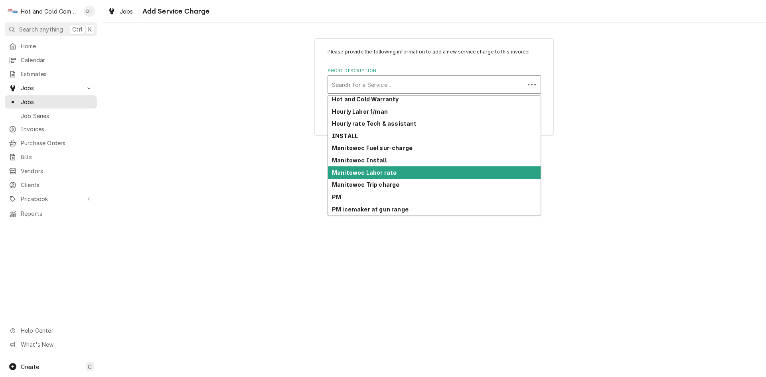
scroll to position [206, 0]
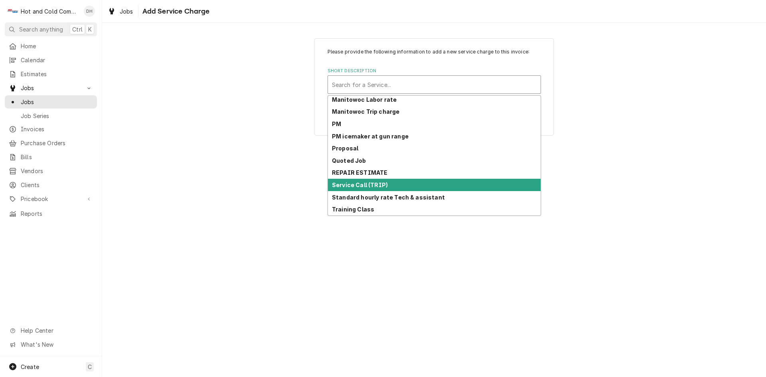
click at [392, 186] on div "Service Call (TRIP)" at bounding box center [434, 185] width 213 height 12
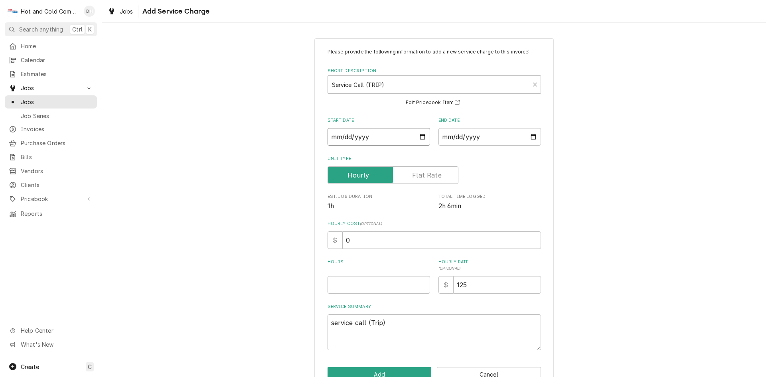
click at [422, 138] on input "Start Date" at bounding box center [379, 137] width 103 height 18
type textarea "x"
type input "[DATE]"
click at [534, 136] on input "End Date" at bounding box center [489, 137] width 103 height 18
type input "[DATE]"
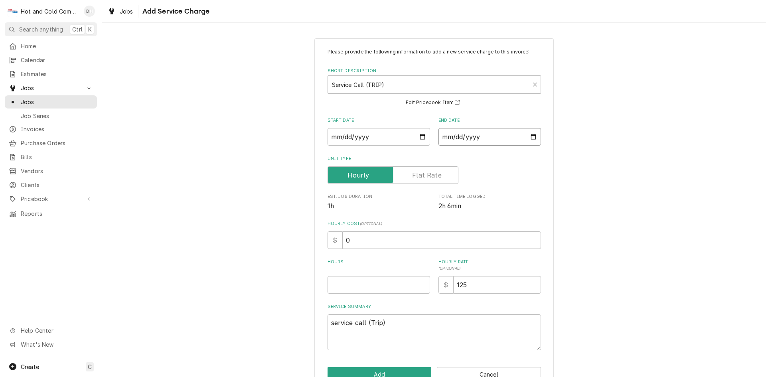
scroll to position [22, 0]
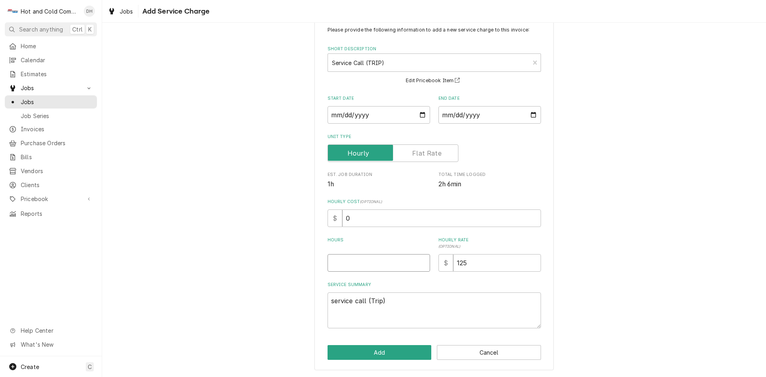
click at [357, 264] on input "Hours" at bounding box center [379, 263] width 103 height 18
type textarea "x"
type input "1"
click at [379, 350] on button "Add" at bounding box center [380, 352] width 104 height 15
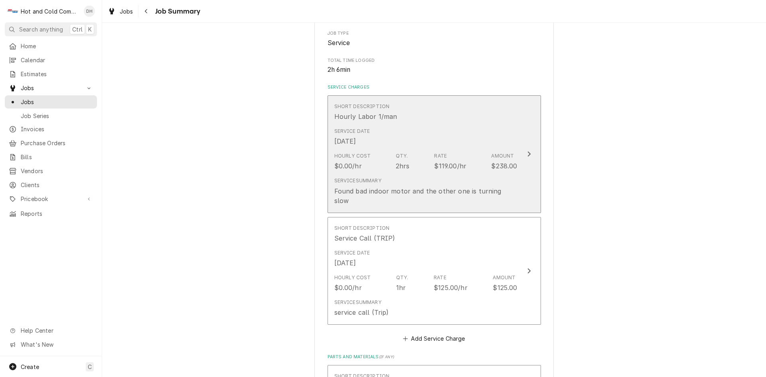
click at [486, 126] on div "Service Date [DATE]" at bounding box center [425, 136] width 183 height 25
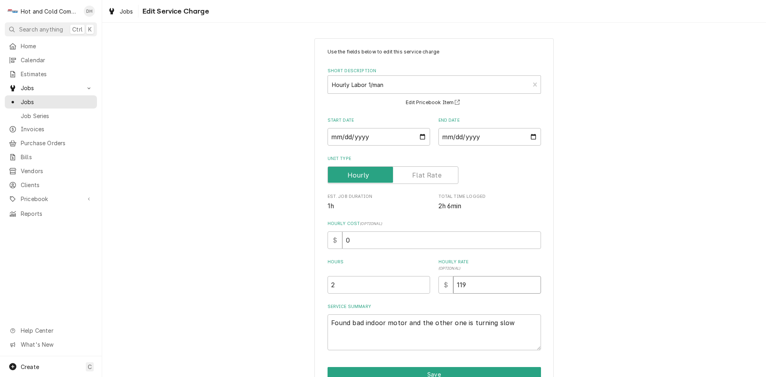
click at [482, 284] on input "119" at bounding box center [497, 285] width 88 height 18
type textarea "x"
type input "11"
type textarea "x"
type input "1"
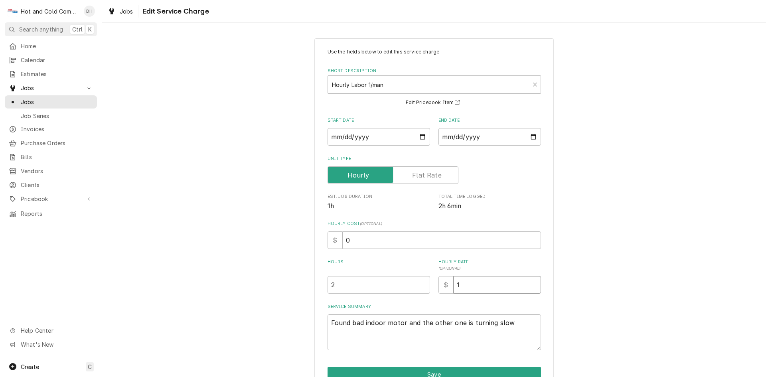
type textarea "x"
type input "12"
type textarea "x"
type input "125"
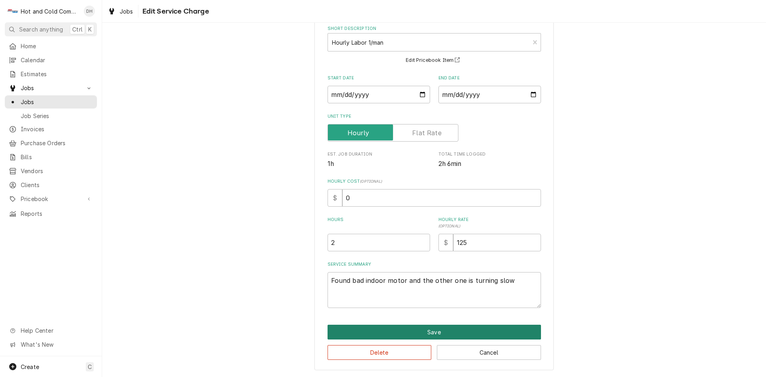
click at [450, 329] on button "Save" at bounding box center [434, 332] width 213 height 15
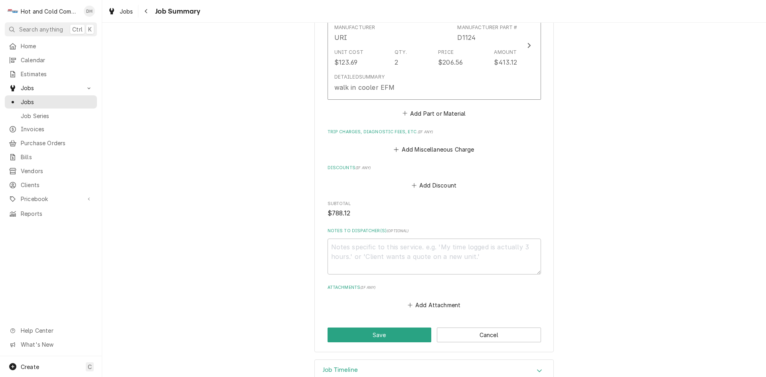
scroll to position [517, 0]
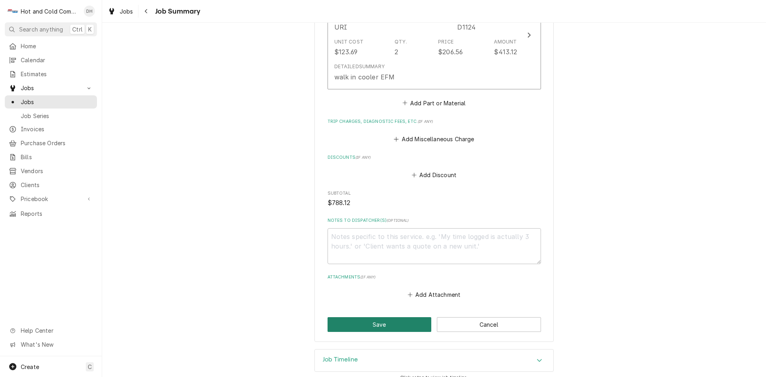
click at [384, 317] on button "Save" at bounding box center [380, 324] width 104 height 15
type textarea "x"
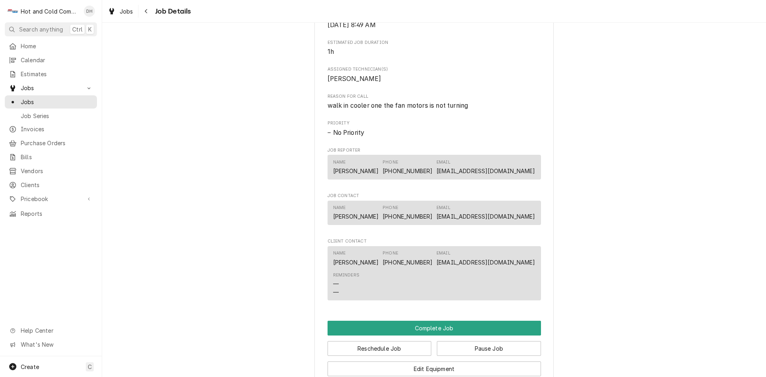
scroll to position [532, 0]
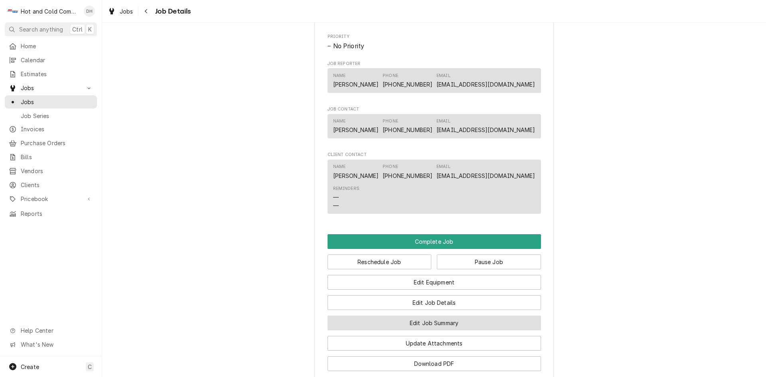
click at [464, 329] on button "Edit Job Summary" at bounding box center [434, 323] width 213 height 15
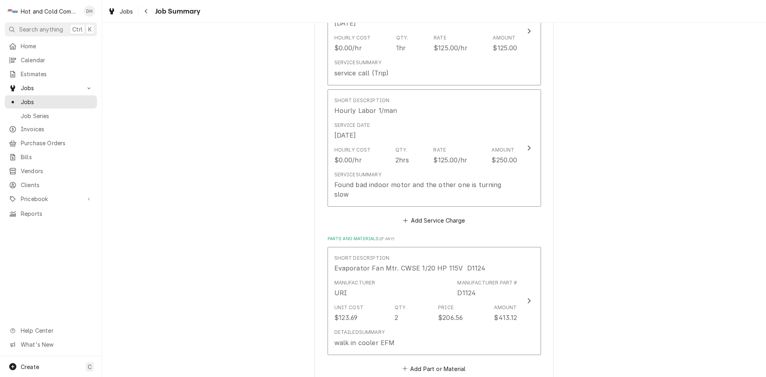
scroll to position [266, 0]
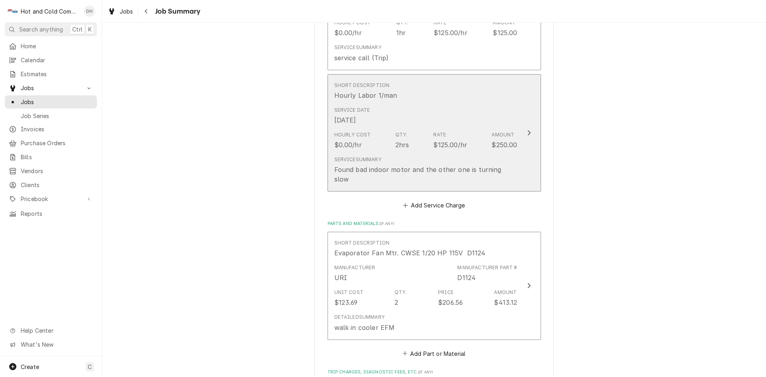
click at [499, 105] on div "Service Date [DATE]" at bounding box center [425, 115] width 183 height 25
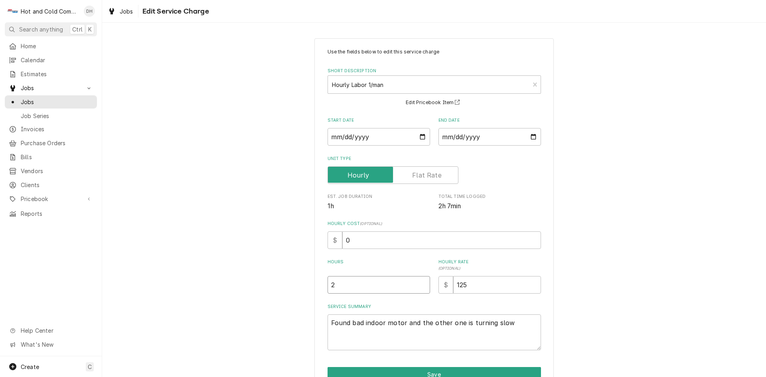
click at [368, 285] on input "2" at bounding box center [379, 285] width 103 height 18
type textarea "x"
type input "2.5"
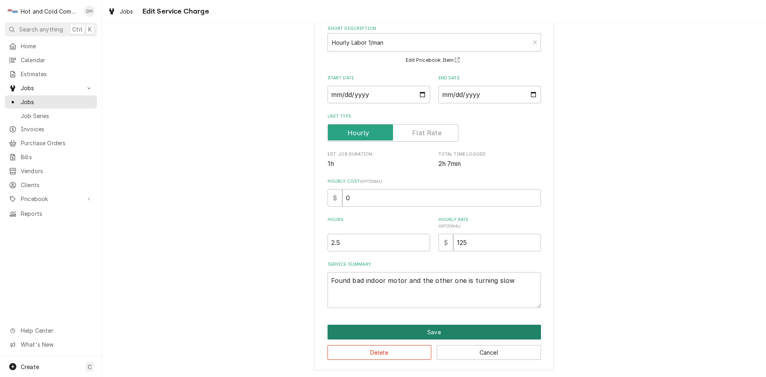
click at [434, 331] on button "Save" at bounding box center [434, 332] width 213 height 15
type textarea "x"
